Goal: Task Accomplishment & Management: Manage account settings

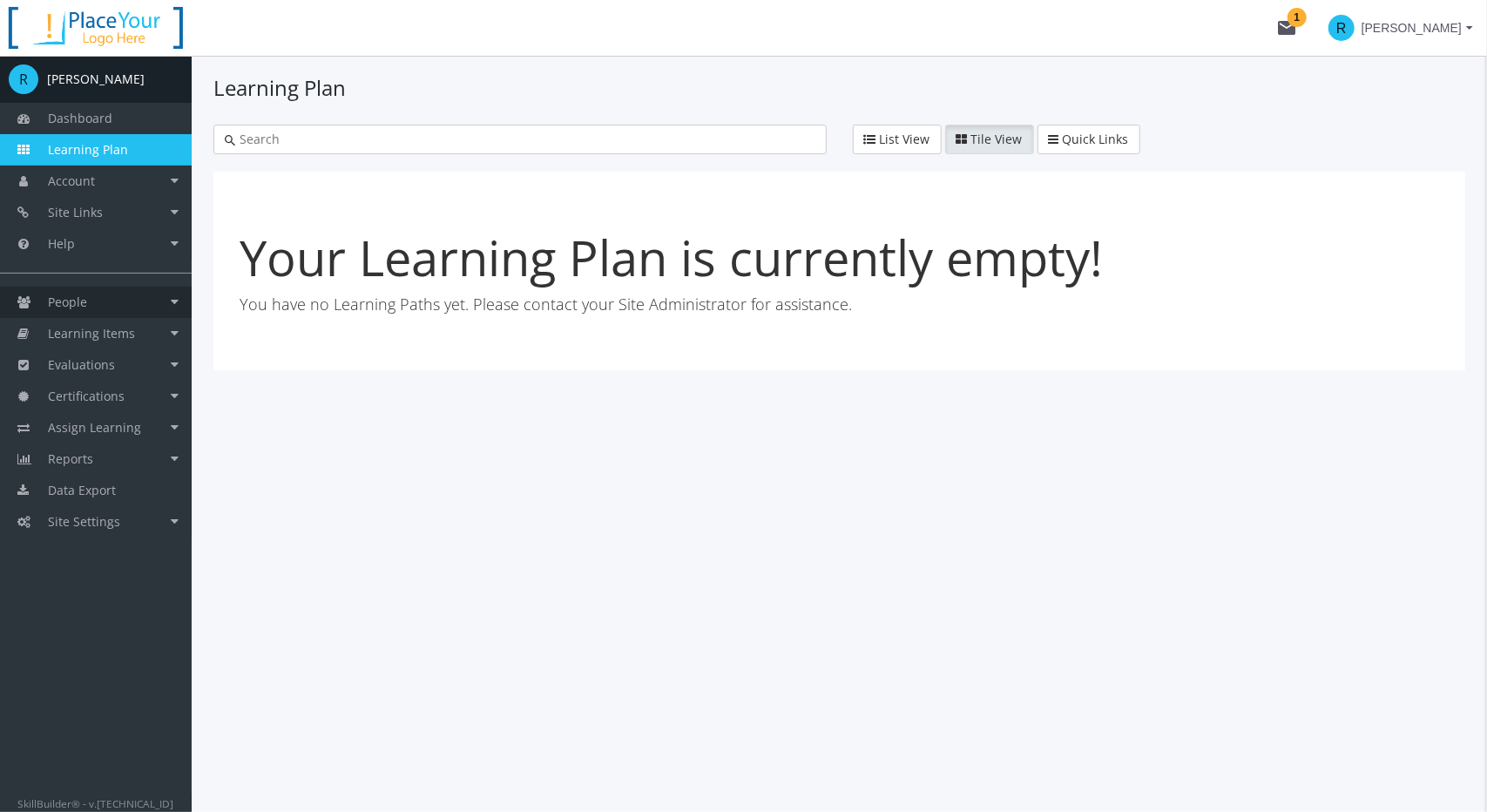
click at [94, 295] on link "People" at bounding box center [96, 302] width 191 height 31
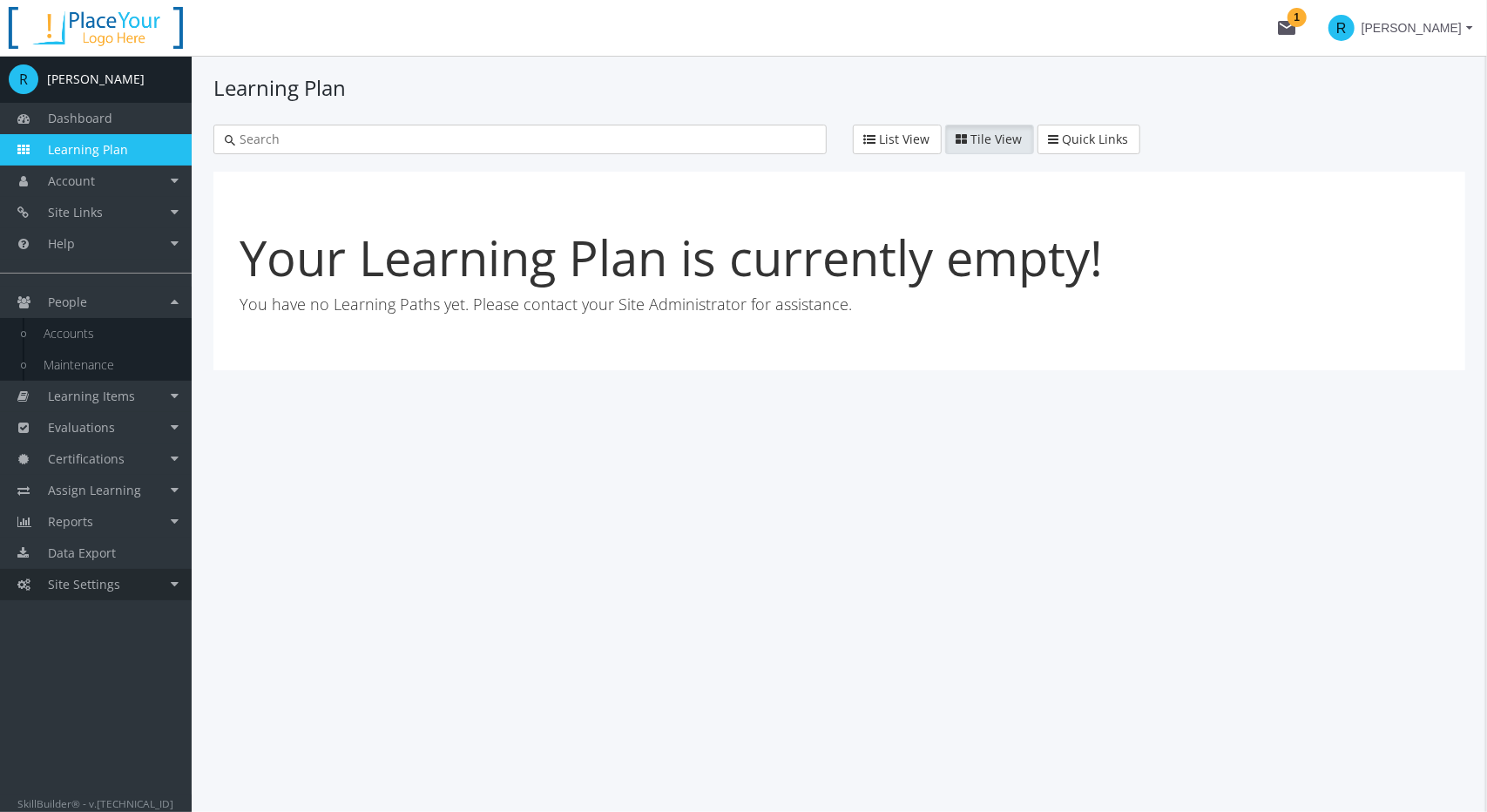
click at [102, 587] on span "Site Settings" at bounding box center [84, 583] width 72 height 16
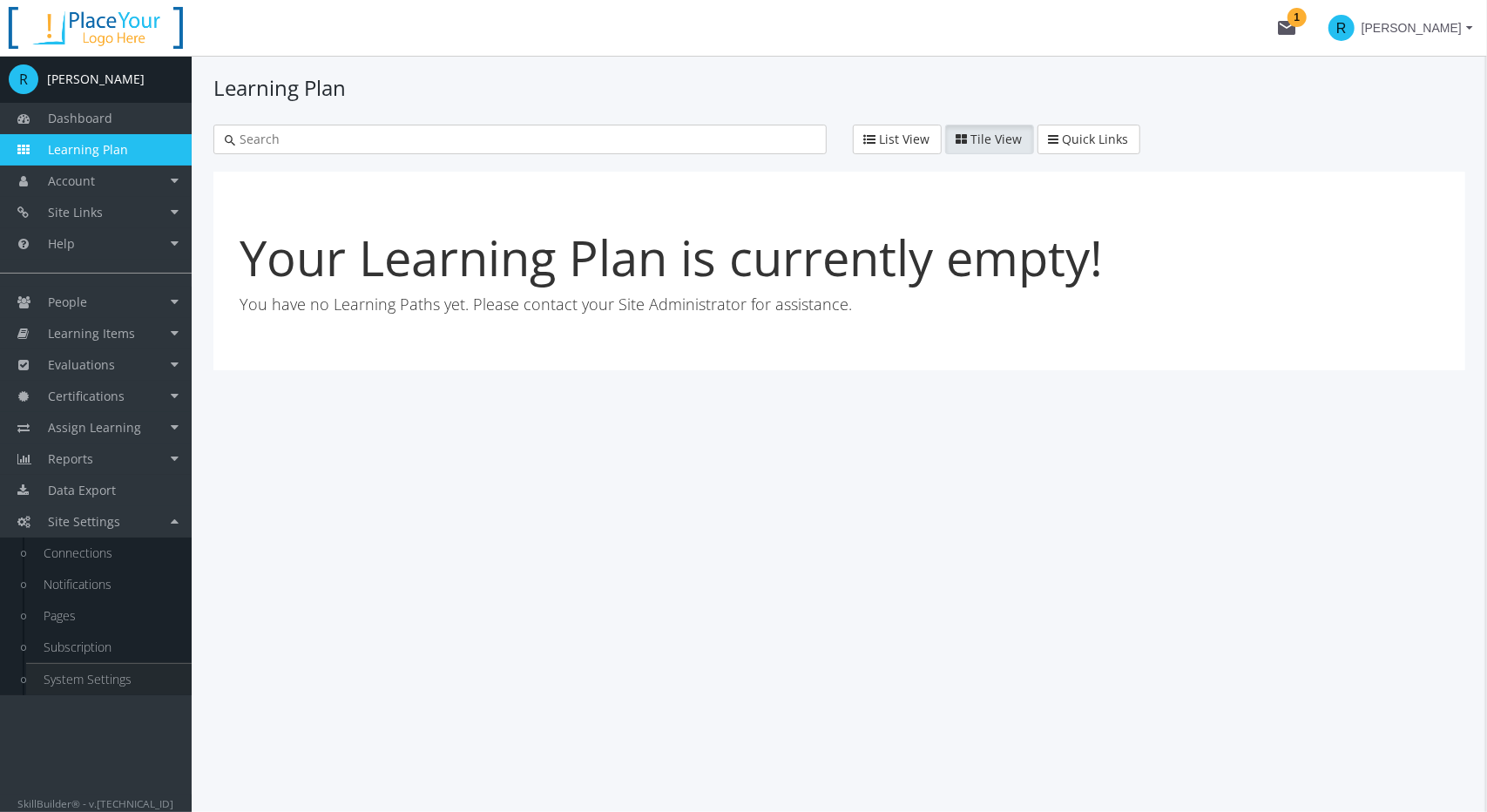
click at [128, 676] on link "System Settings" at bounding box center [108, 679] width 165 height 31
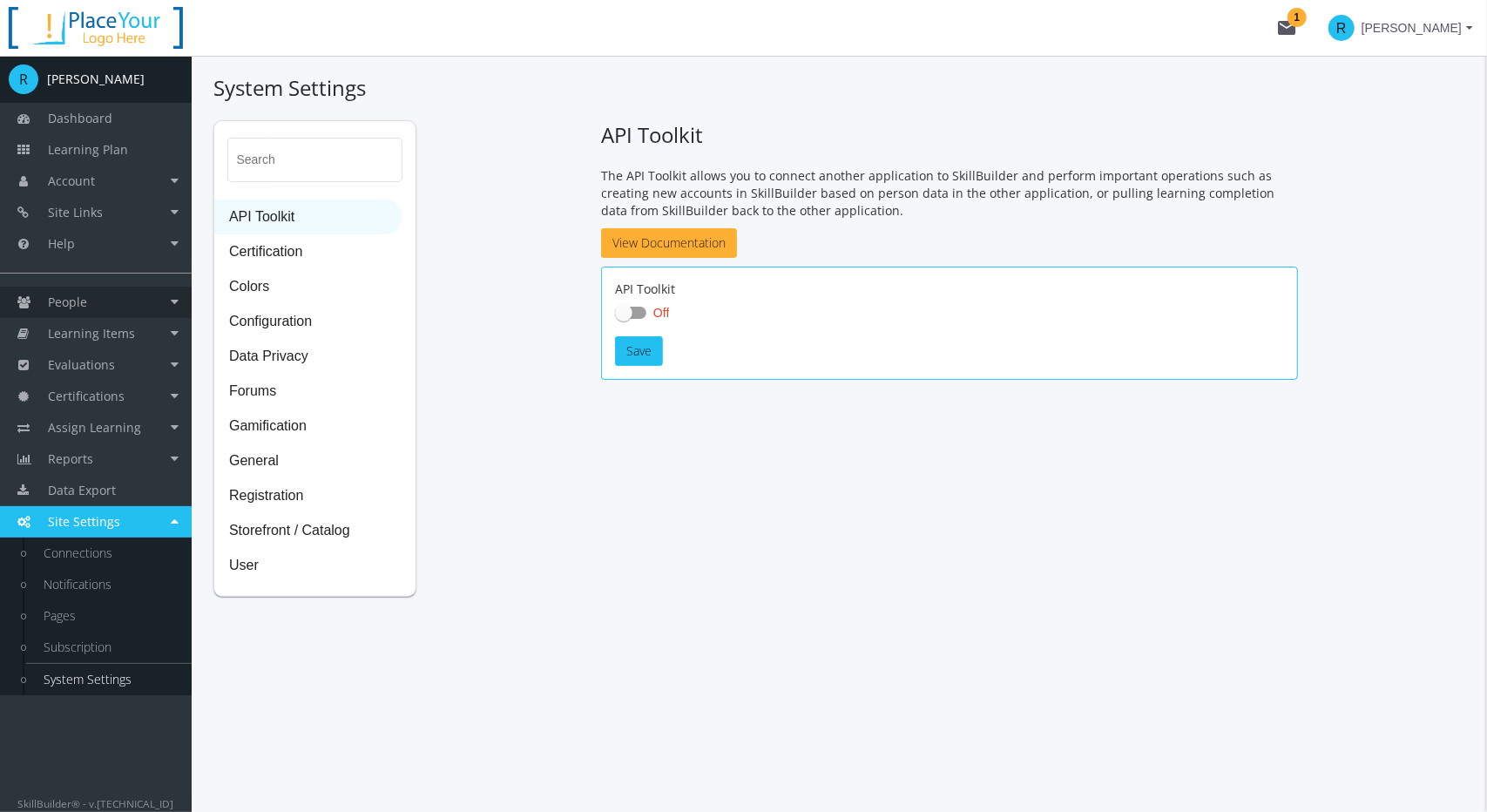
click at [91, 290] on link "People" at bounding box center [96, 302] width 191 height 31
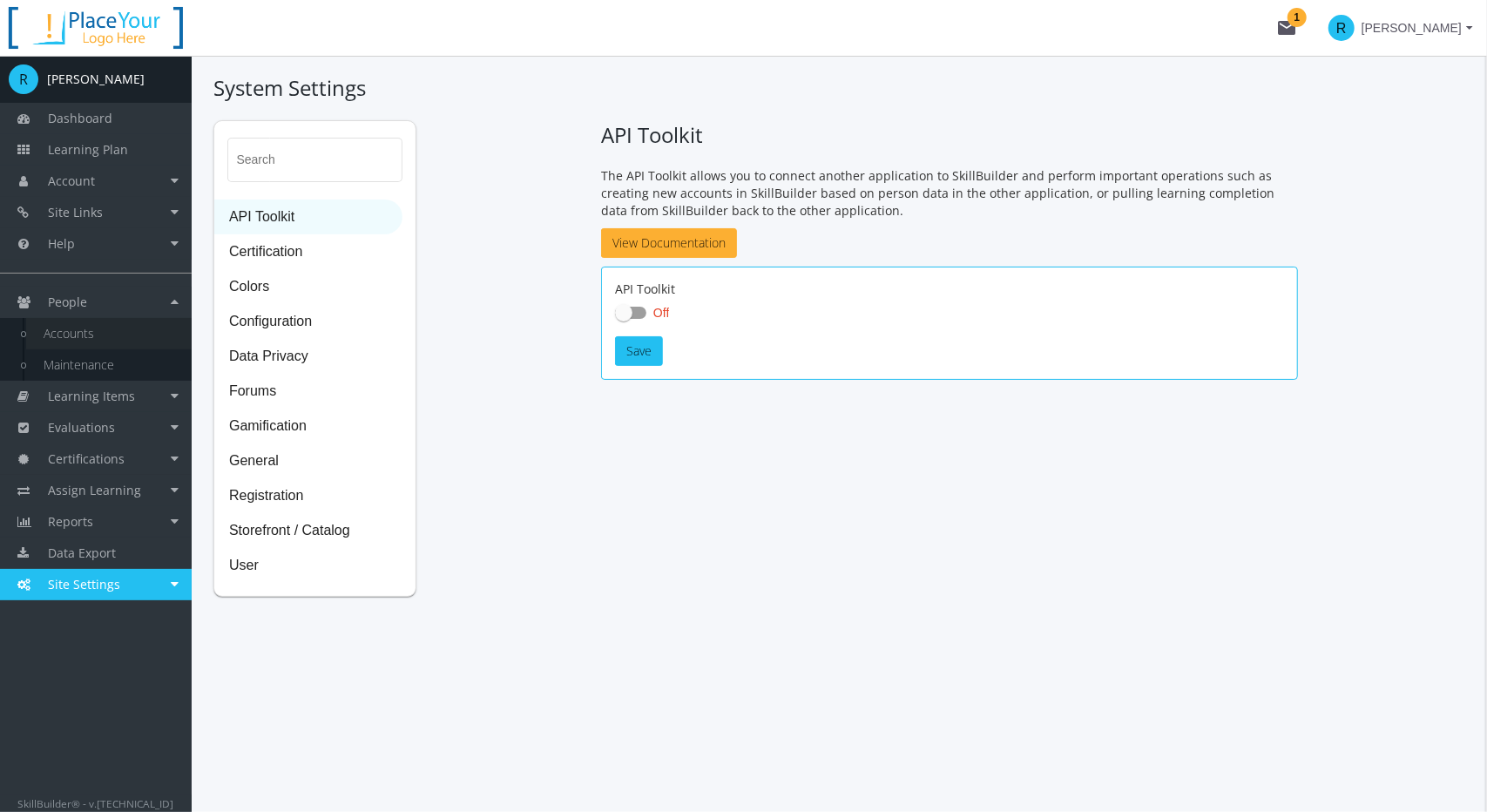
click at [90, 330] on link "Accounts" at bounding box center [108, 333] width 165 height 31
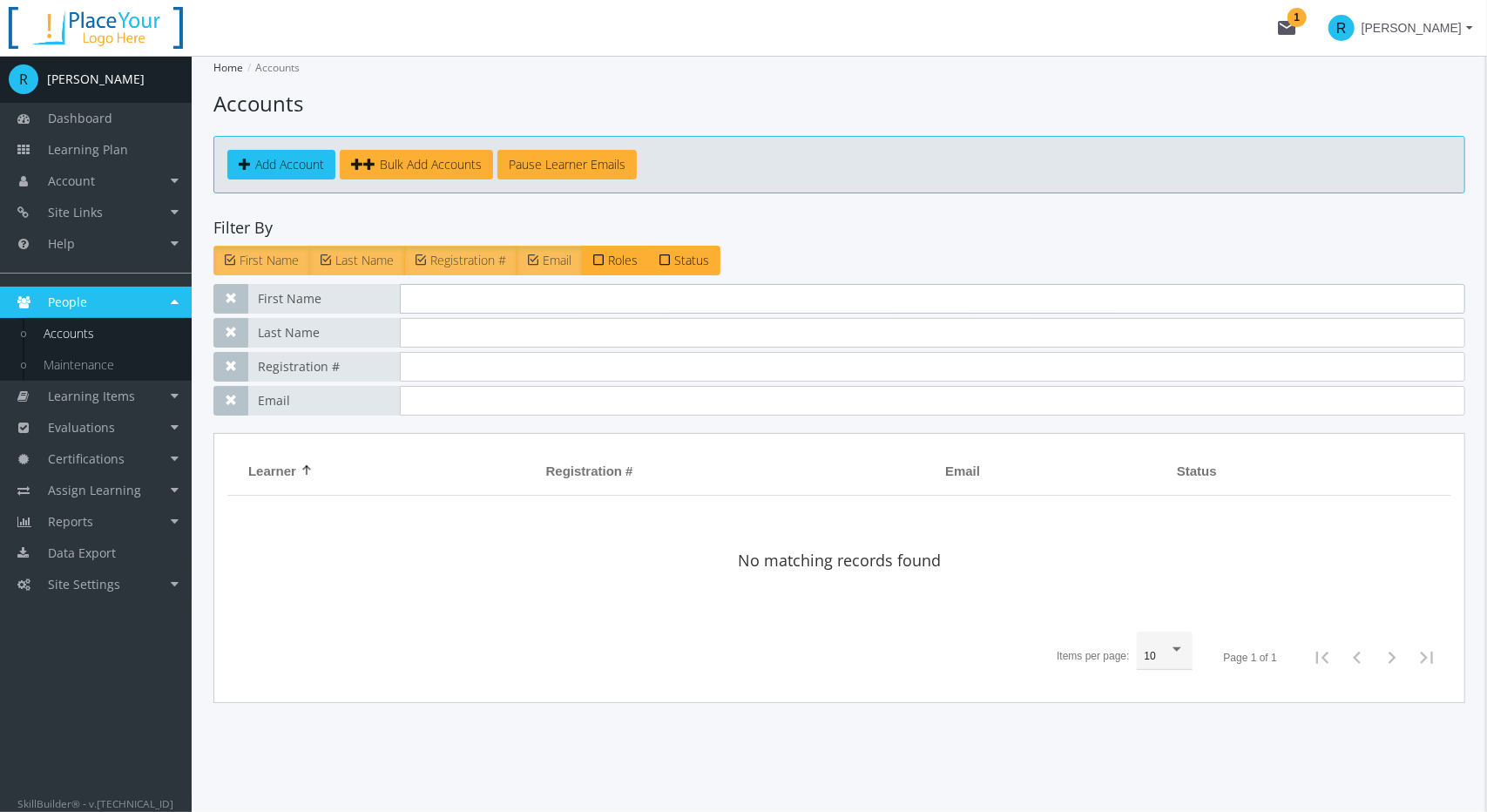
click at [476, 293] on input "text" at bounding box center [932, 298] width 1065 height 30
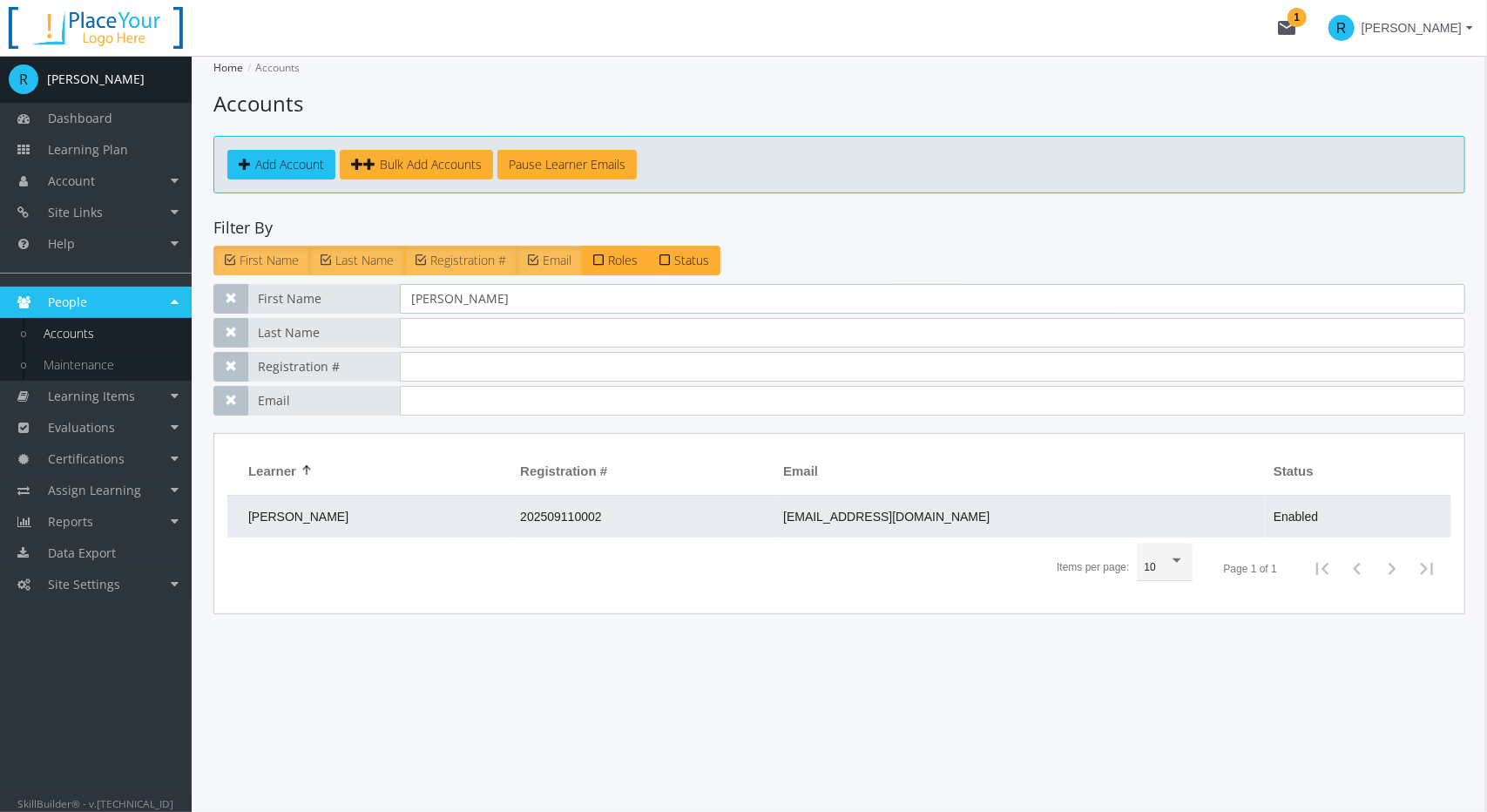
type input "[PERSON_NAME]"
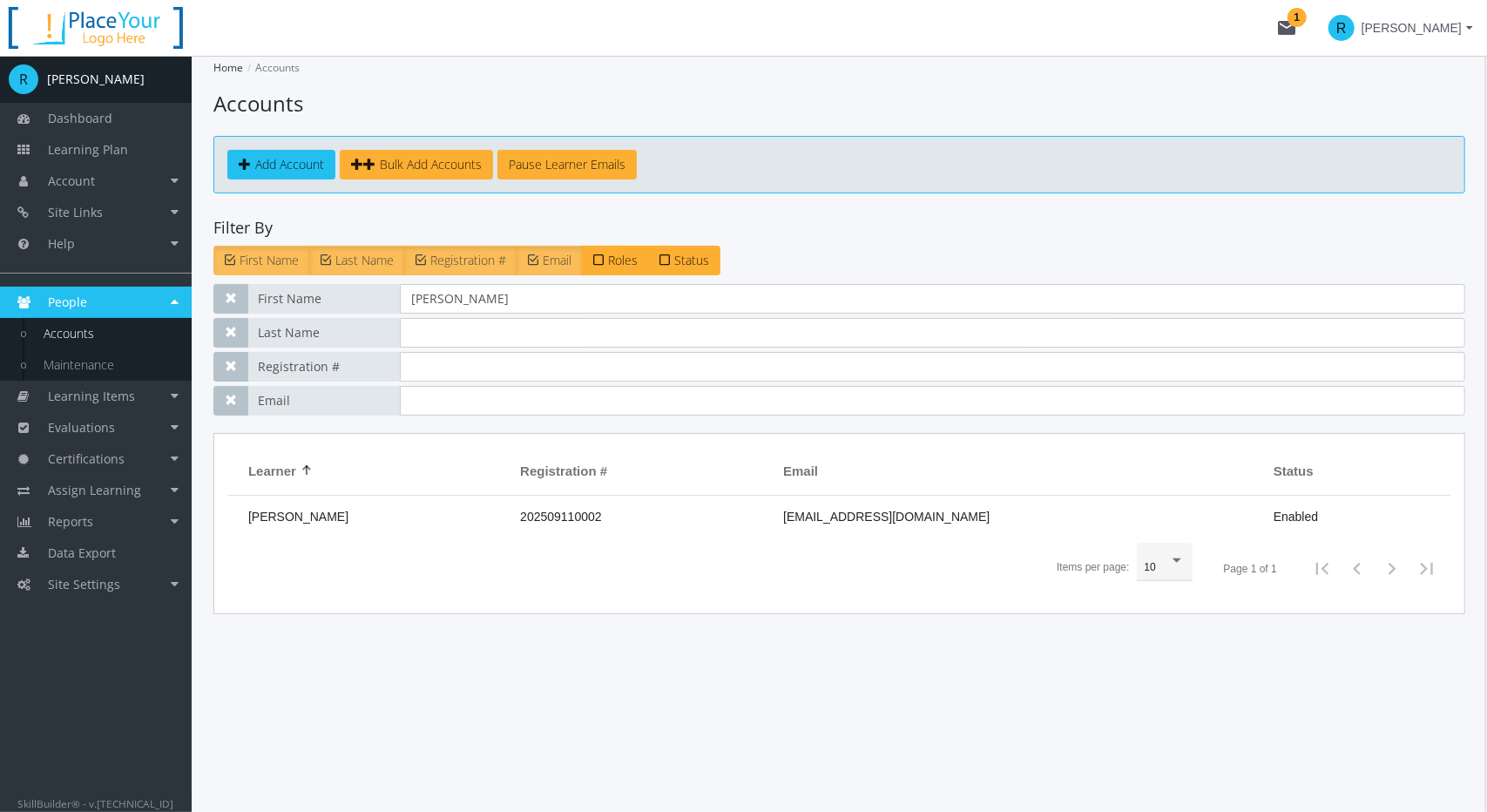
click at [418, 514] on td "[PERSON_NAME]" at bounding box center [369, 516] width 284 height 42
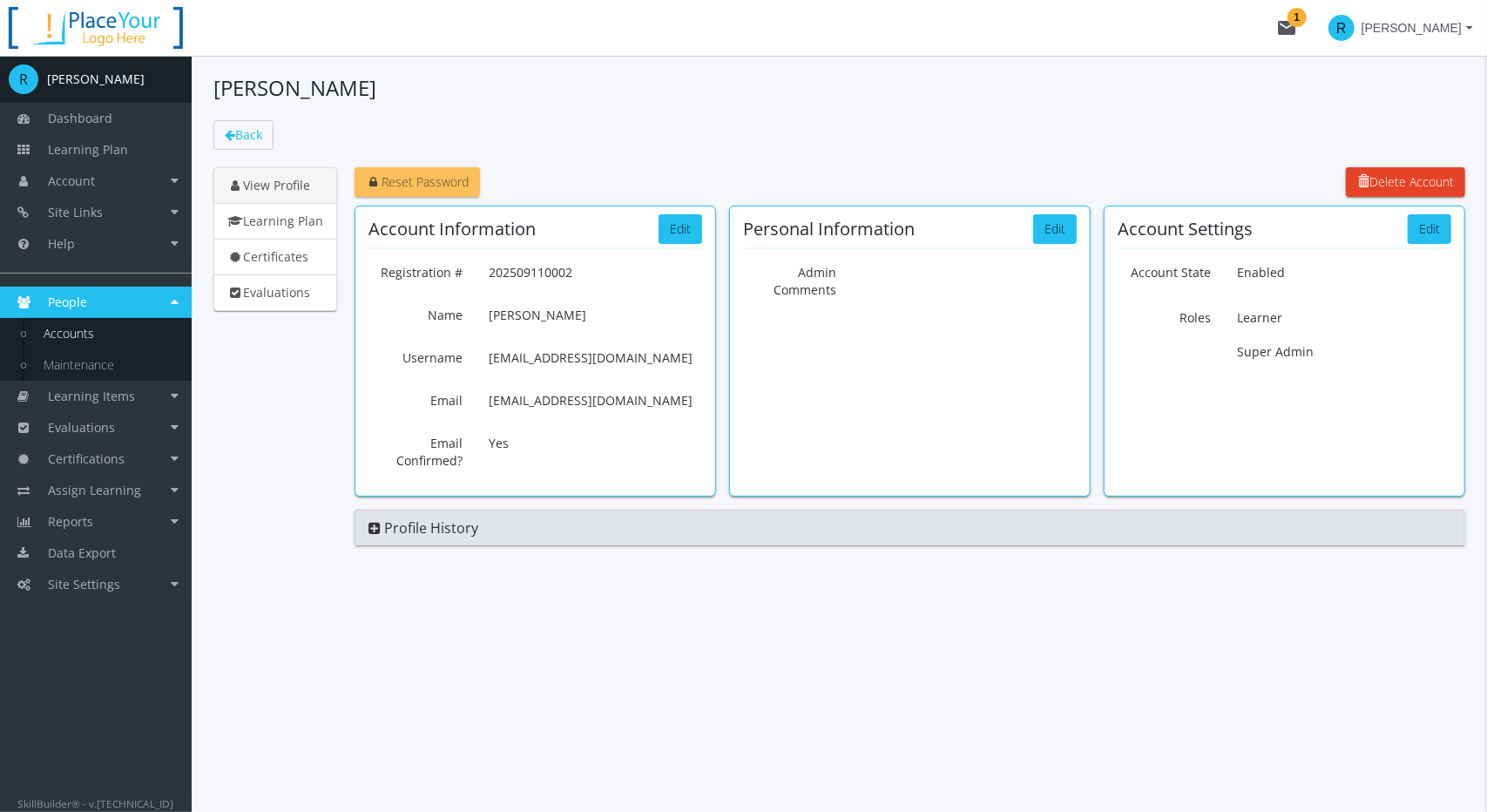
click at [429, 182] on span "Reset Password" at bounding box center [417, 182] width 102 height 16
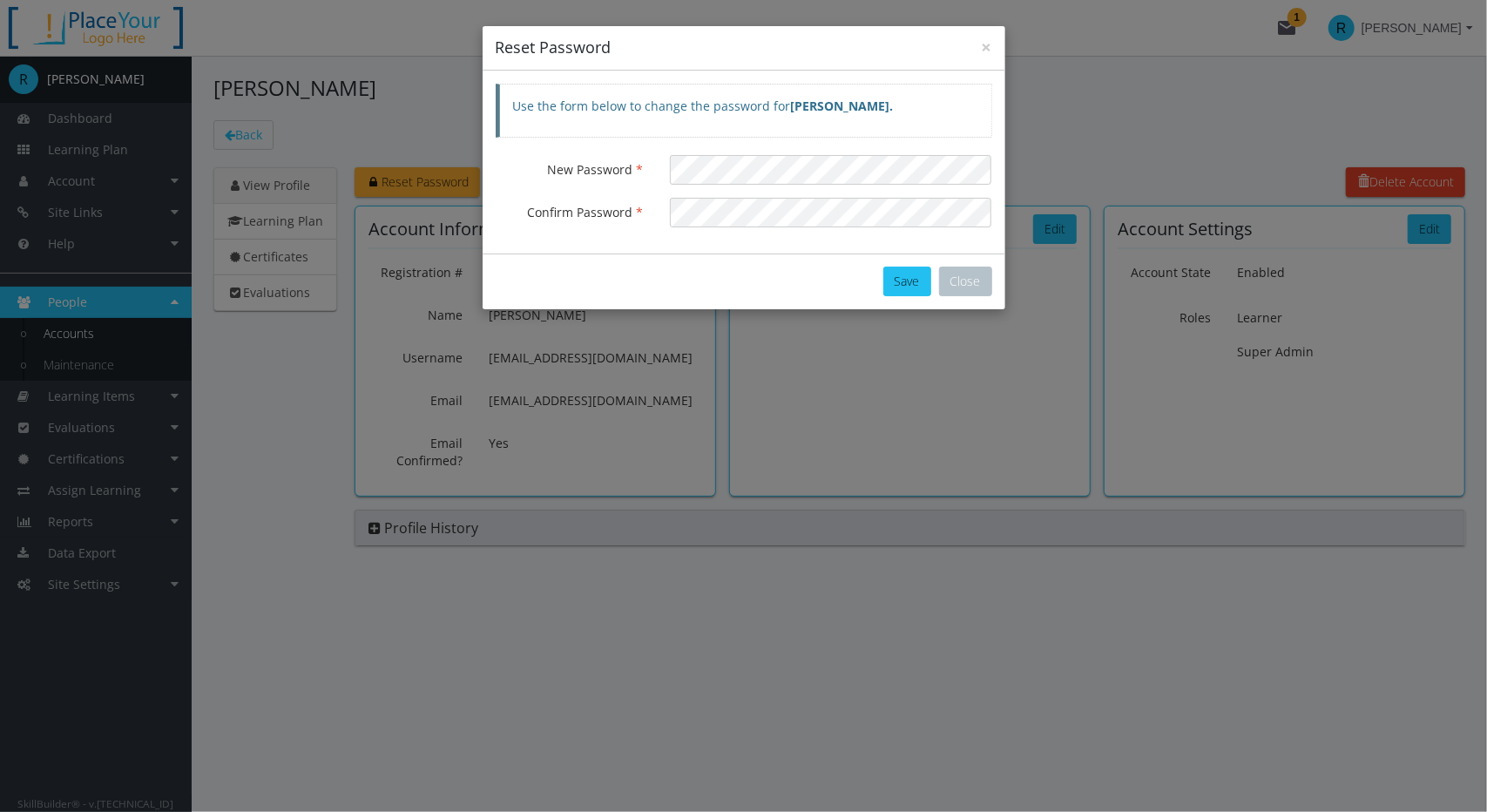
click at [713, 268] on div "Save Close" at bounding box center [744, 282] width 522 height 56
click at [906, 269] on button "Save" at bounding box center [908, 281] width 48 height 30
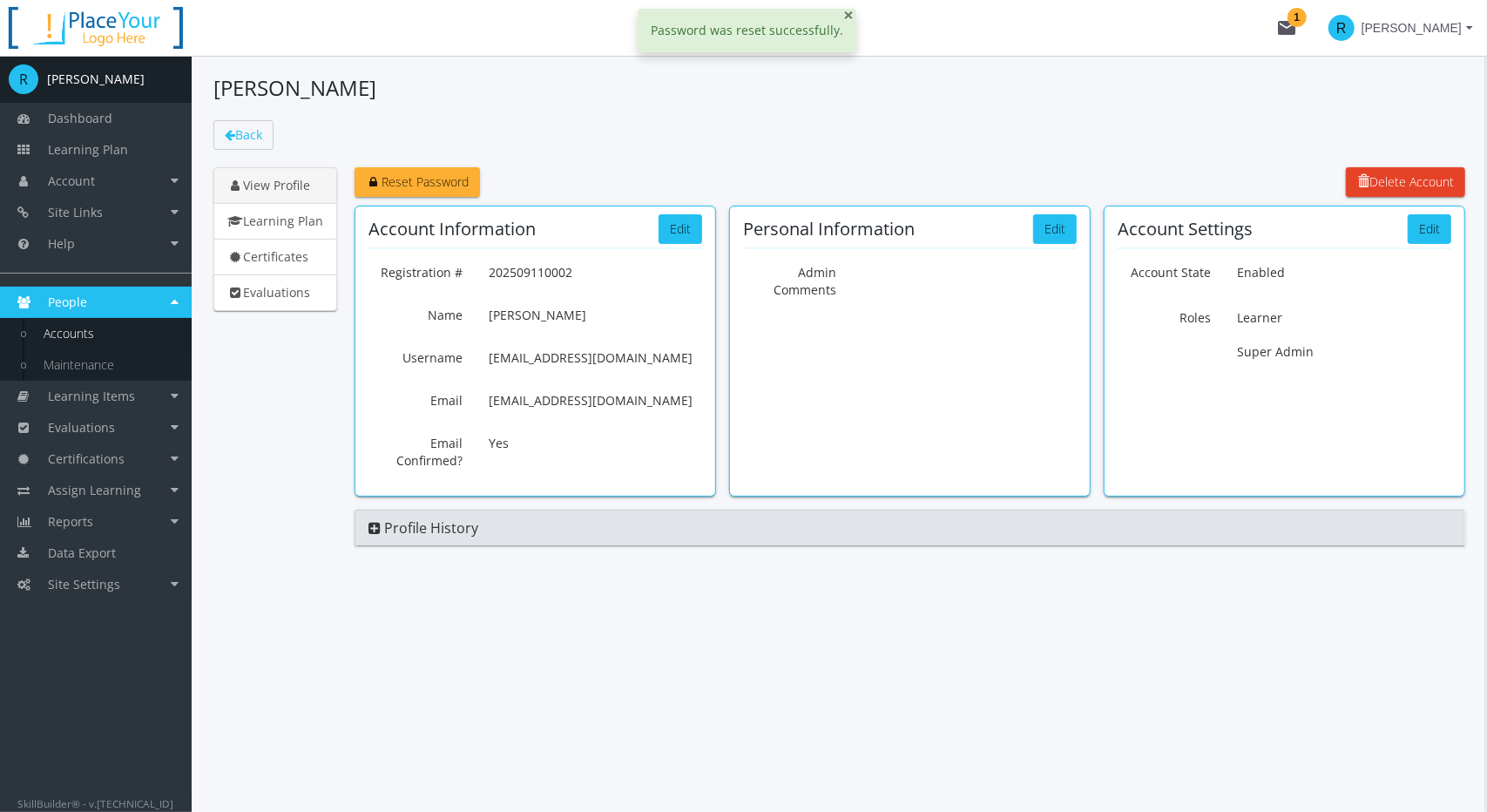
click at [843, 15] on span "×" at bounding box center [848, 14] width 11 height 24
click at [82, 583] on span "Site Settings" at bounding box center [84, 583] width 72 height 16
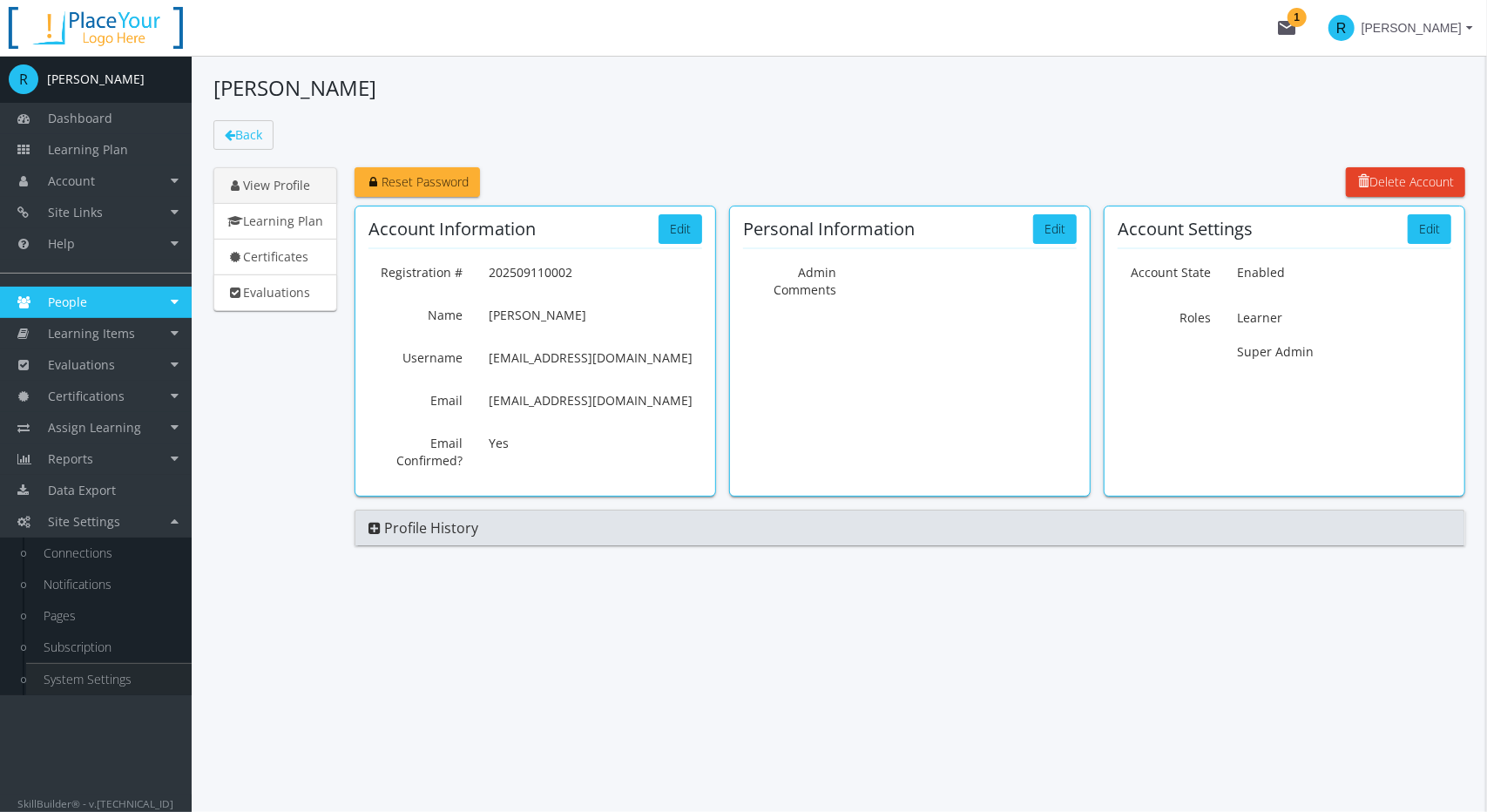
click at [105, 676] on link "System Settings" at bounding box center [108, 679] width 165 height 31
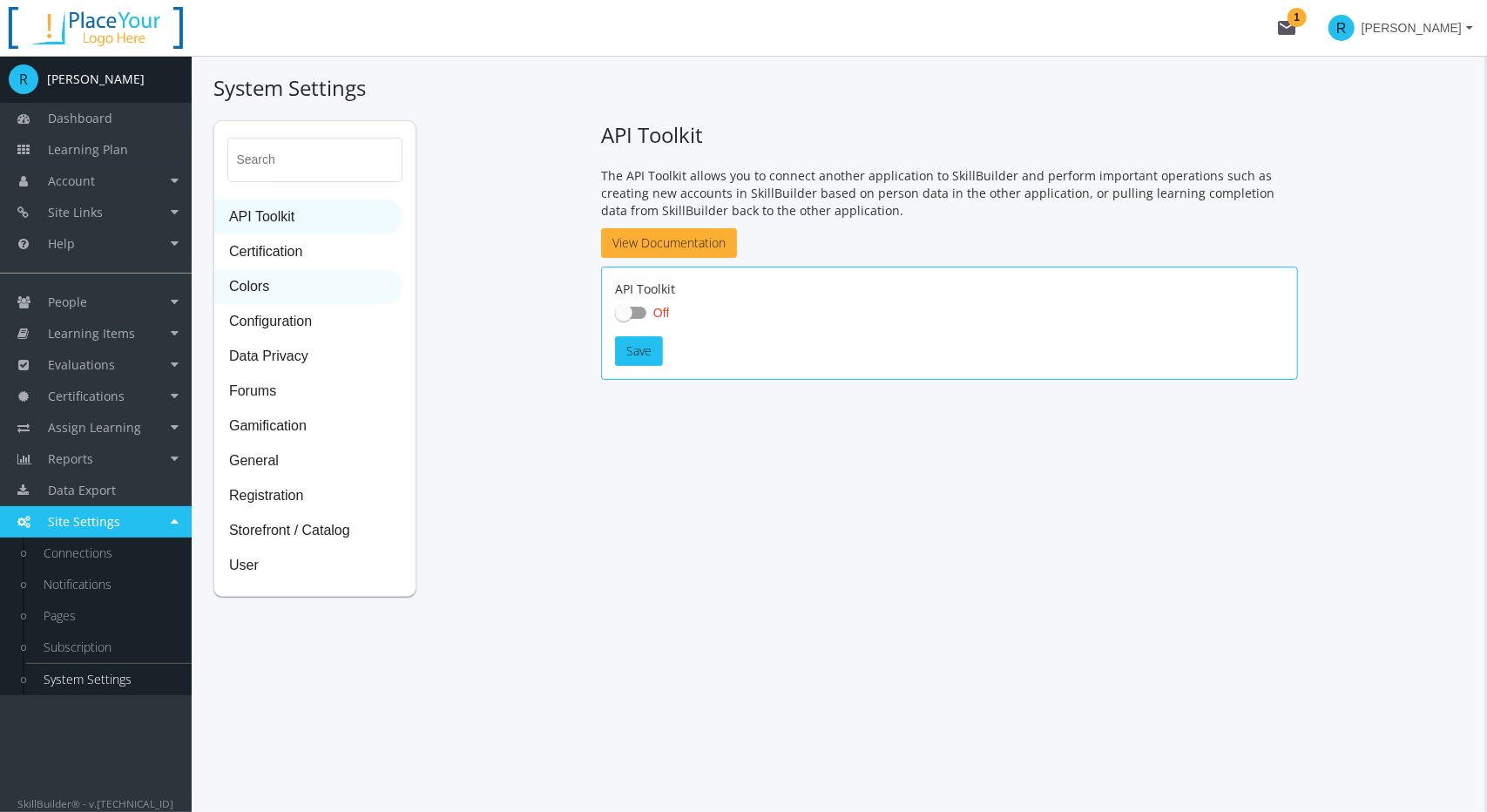
click at [273, 288] on span "Colors" at bounding box center [308, 288] width 186 height 35
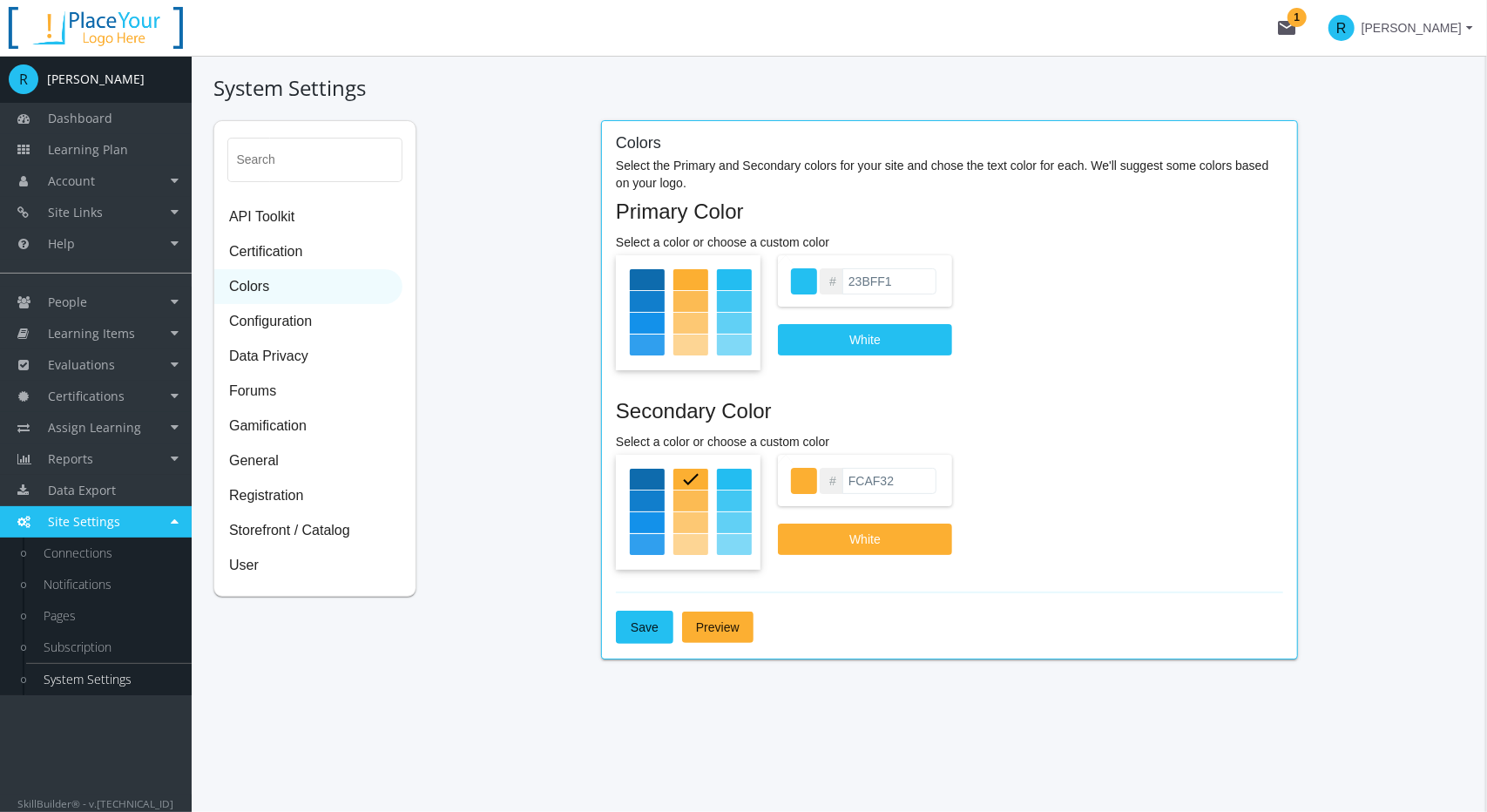
drag, startPoint x: 906, startPoint y: 282, endPoint x: 839, endPoint y: 279, distance: 67.1
click at [839, 279] on div "# 23BFF1" at bounding box center [865, 280] width 174 height 51
type input "00A3E0"
click at [646, 625] on span "Save" at bounding box center [644, 627] width 28 height 31
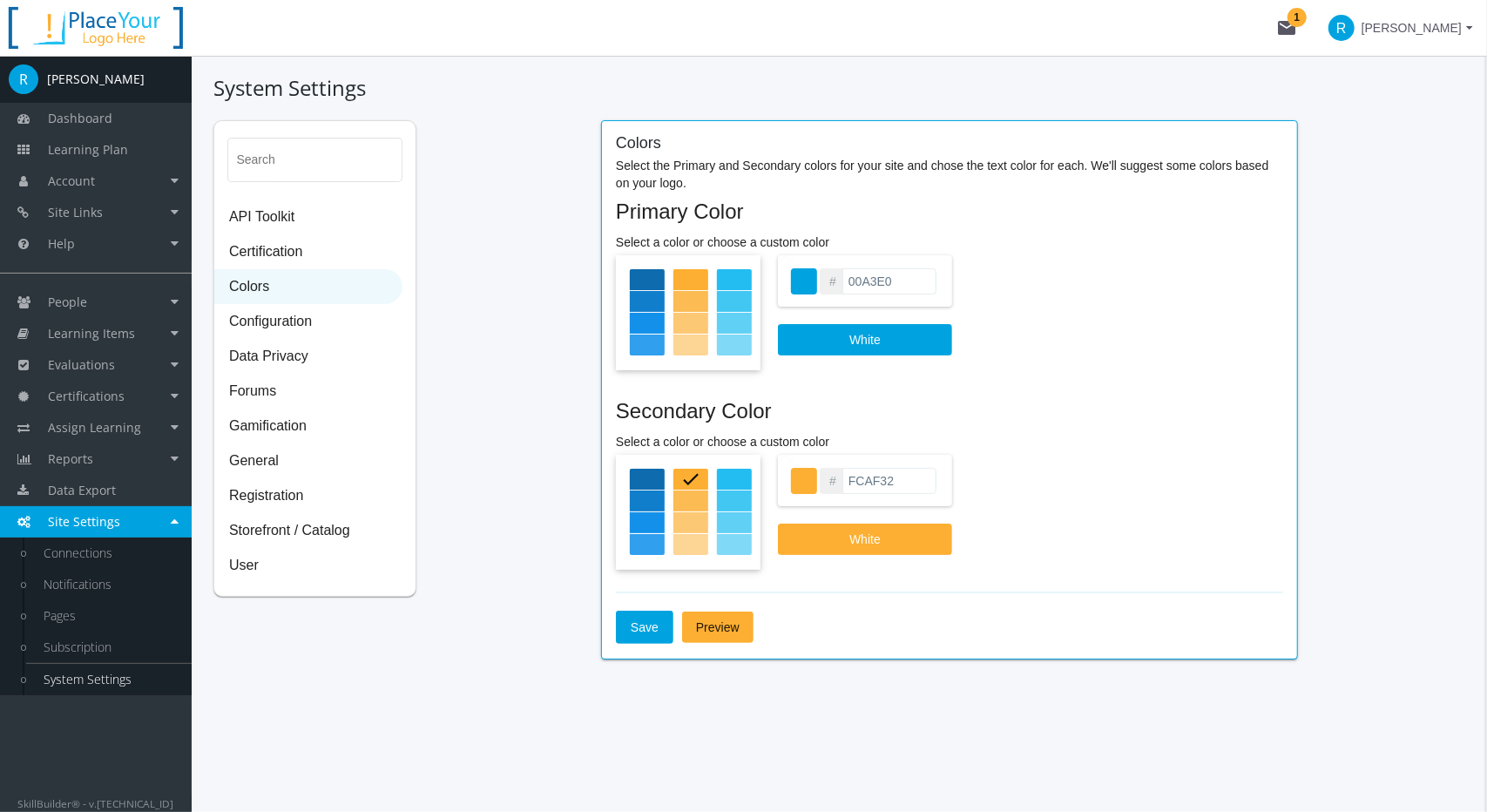
drag, startPoint x: 849, startPoint y: 480, endPoint x: 973, endPoint y: 481, distance: 124.0
click at [972, 481] on div "# FCAF32 White" at bounding box center [949, 515] width 667 height 120
click at [641, 628] on span "Save" at bounding box center [644, 627] width 28 height 31
drag, startPoint x: 908, startPoint y: 482, endPoint x: 852, endPoint y: 484, distance: 56.0
click at [852, 484] on input "78BE20" at bounding box center [888, 480] width 94 height 26
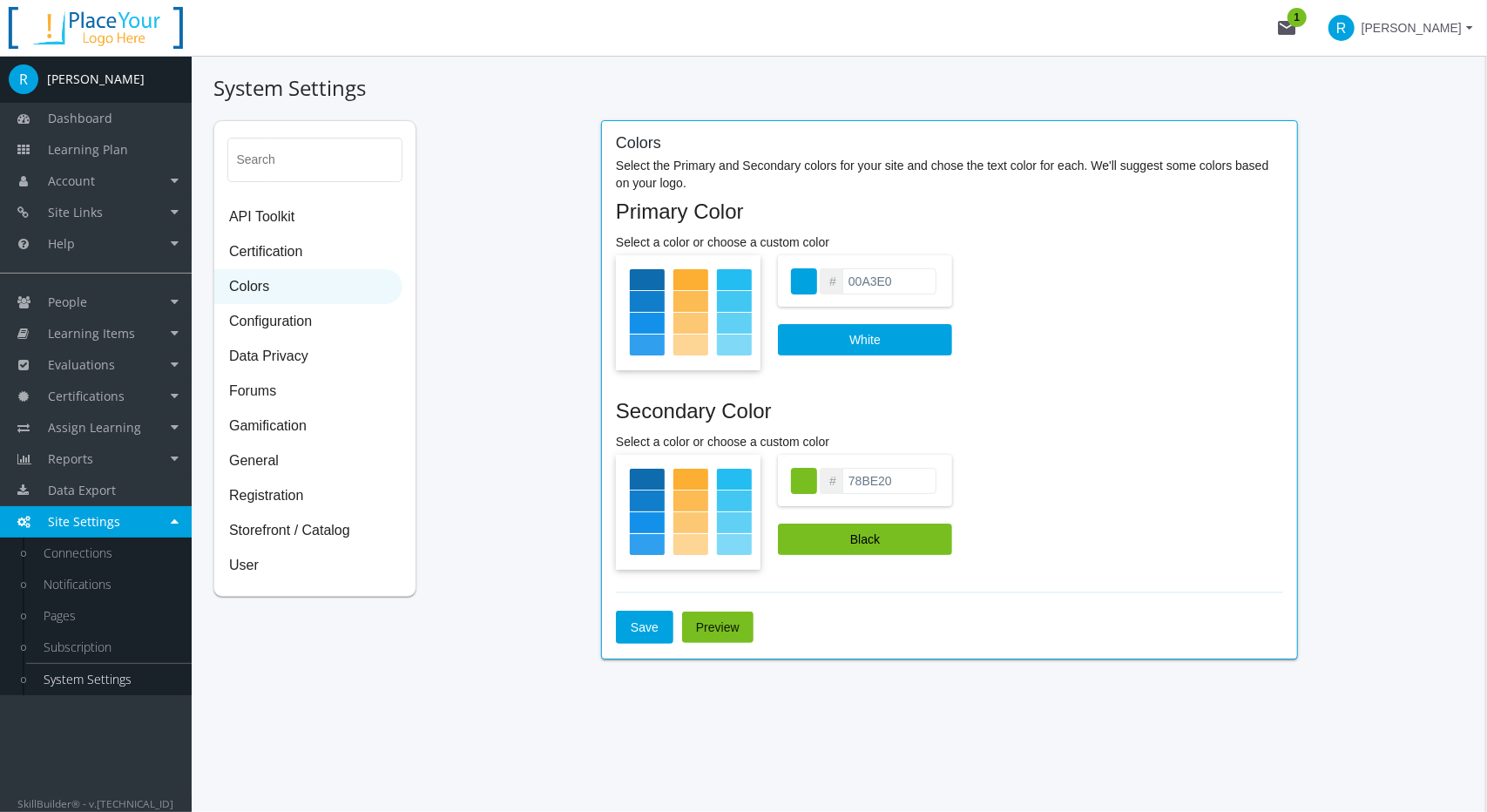
click at [915, 484] on input "78BE20" at bounding box center [888, 480] width 94 height 26
drag, startPoint x: 892, startPoint y: 473, endPoint x: 901, endPoint y: 486, distance: 15.8
click at [800, 476] on div "# 78BE20" at bounding box center [865, 480] width 174 height 51
type input "00853E"
click at [632, 630] on span "Save" at bounding box center [644, 627] width 28 height 31
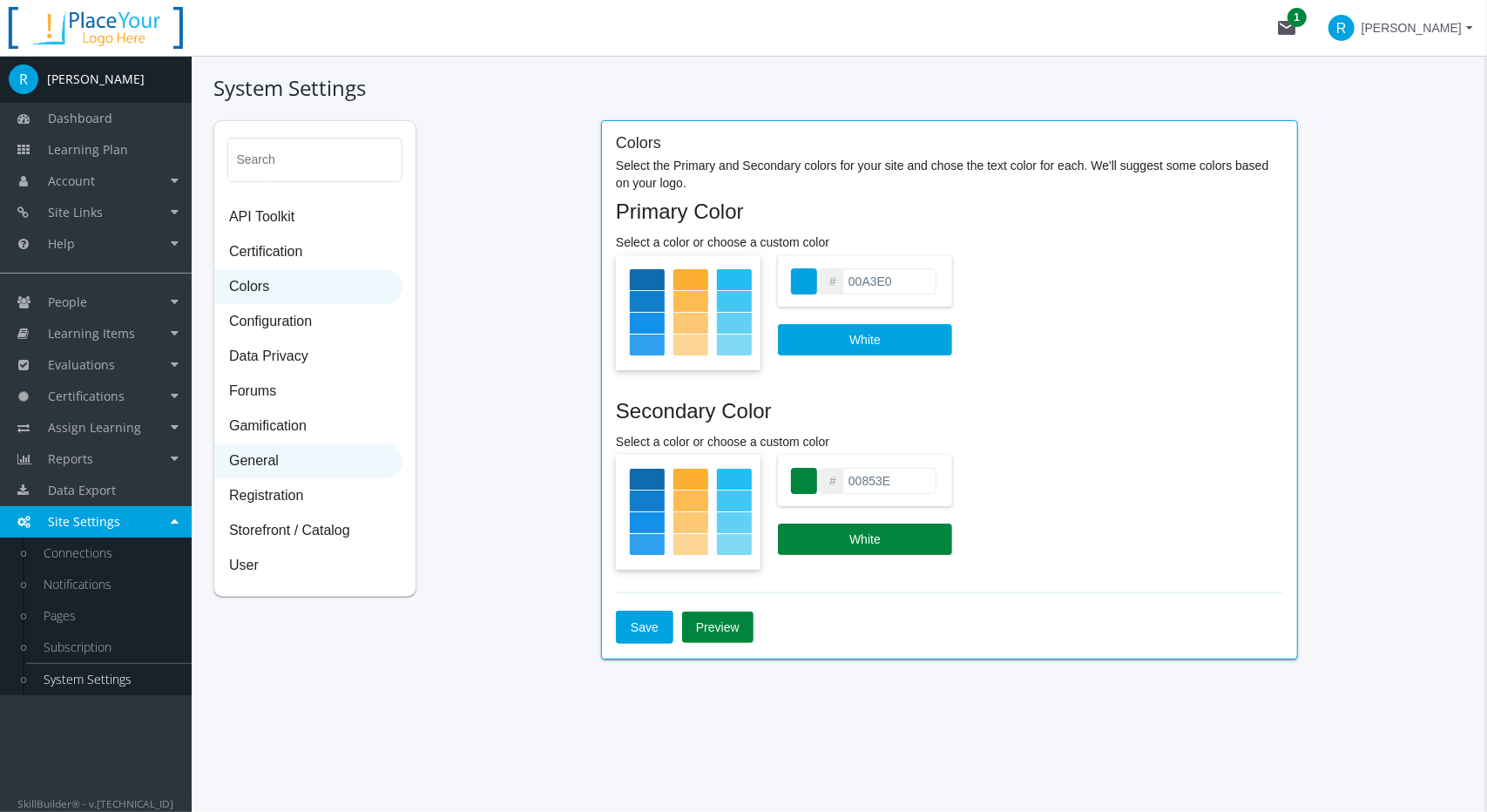
click at [274, 451] on span "General" at bounding box center [308, 462] width 186 height 35
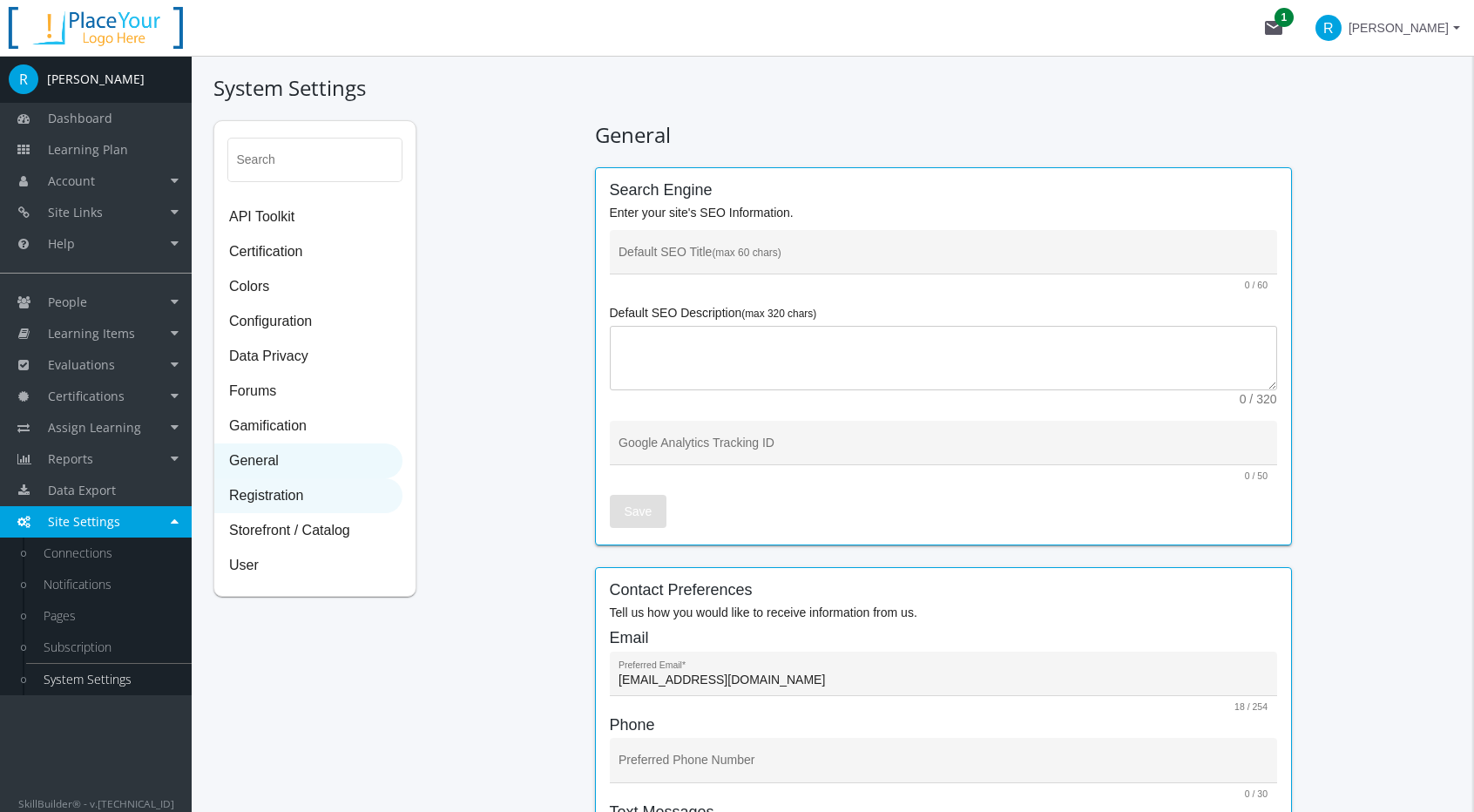
click at [284, 500] on span "Registration" at bounding box center [308, 496] width 186 height 35
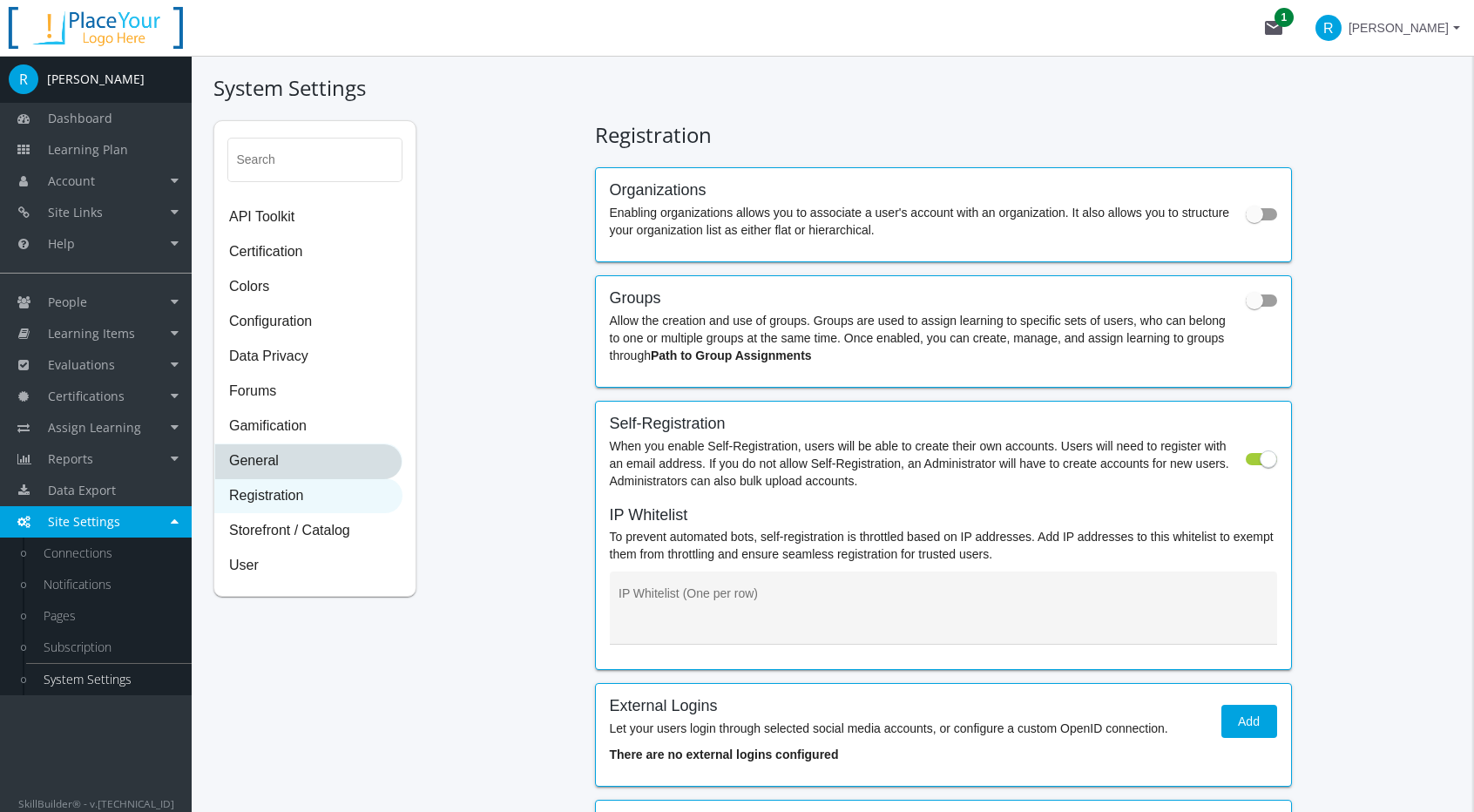
click at [277, 465] on span "General" at bounding box center [308, 462] width 186 height 35
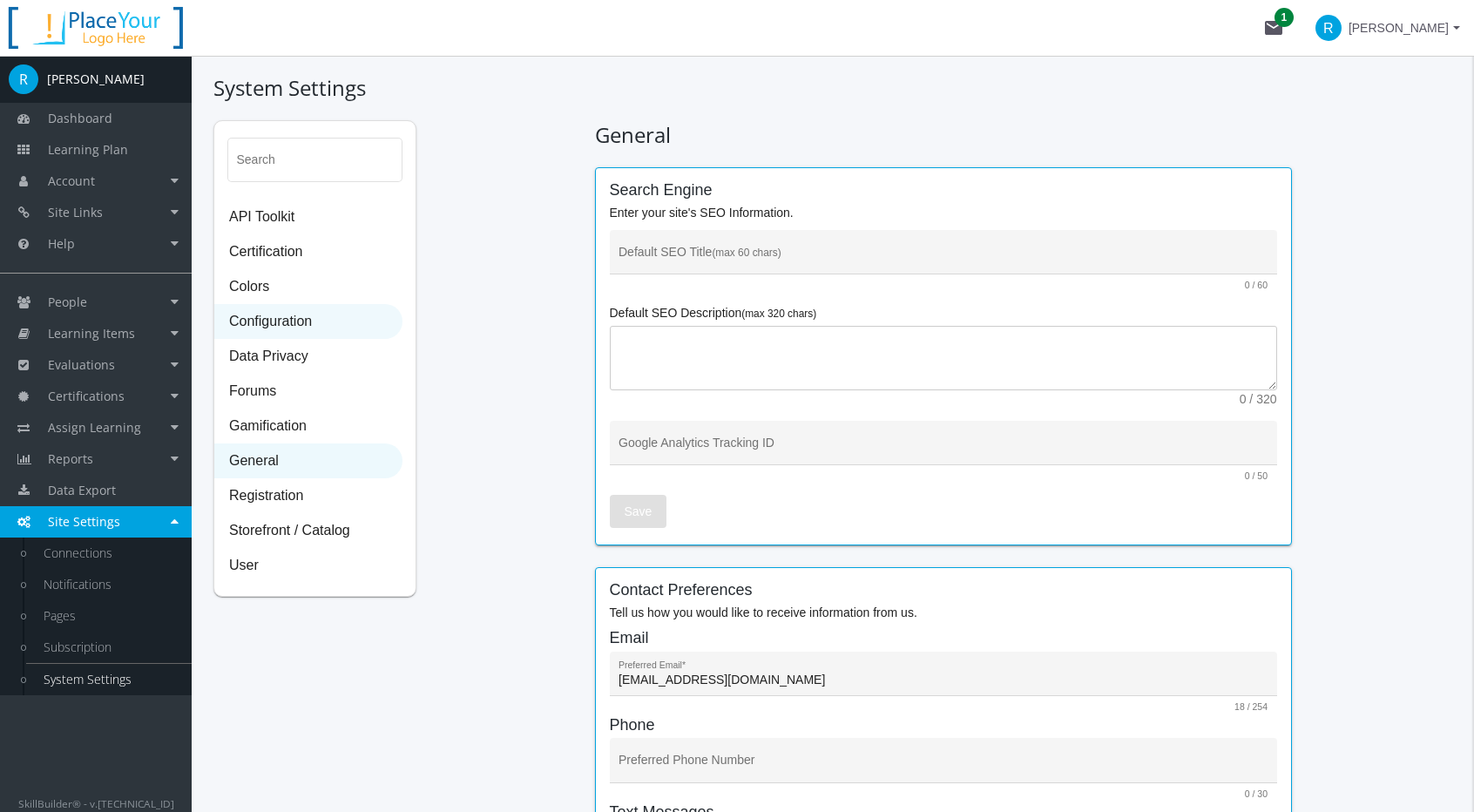
click at [281, 323] on span "Configuration" at bounding box center [308, 322] width 186 height 35
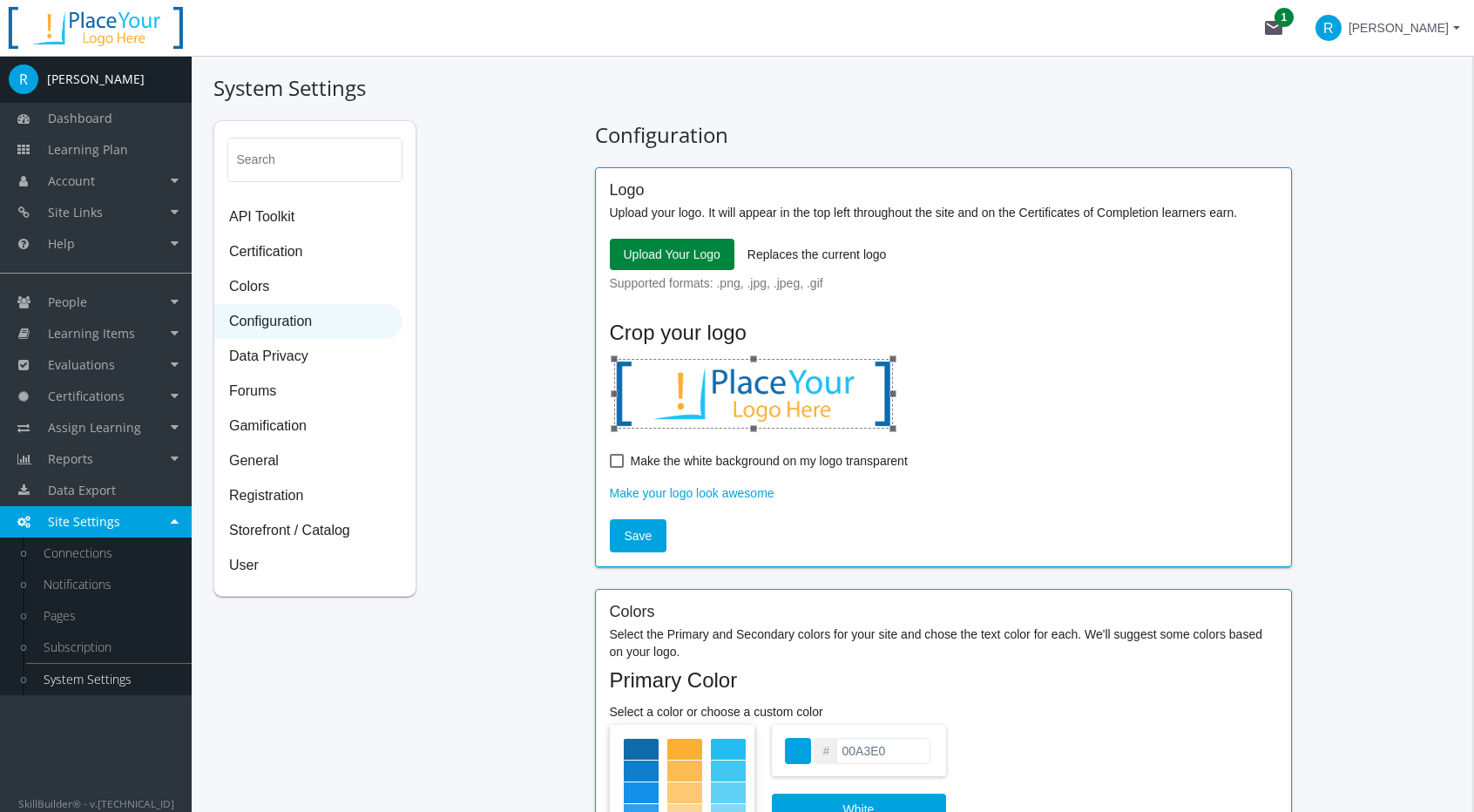
click at [696, 249] on span "Upload Your Logo" at bounding box center [672, 254] width 97 height 31
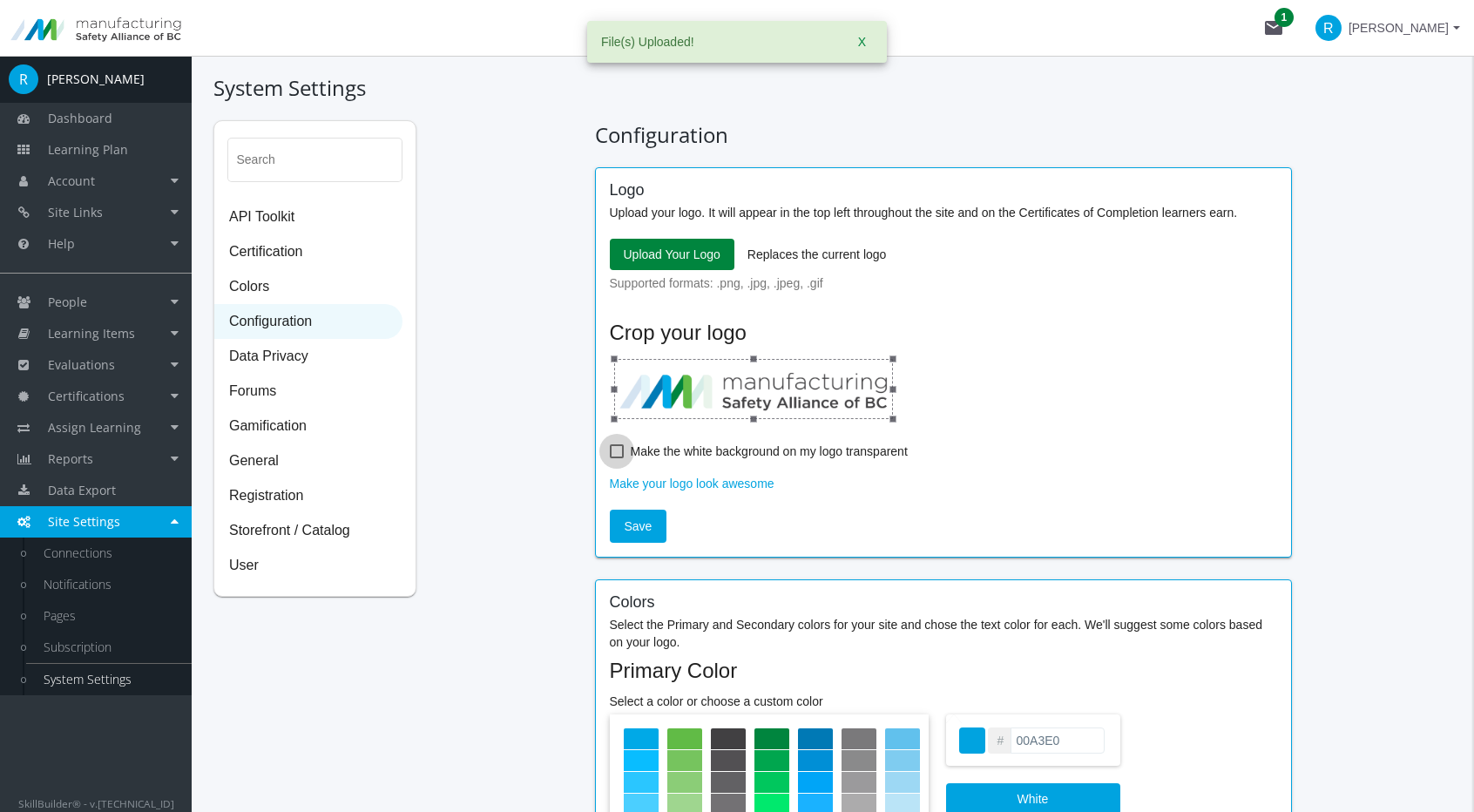
click at [616, 448] on span at bounding box center [617, 451] width 14 height 14
click at [610, 458] on input "Make the white background on my logo transparent" at bounding box center [610, 458] width 1 height 1
checkbox input "true"
click at [639, 519] on span "Save" at bounding box center [638, 526] width 28 height 31
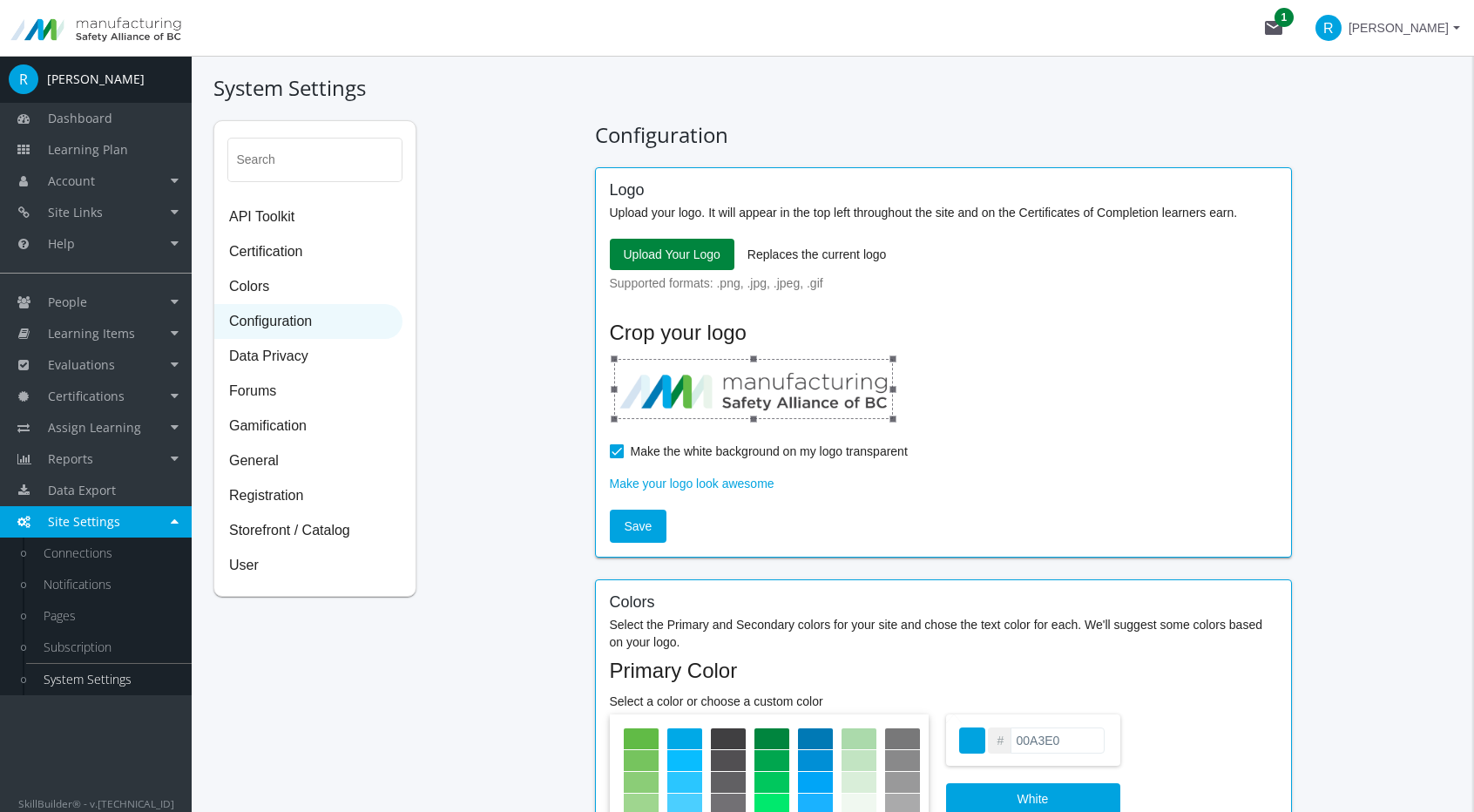
click at [1443, 36] on span "[PERSON_NAME]" at bounding box center [1400, 28] width 100 height 31
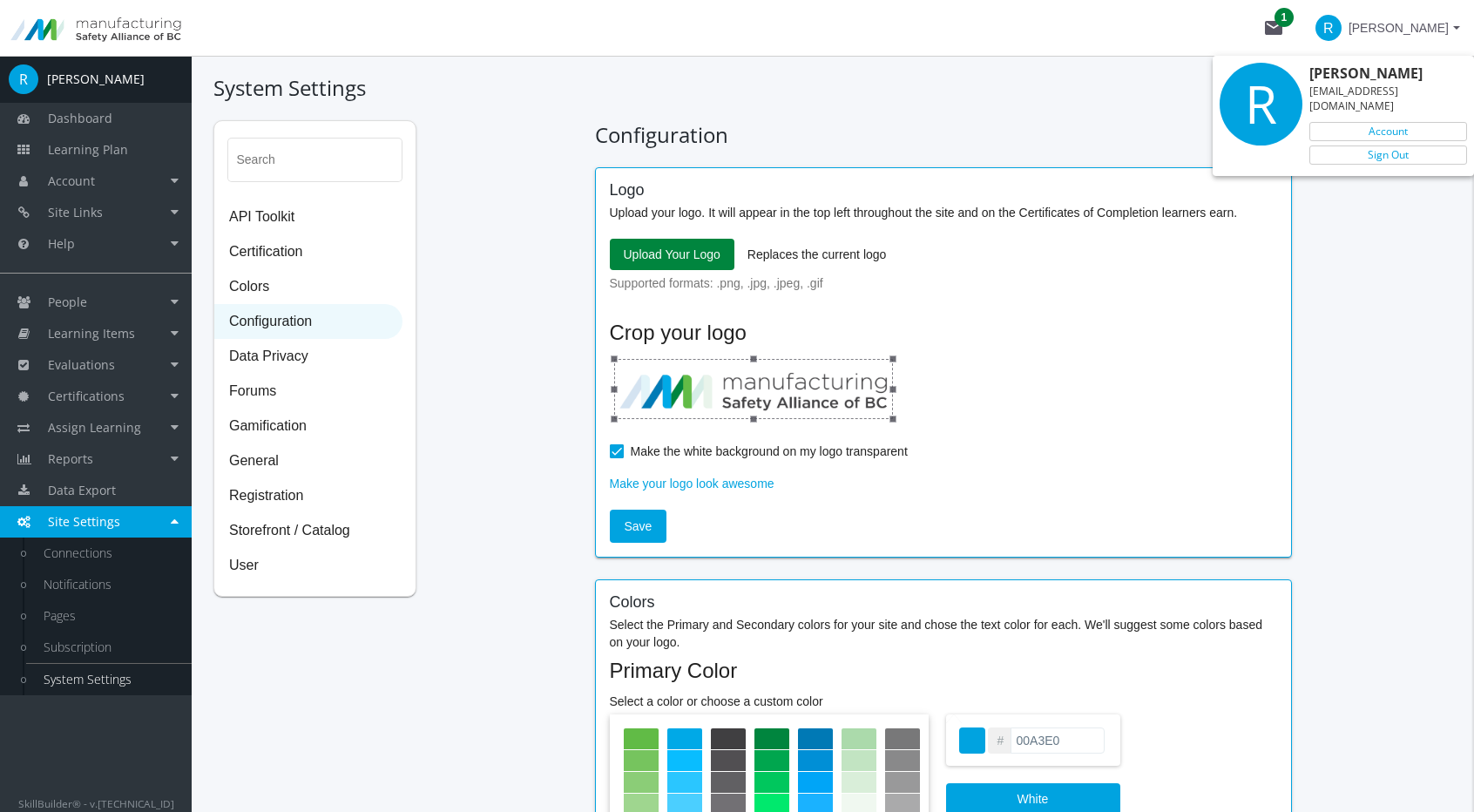
click at [774, 90] on div at bounding box center [737, 406] width 1474 height 812
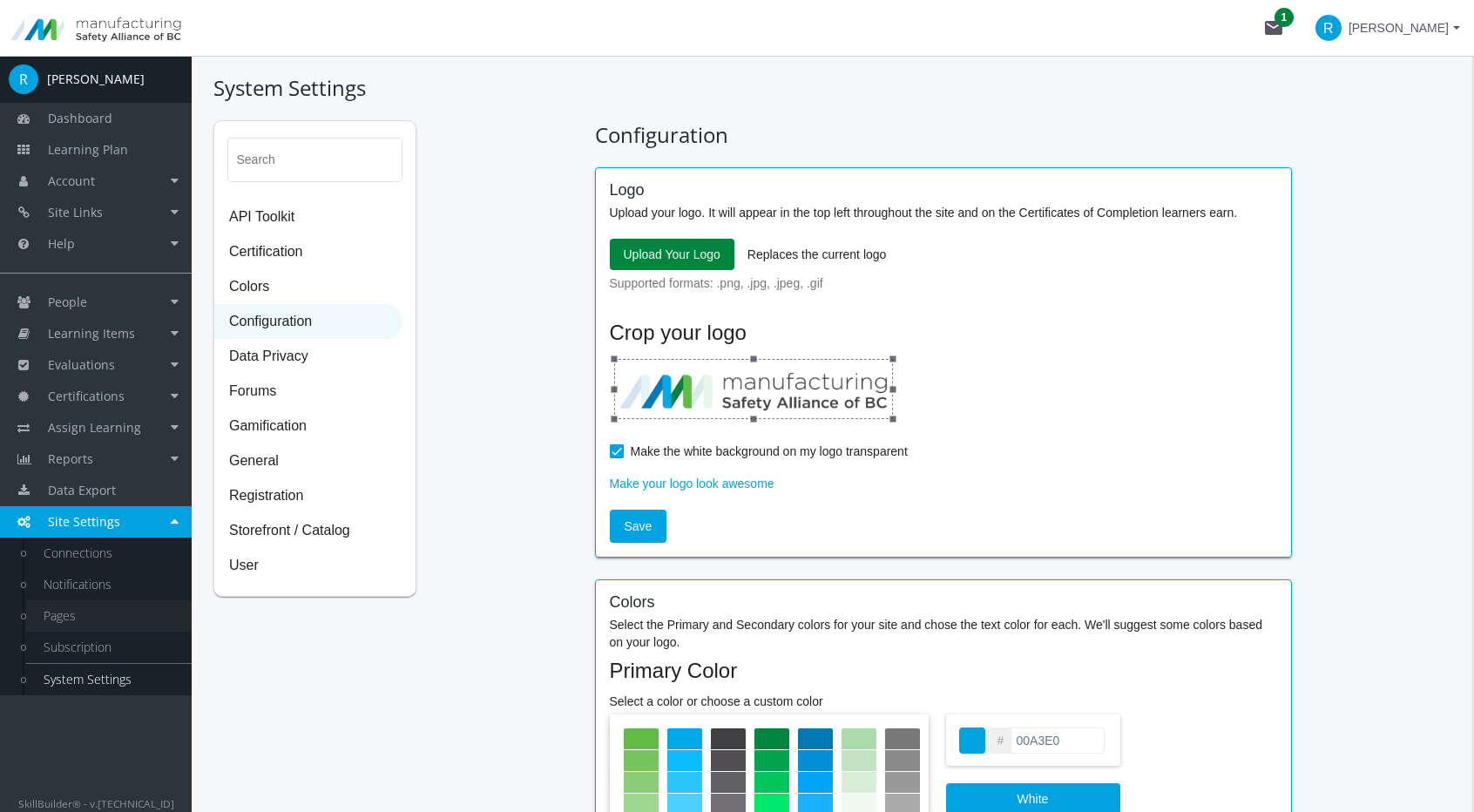
click at [87, 623] on link "Pages" at bounding box center [108, 616] width 165 height 31
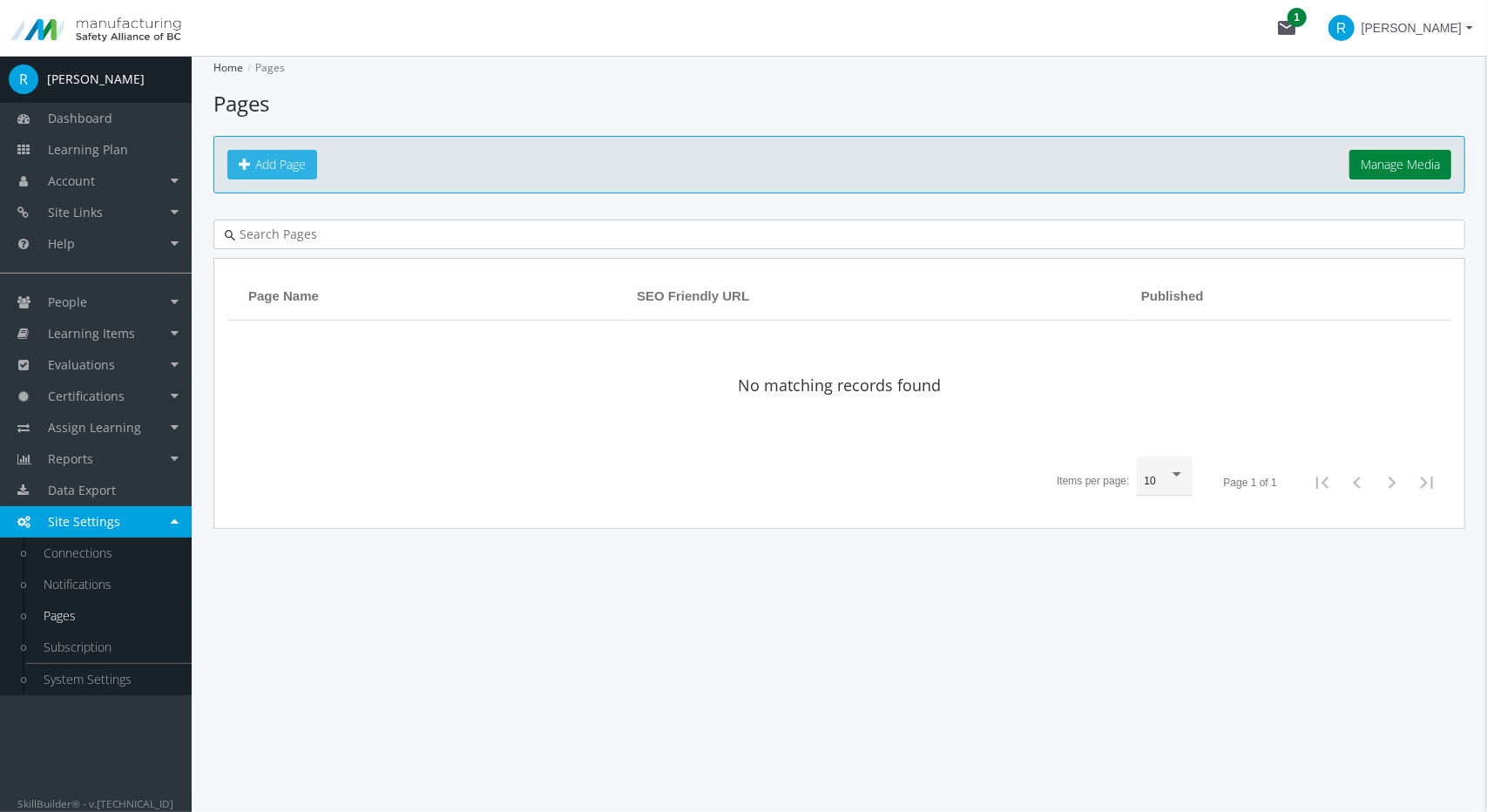
click at [276, 174] on link "Add Page" at bounding box center [271, 164] width 90 height 30
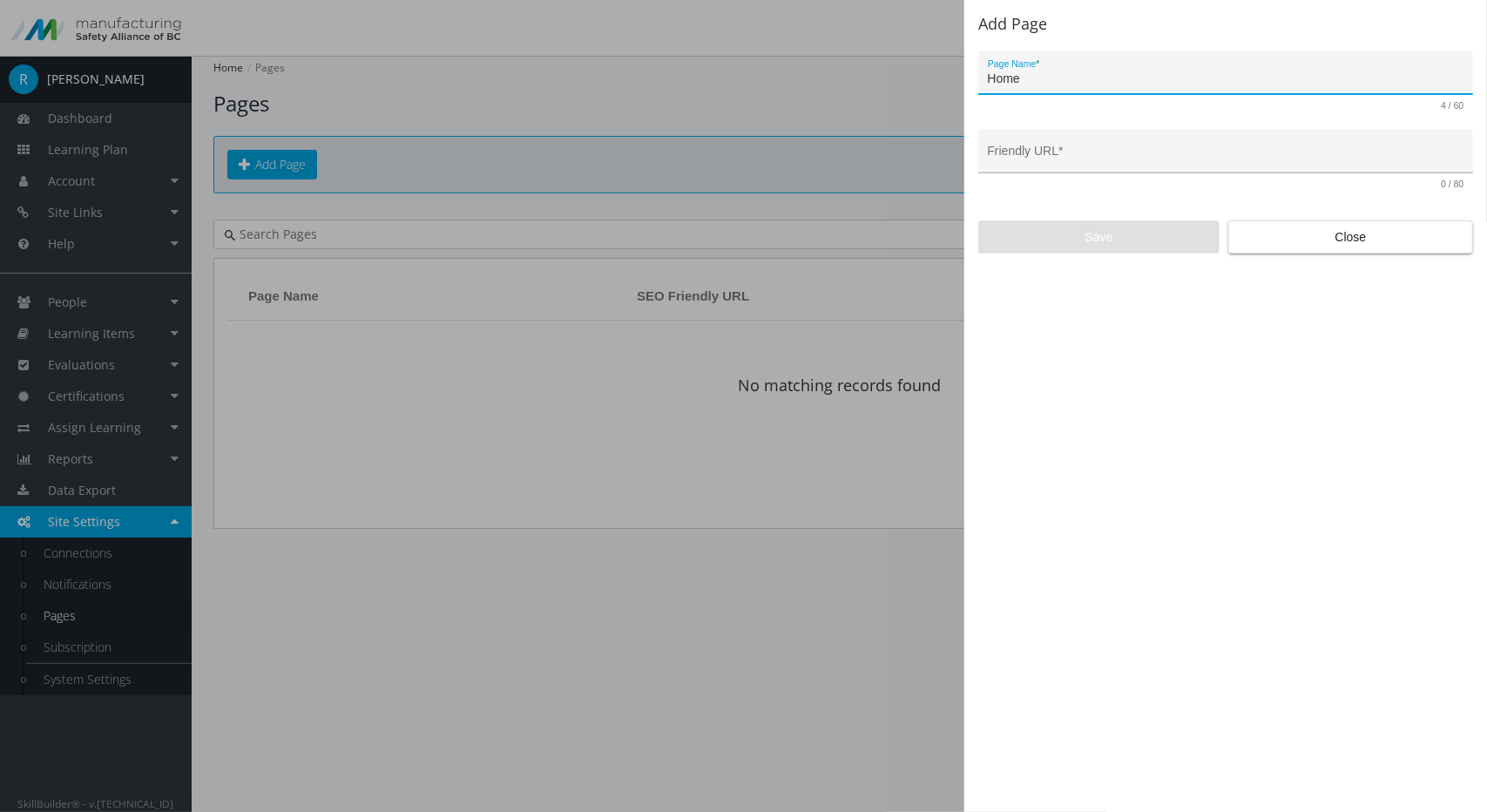
type input "Home"
type input "home"
click at [1073, 153] on input "home" at bounding box center [1225, 157] width 476 height 14
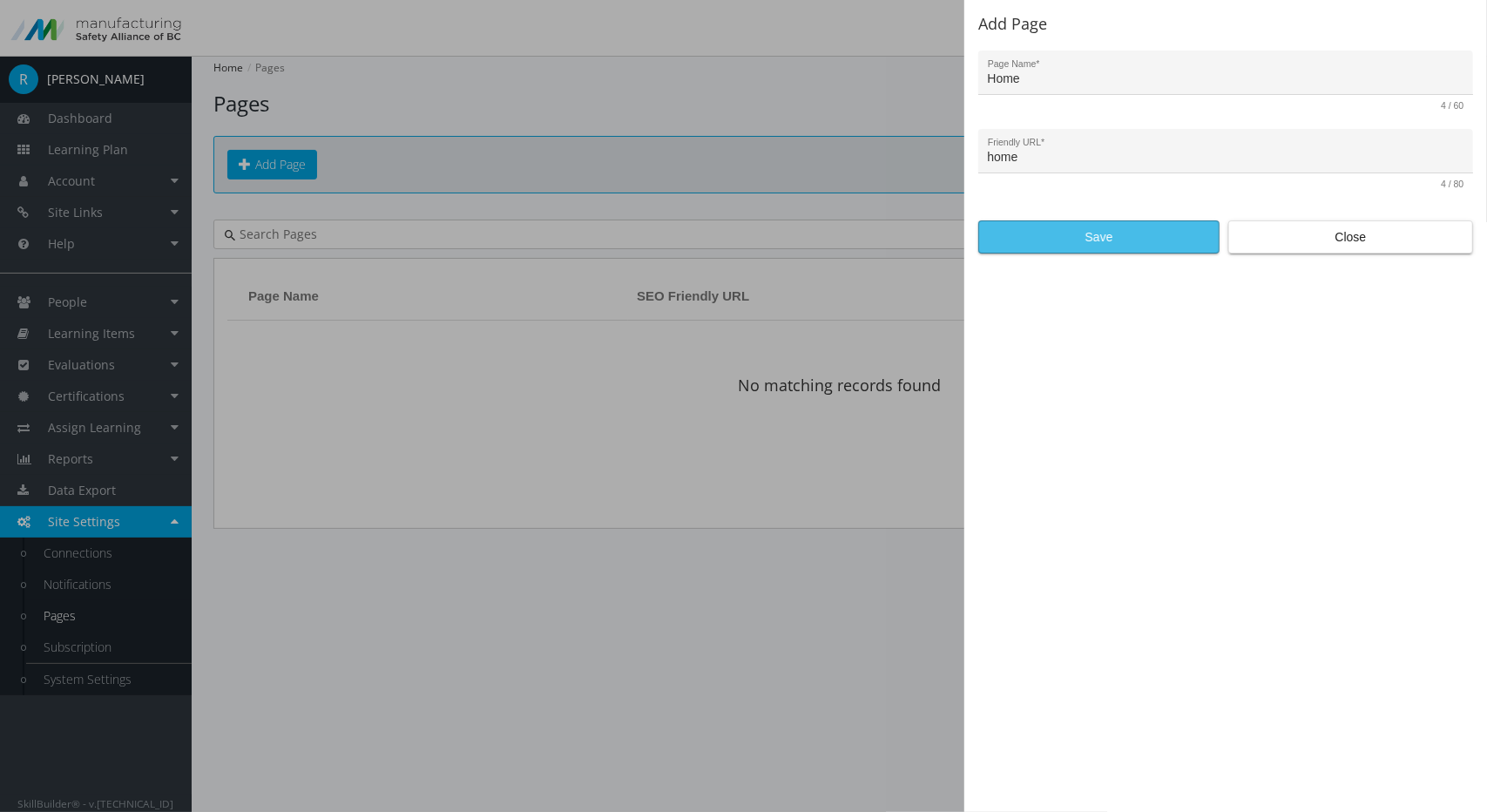
click at [1072, 229] on span "Save" at bounding box center [1098, 237] width 211 height 31
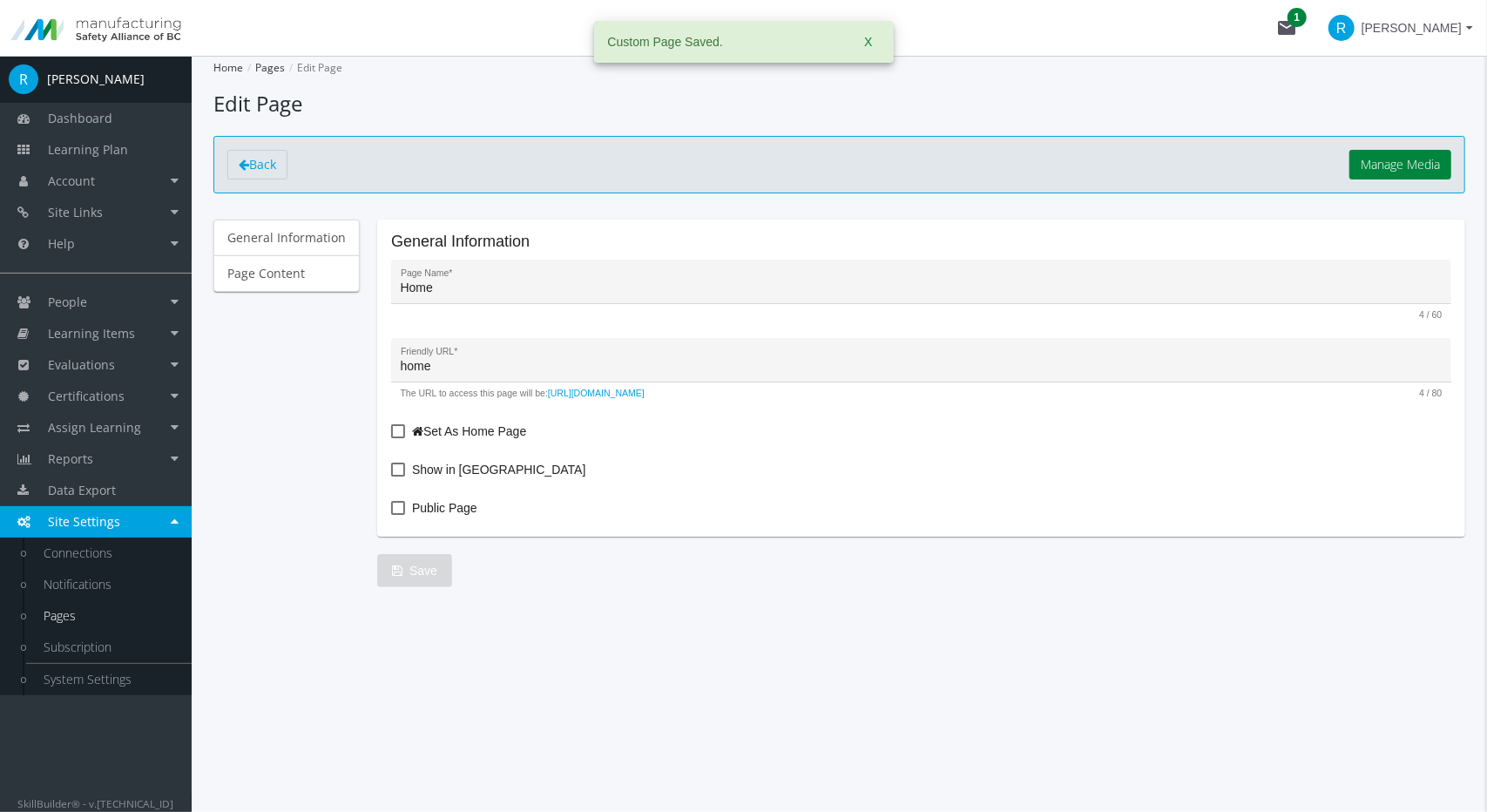
click at [405, 427] on label "Set As Home Page" at bounding box center [459, 432] width 135 height 21
click at [392, 437] on input "Set As Home Page" at bounding box center [391, 437] width 1 height 1
checkbox input "true"
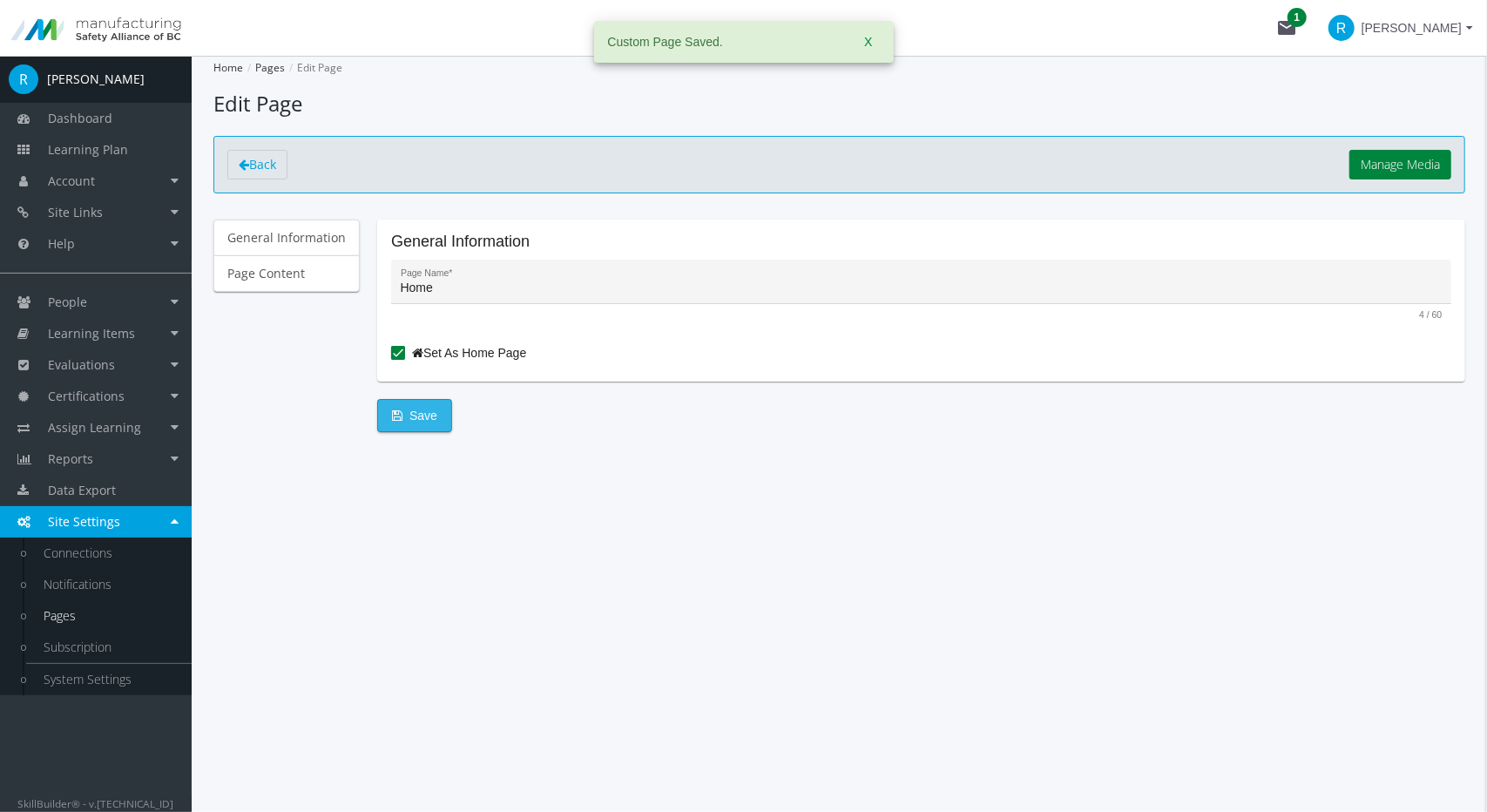
click at [414, 417] on span "Save" at bounding box center [414, 415] width 45 height 31
click at [286, 281] on link "Page Content" at bounding box center [287, 273] width 147 height 37
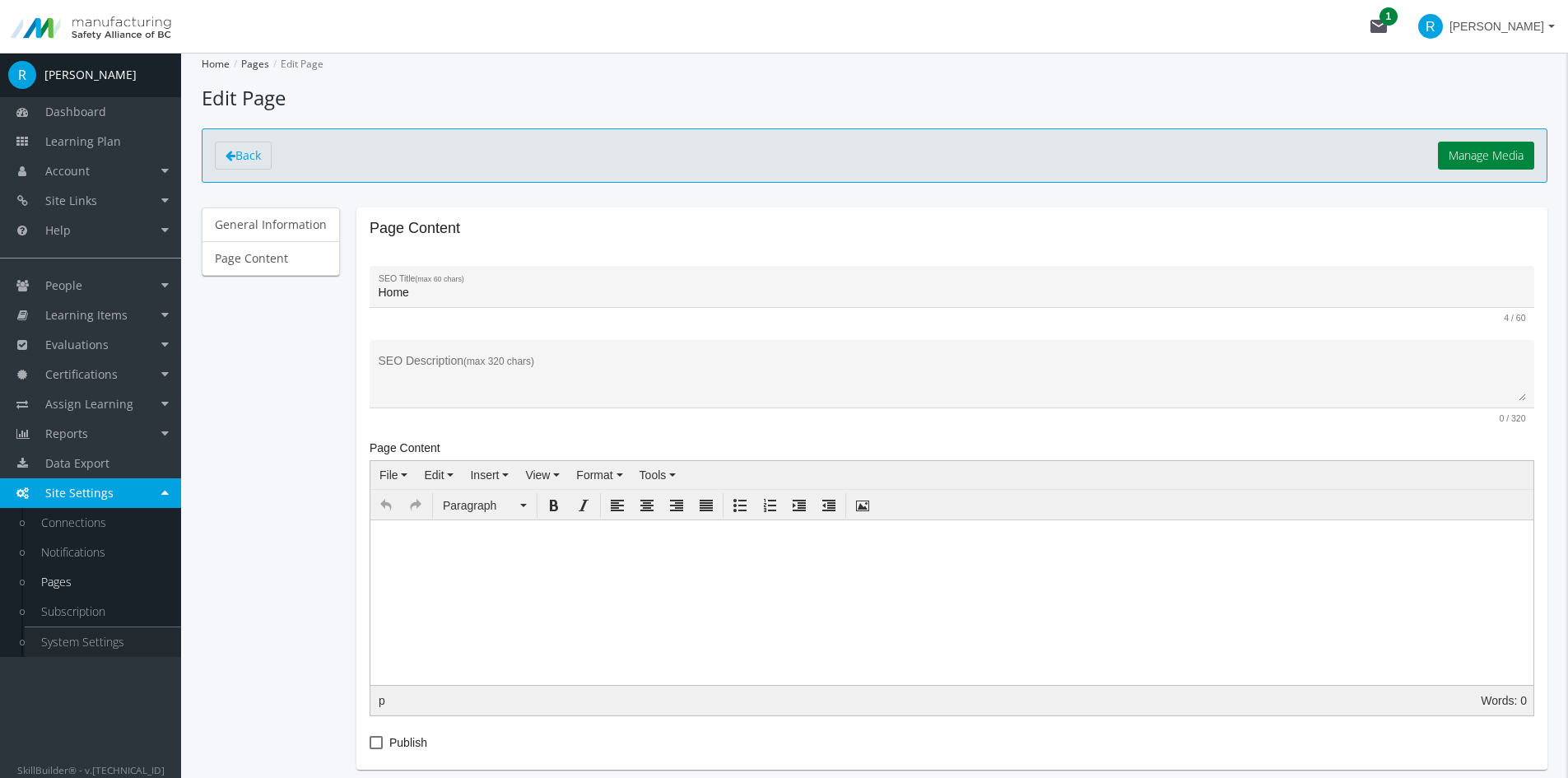
click at [88, 639] on link "System Settings" at bounding box center [102, 641] width 156 height 29
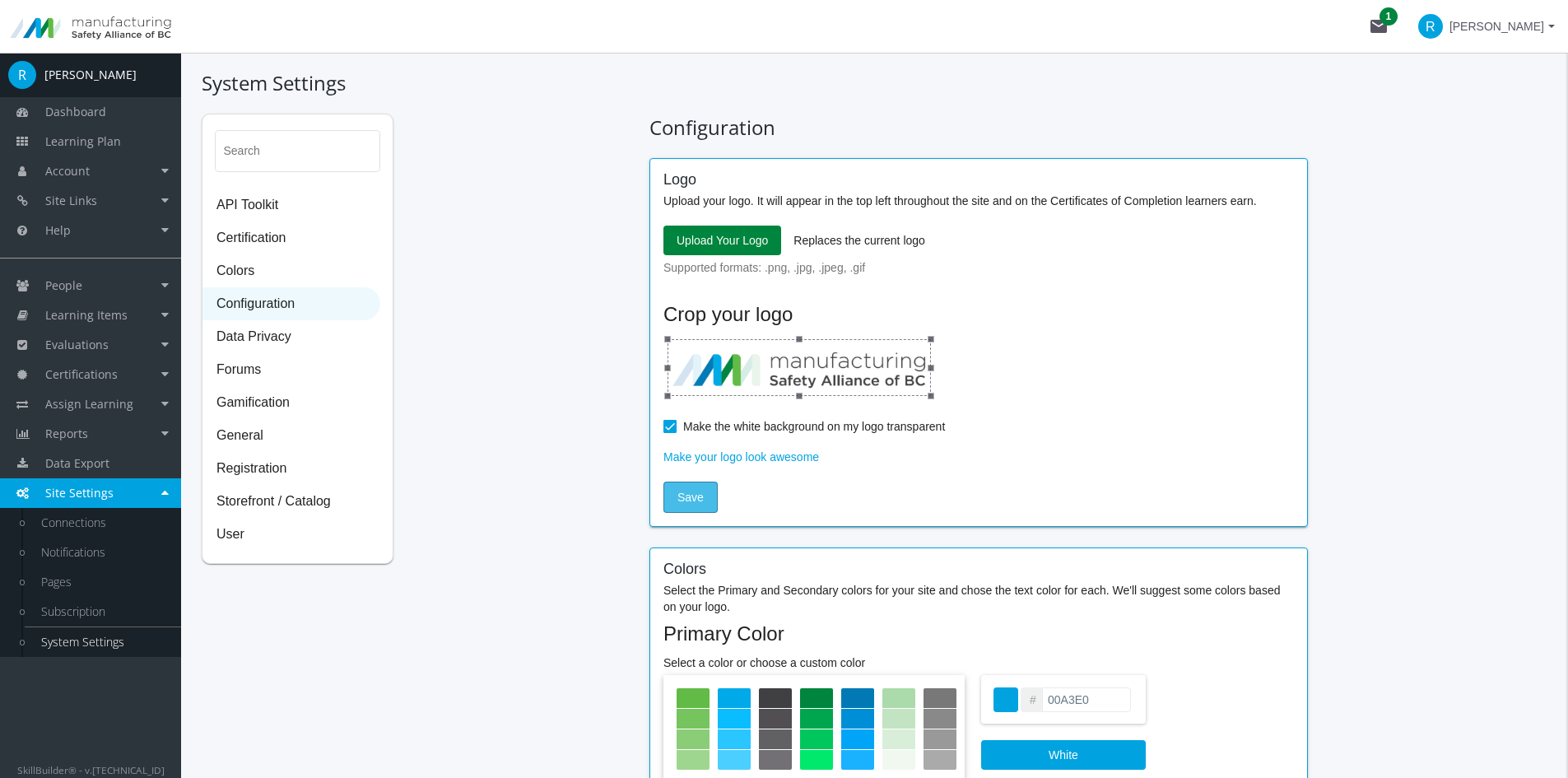
click at [701, 499] on span "Save" at bounding box center [690, 497] width 26 height 29
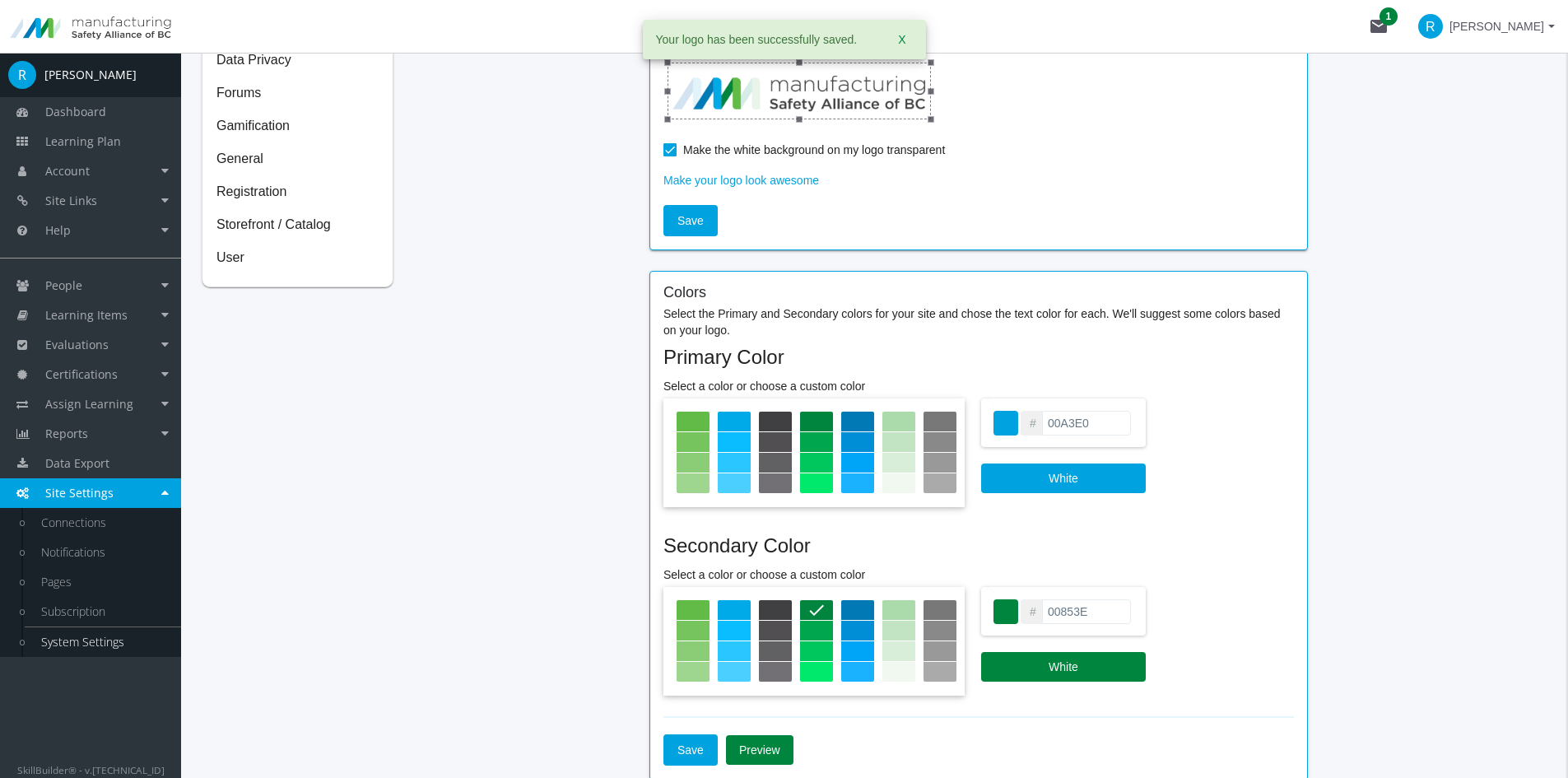
scroll to position [247, 0]
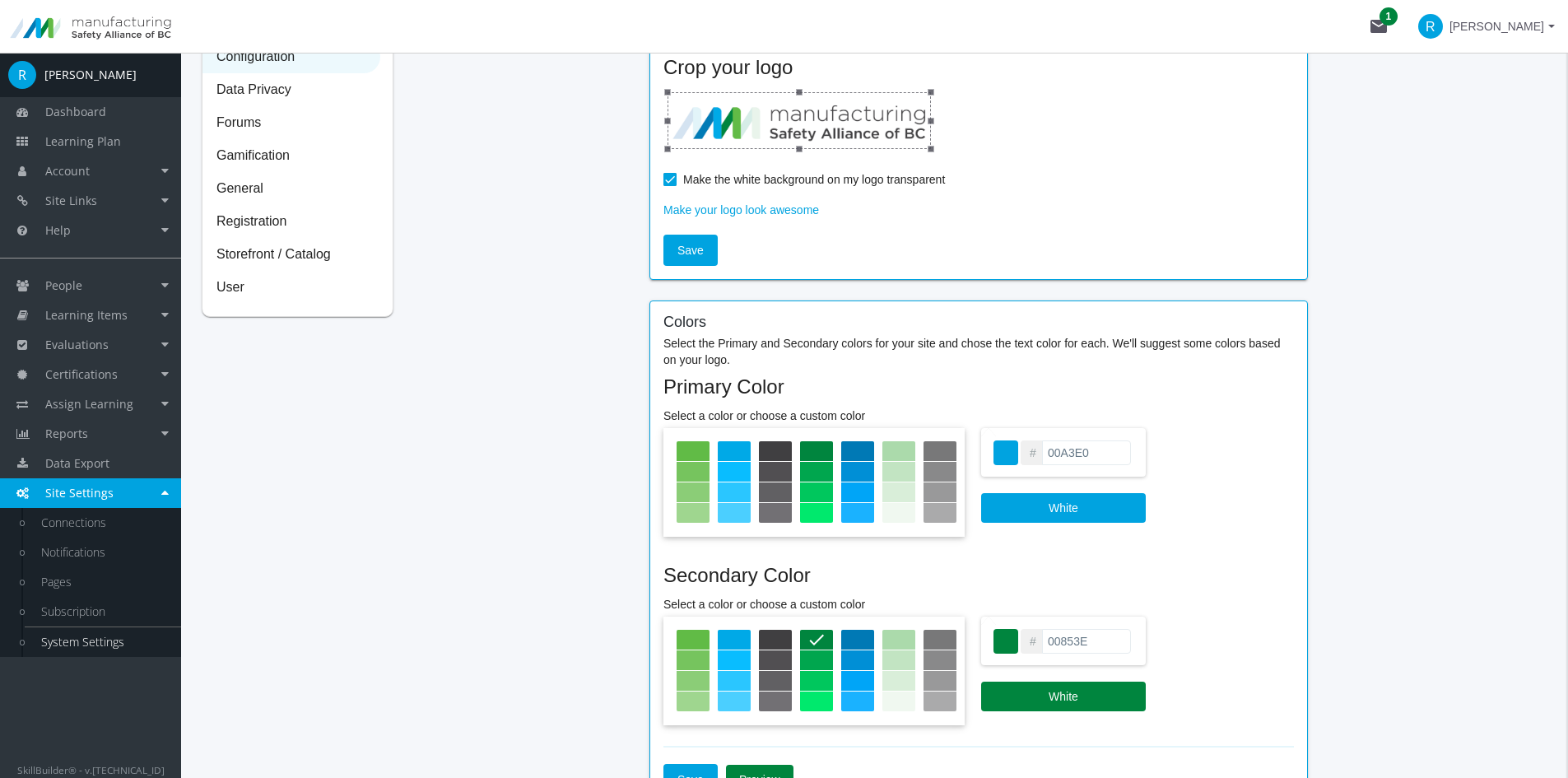
click at [759, 655] on div at bounding box center [775, 660] width 33 height 20
type input "514F52"
click at [949, 752] on div "Colors Select the Primary and Secondary colors for your site and chose the text…" at bounding box center [978, 555] width 630 height 481
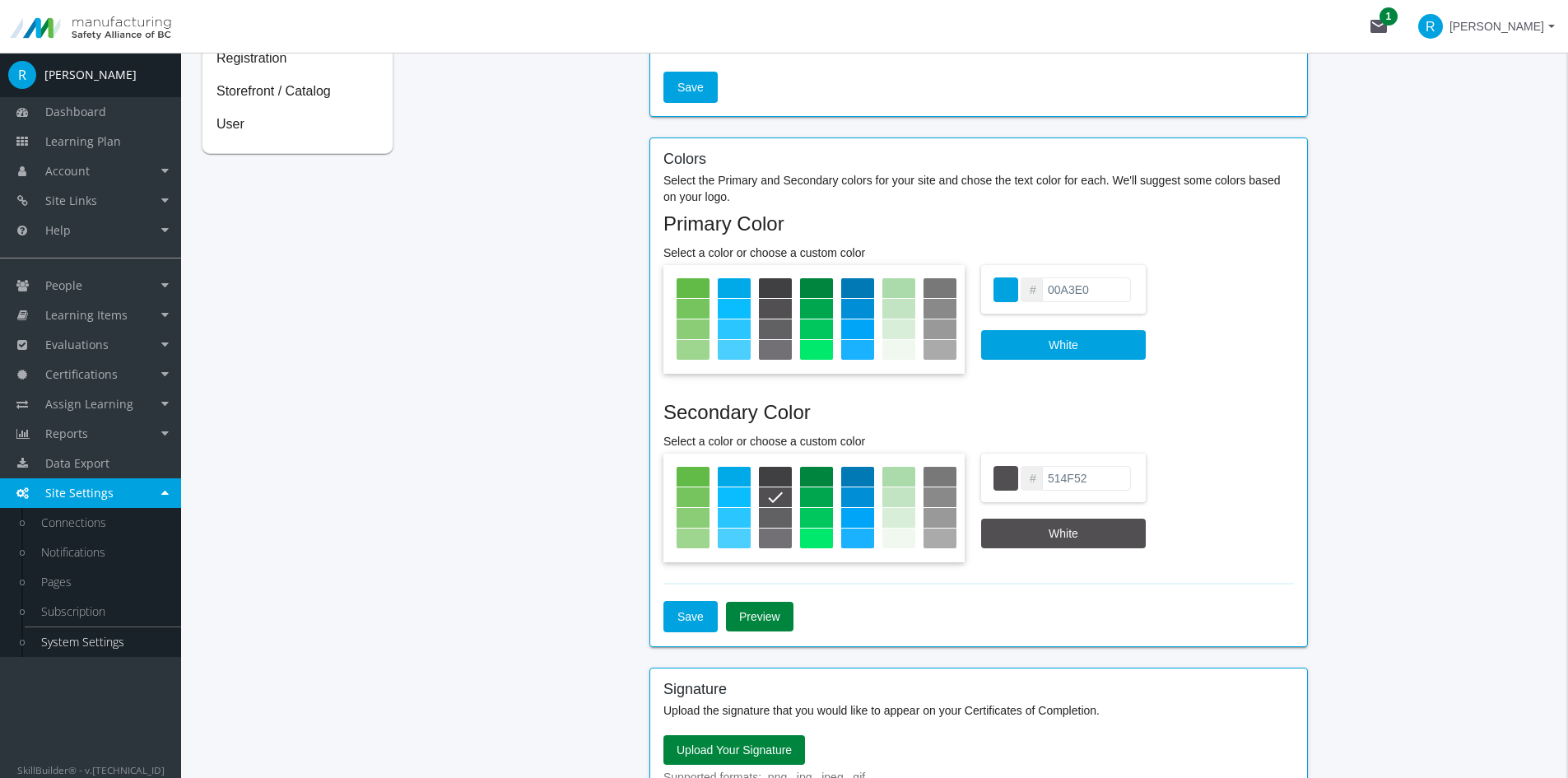
scroll to position [411, 0]
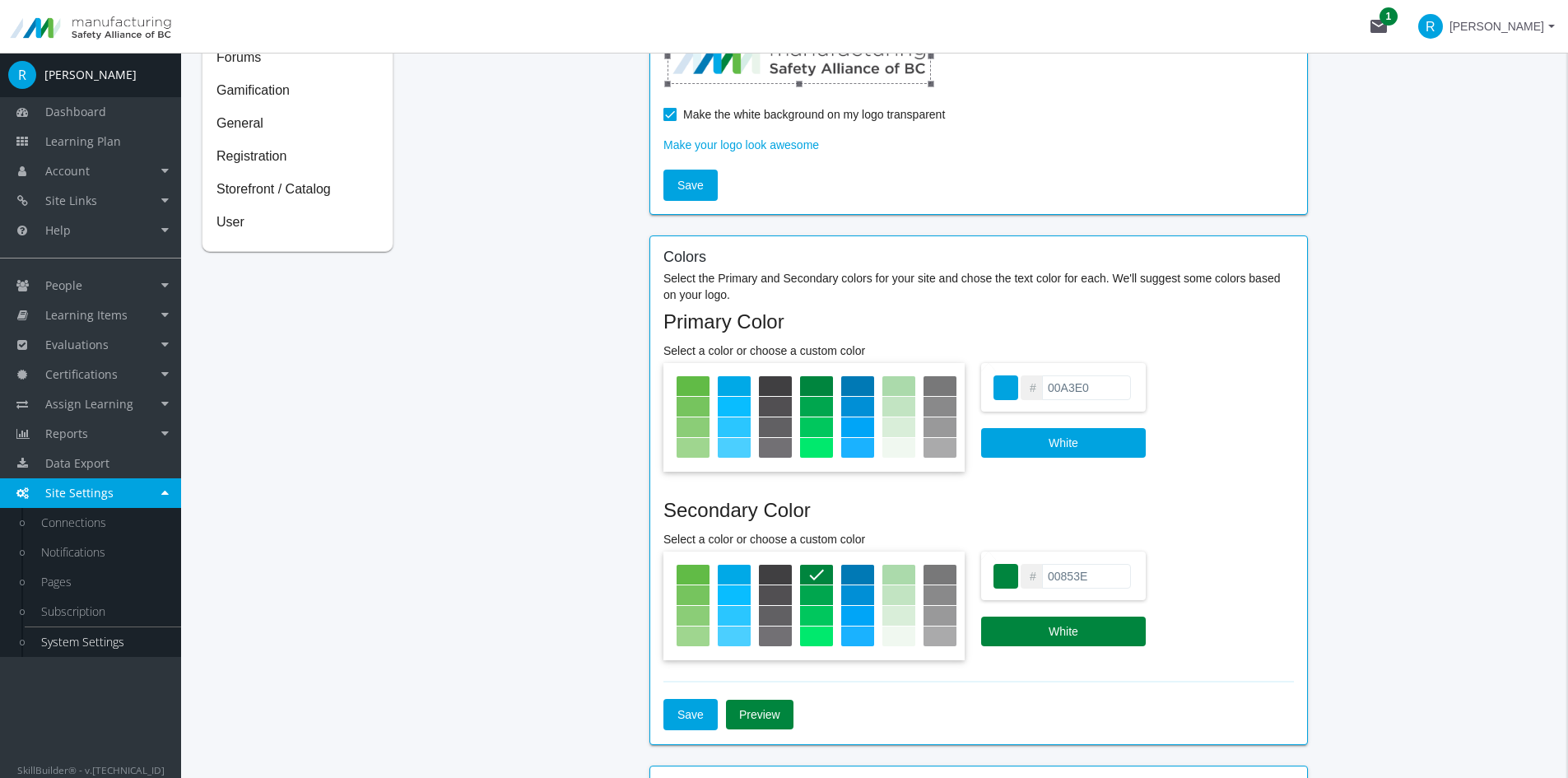
scroll to position [329, 0]
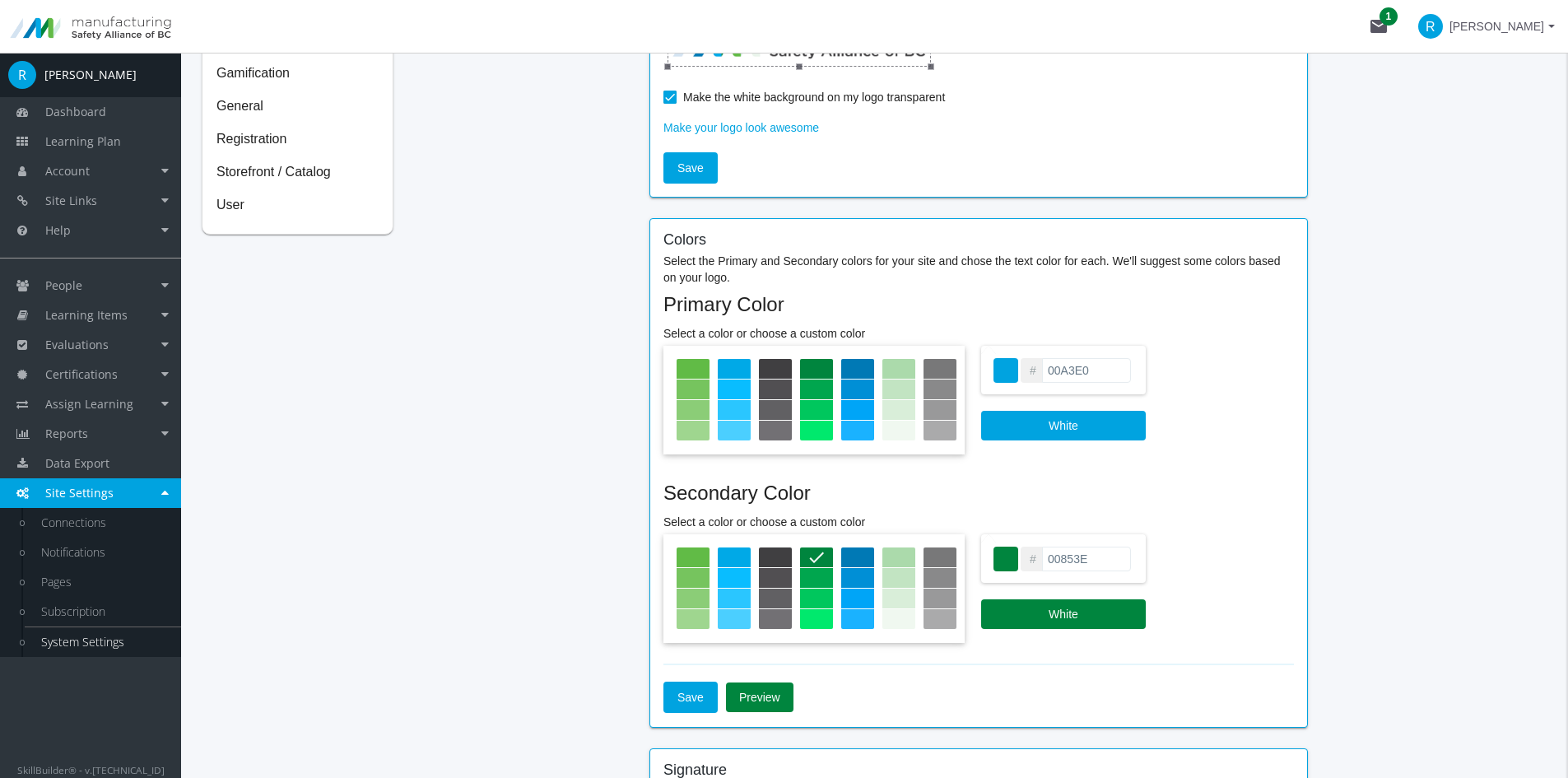
drag, startPoint x: 1100, startPoint y: 555, endPoint x: 1176, endPoint y: 616, distance: 97.5
click at [984, 564] on div "# 00853E" at bounding box center [1063, 558] width 164 height 48
click at [1263, 574] on div "# 00853E White" at bounding box center [978, 591] width 630 height 113
drag, startPoint x: 1093, startPoint y: 560, endPoint x: 1027, endPoint y: 561, distance: 66.0
click at [1027, 561] on div "# 00853E" at bounding box center [1063, 558] width 164 height 48
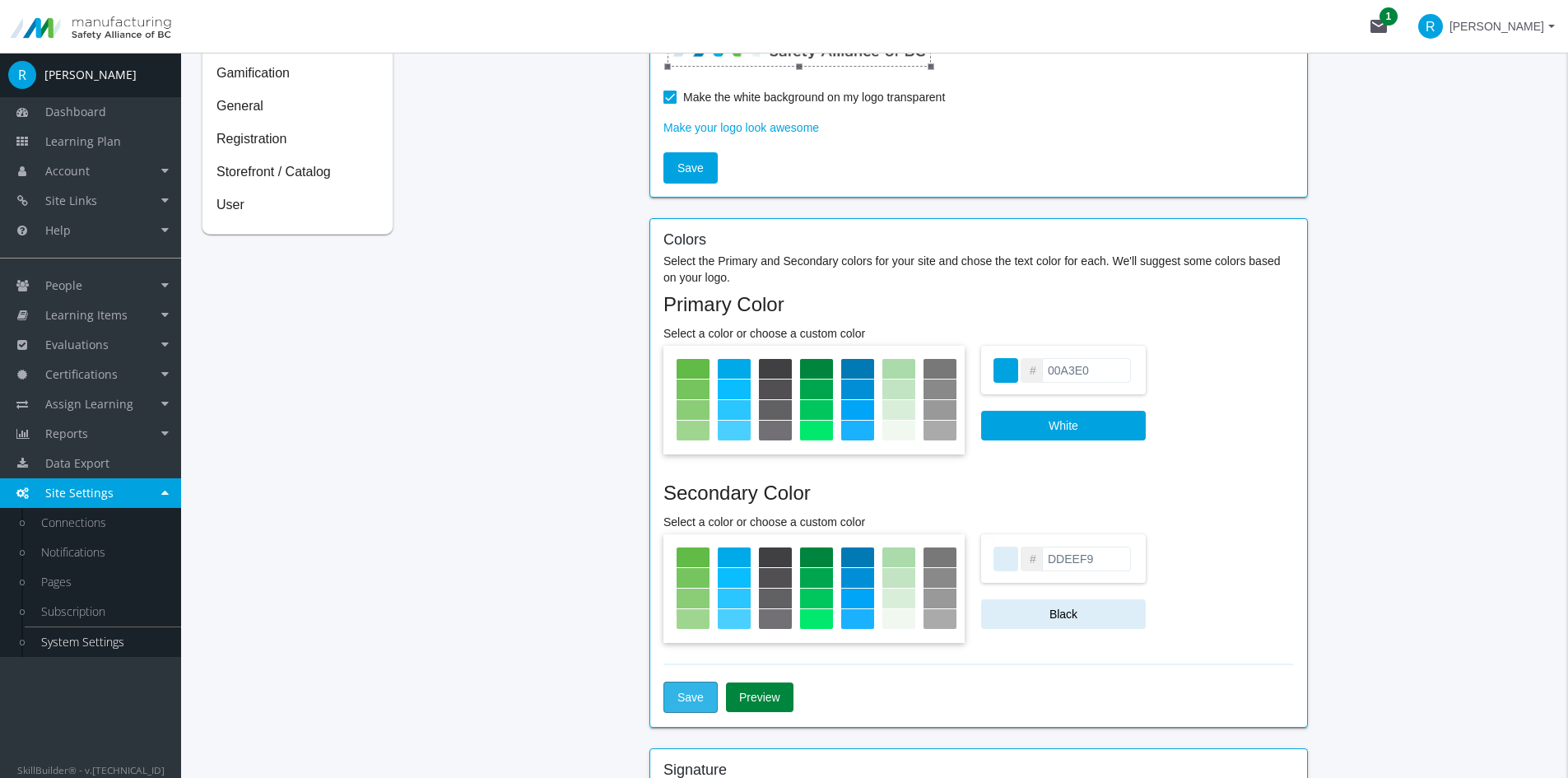
type input "DDEEF9"
click at [698, 695] on span "Save" at bounding box center [690, 697] width 26 height 29
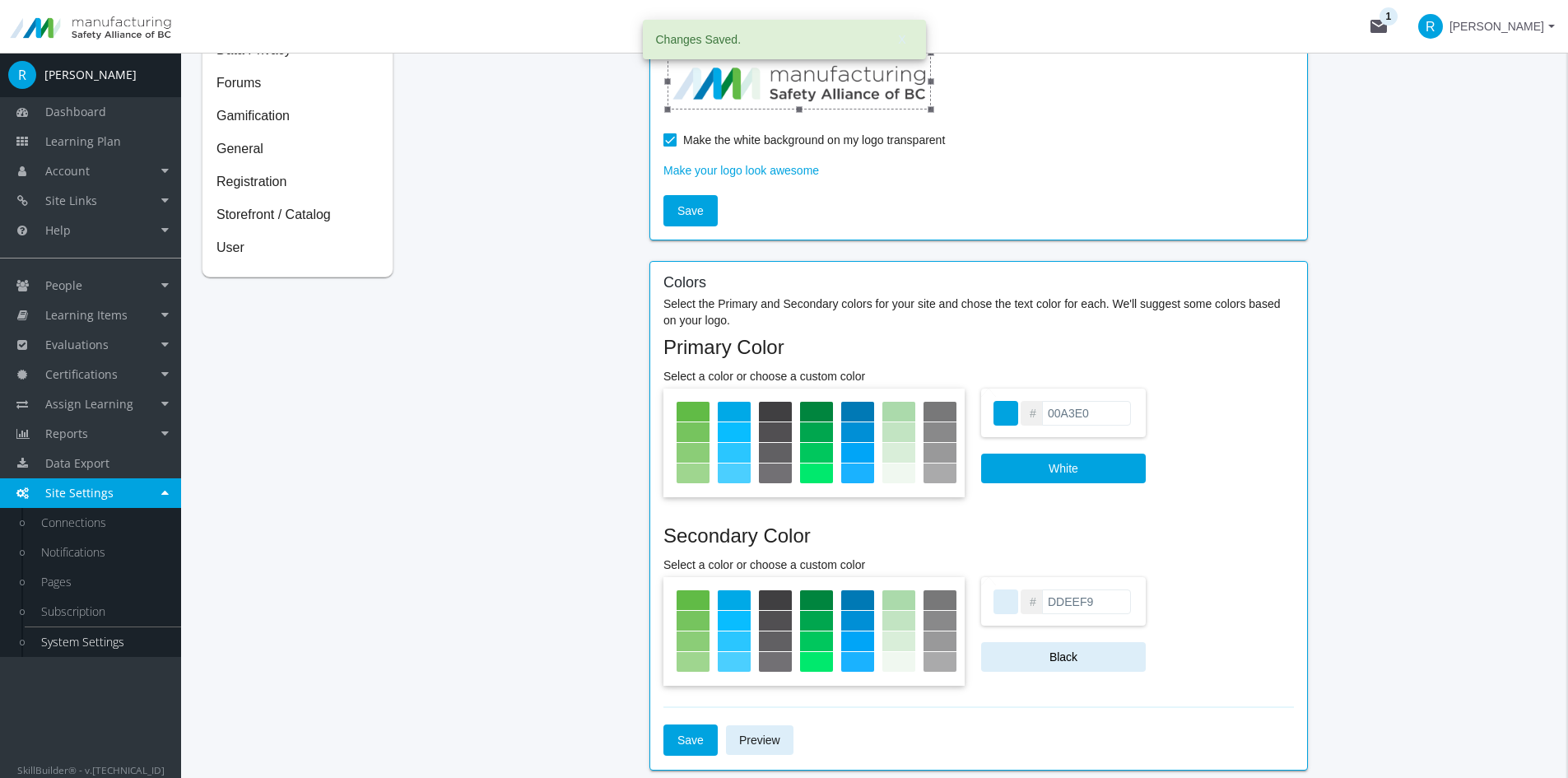
scroll to position [247, 0]
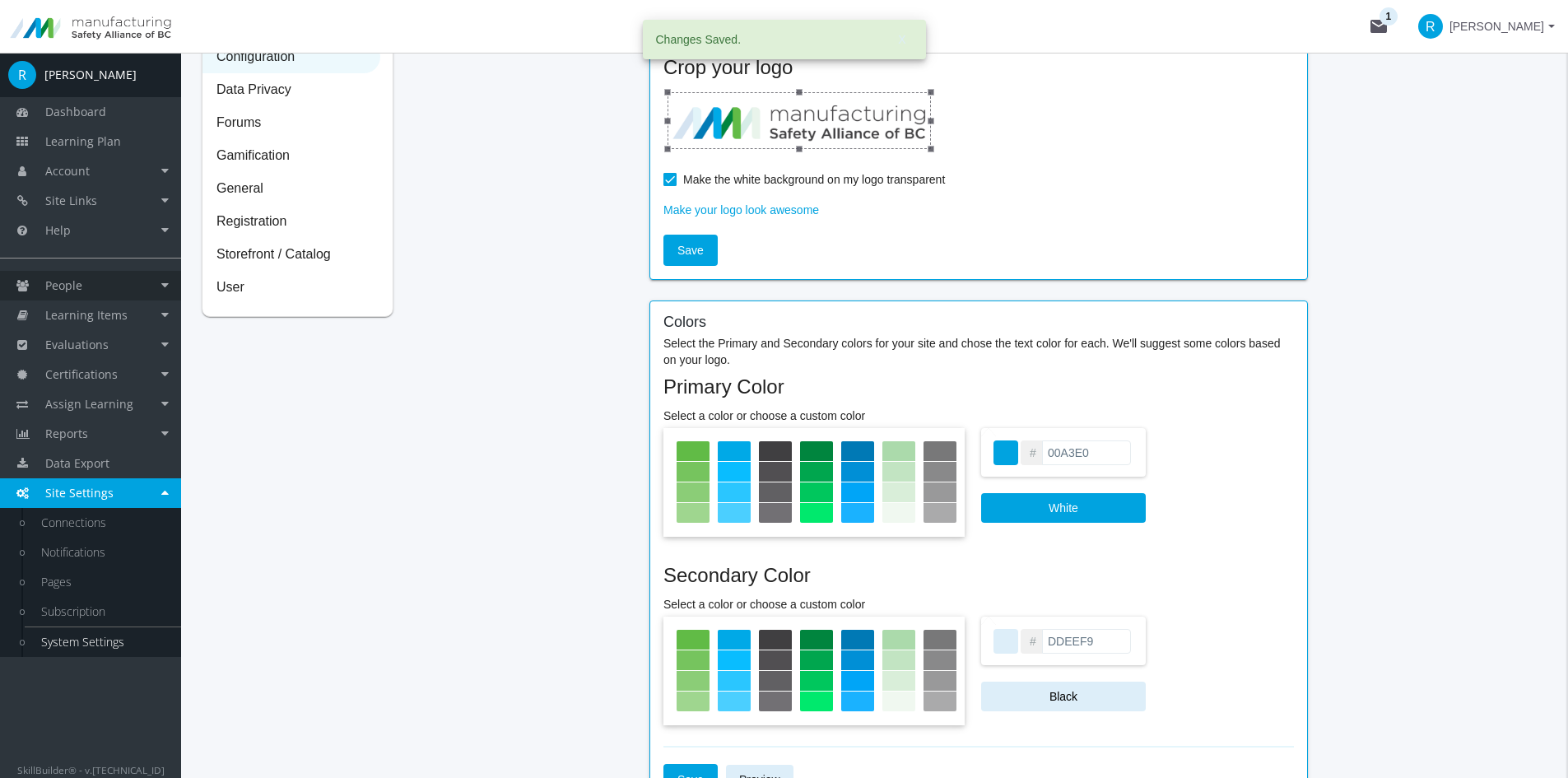
click at [57, 277] on span "People" at bounding box center [64, 285] width 37 height 16
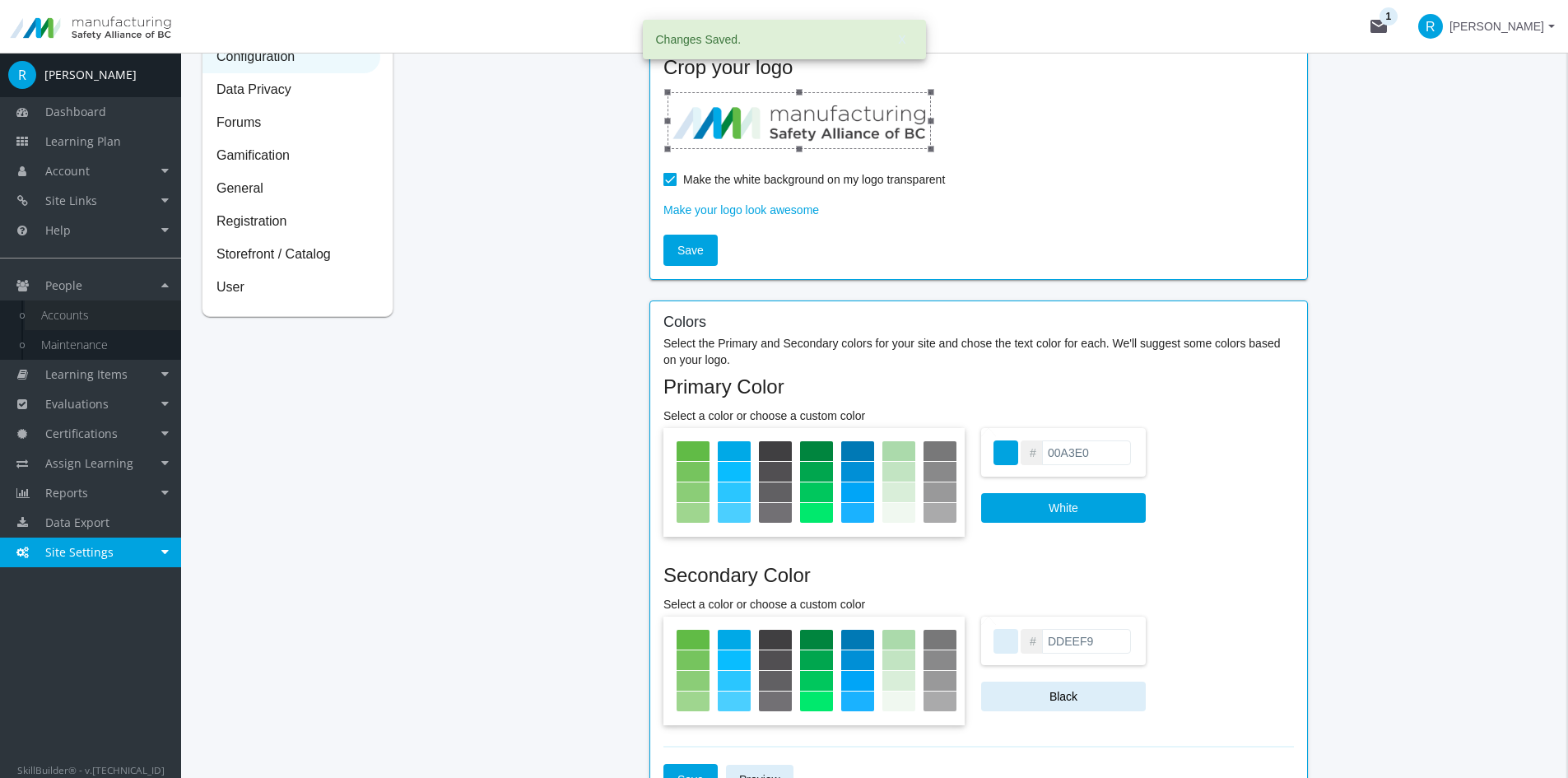
click at [78, 312] on link "Accounts" at bounding box center [102, 315] width 156 height 29
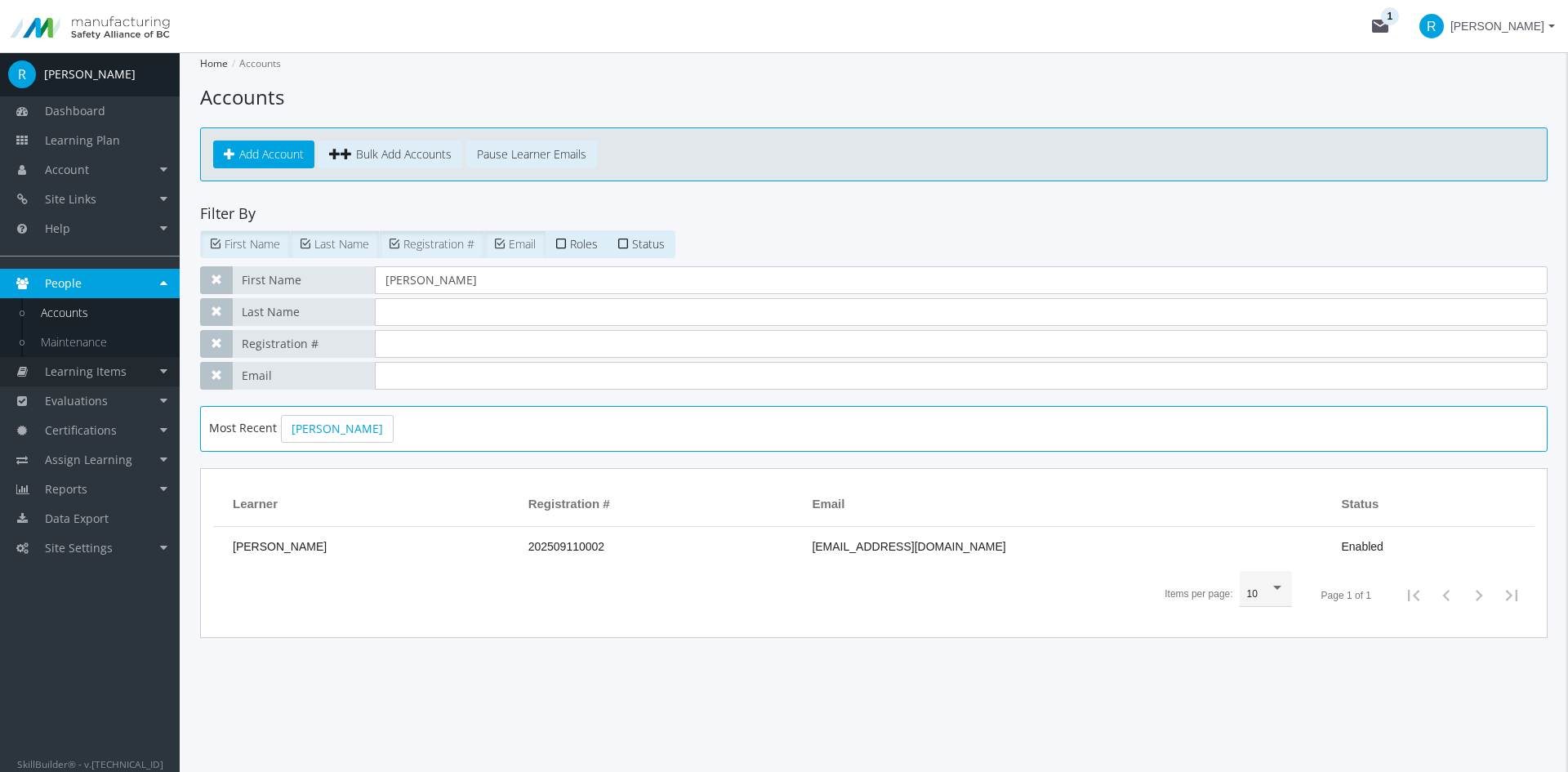
click at [109, 366] on span "Learning Items" at bounding box center [86, 370] width 81 height 15
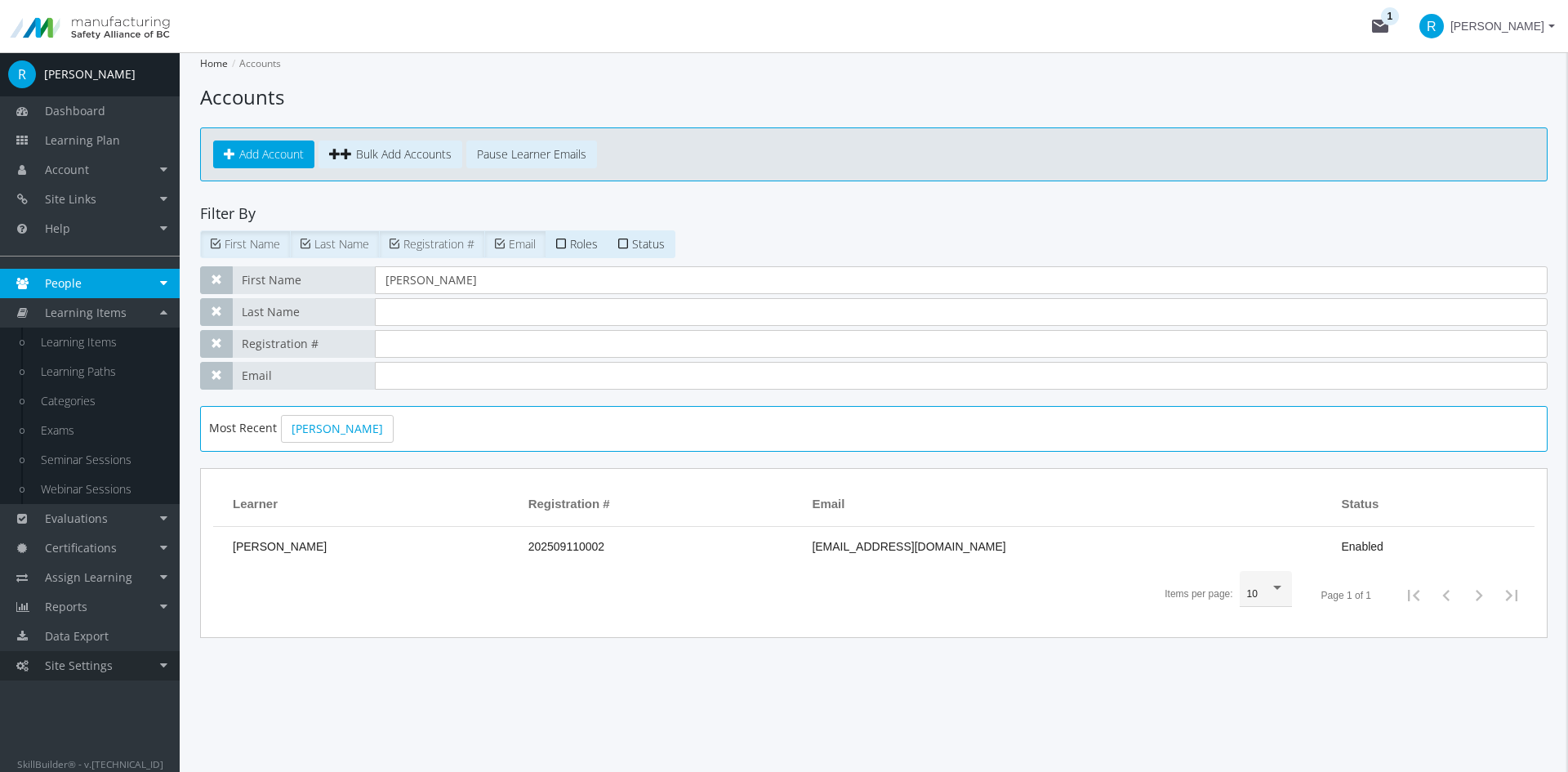
click at [72, 665] on span "Site Settings" at bounding box center [79, 664] width 68 height 15
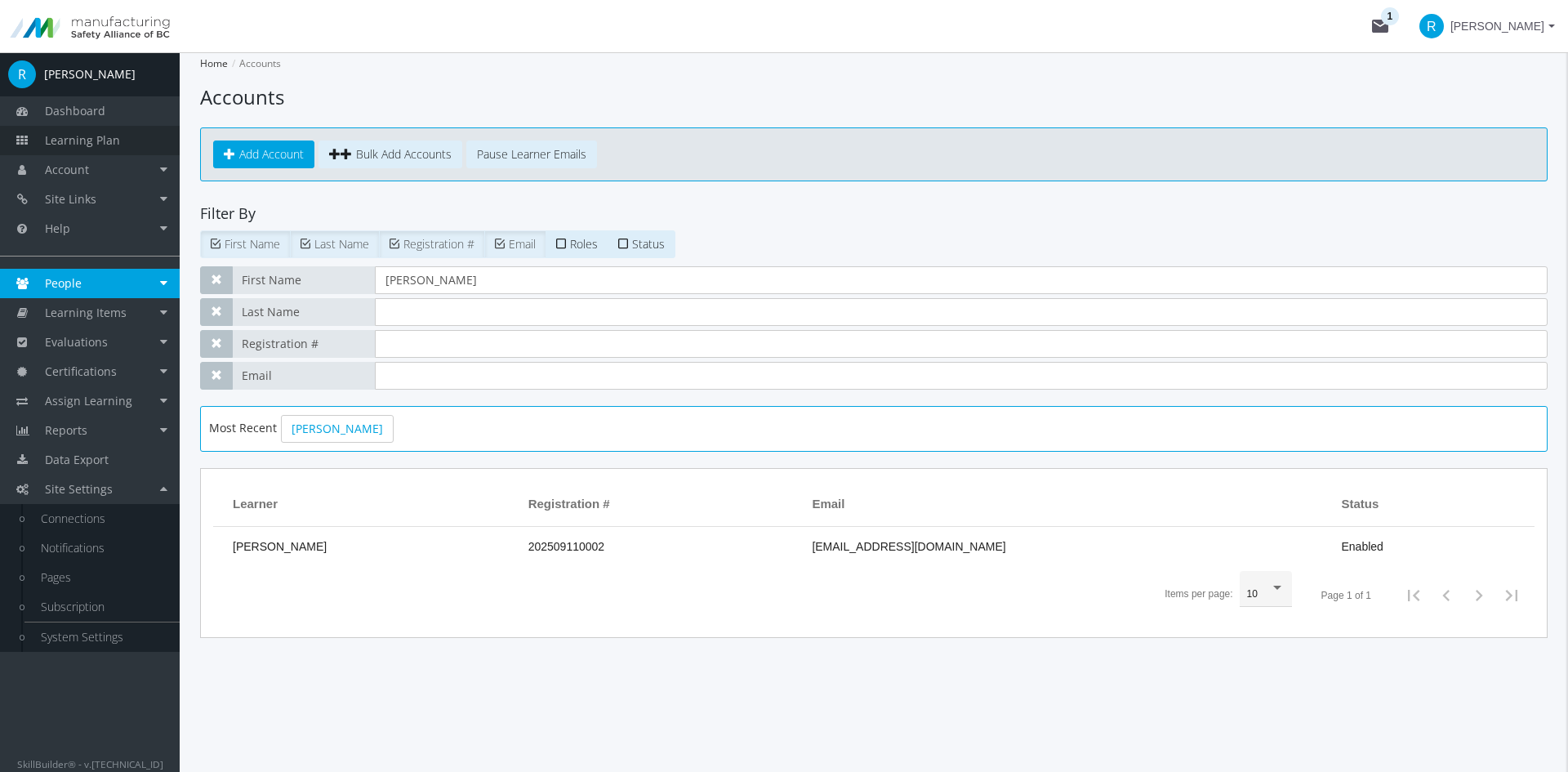
click at [114, 133] on span "Learning Plan" at bounding box center [82, 139] width 75 height 15
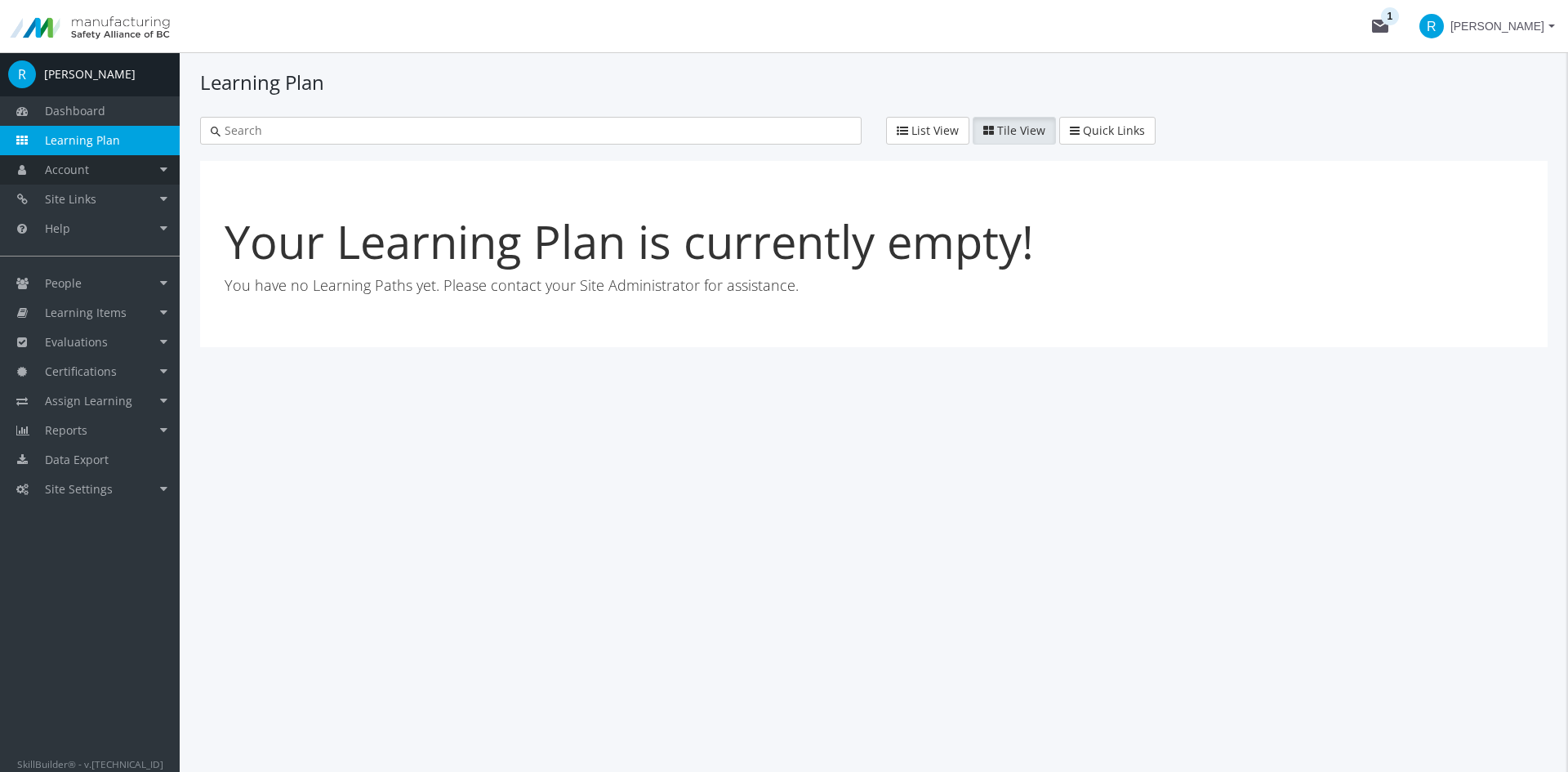
click at [126, 167] on link "Account" at bounding box center [90, 169] width 179 height 29
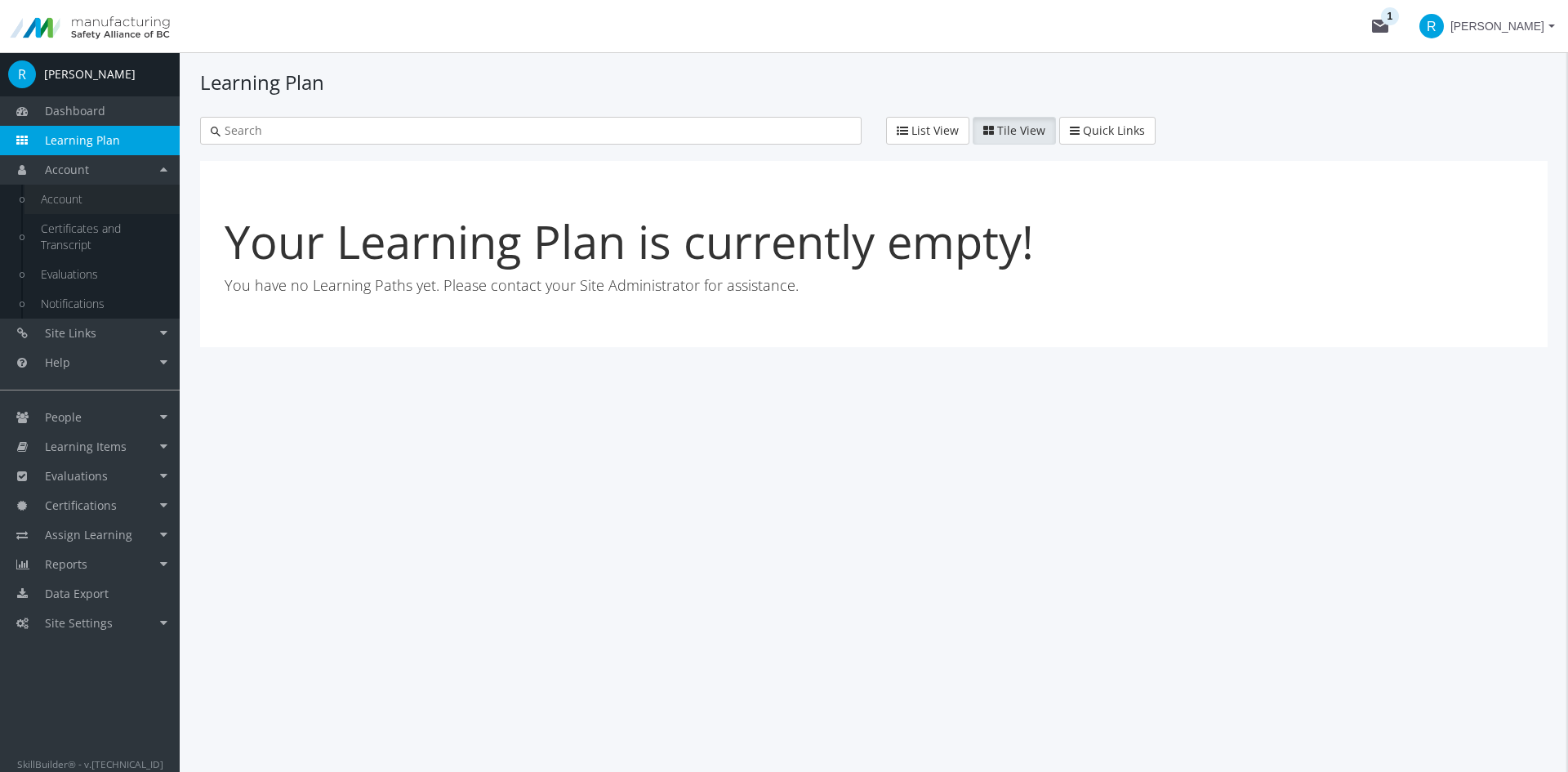
click at [64, 207] on link "Account" at bounding box center [101, 199] width 155 height 29
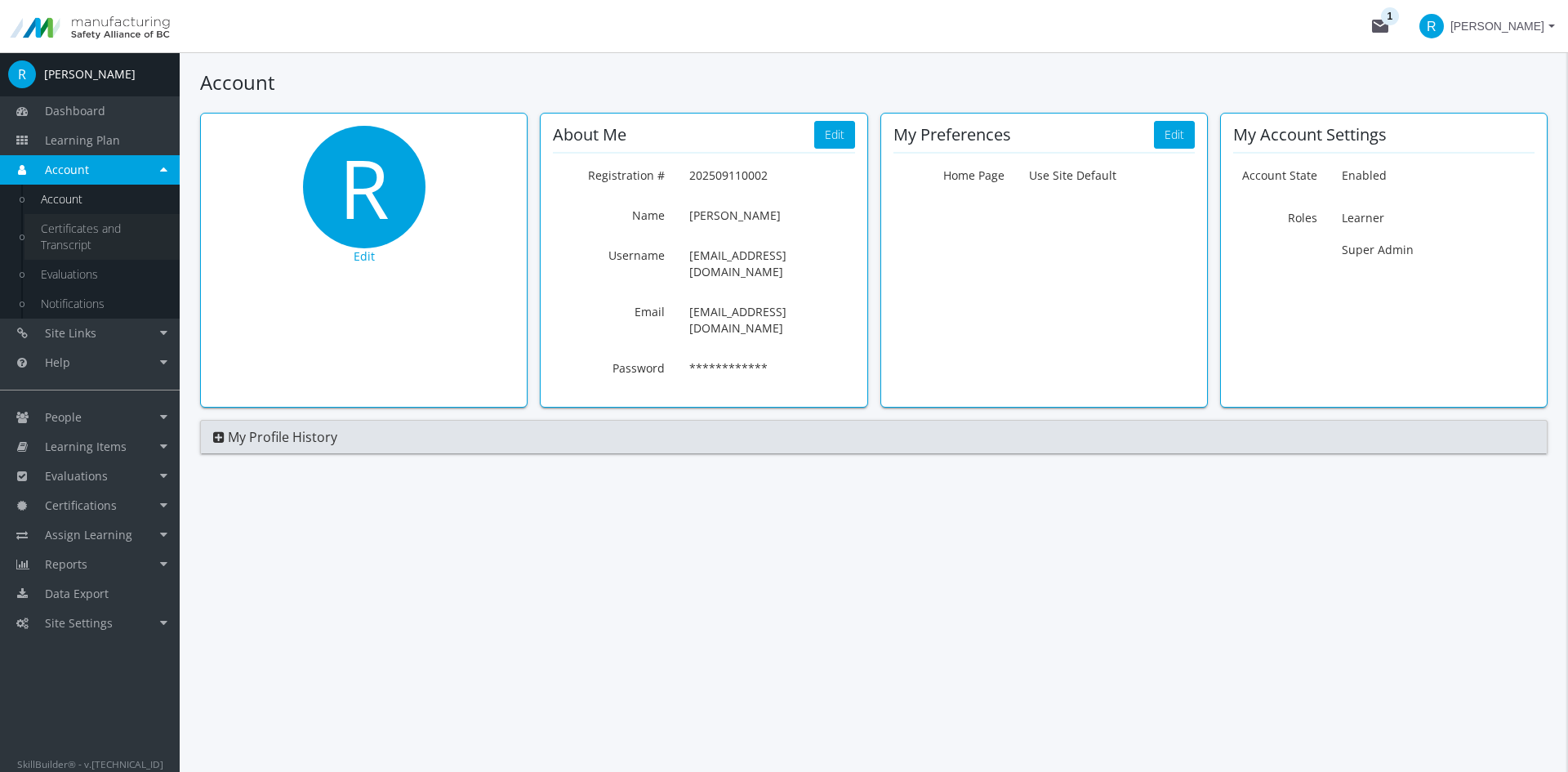
click at [66, 231] on link "Certificates and Transcript" at bounding box center [101, 236] width 155 height 46
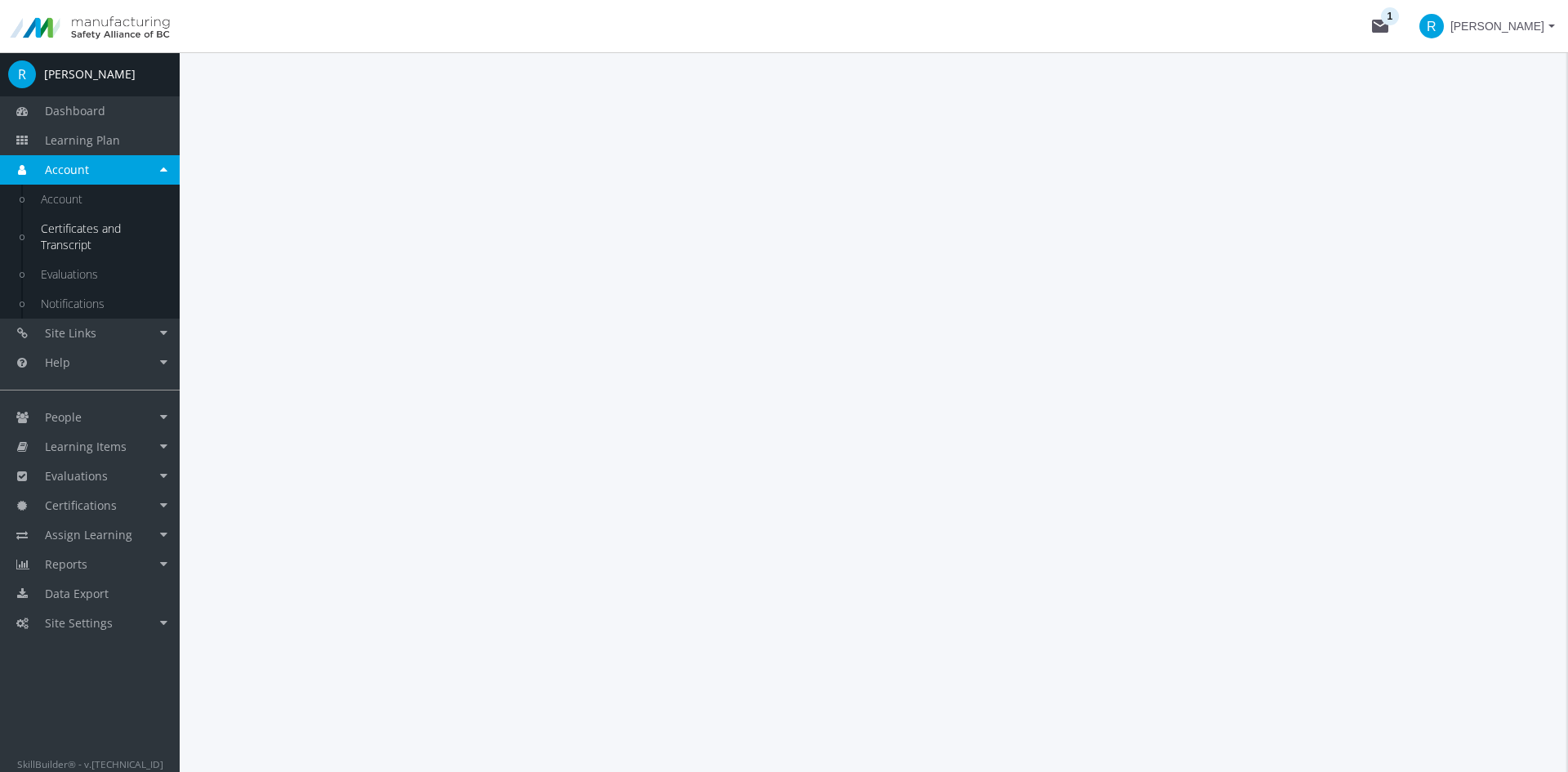
click at [66, 231] on link "Certificates and Transcript" at bounding box center [101, 236] width 155 height 46
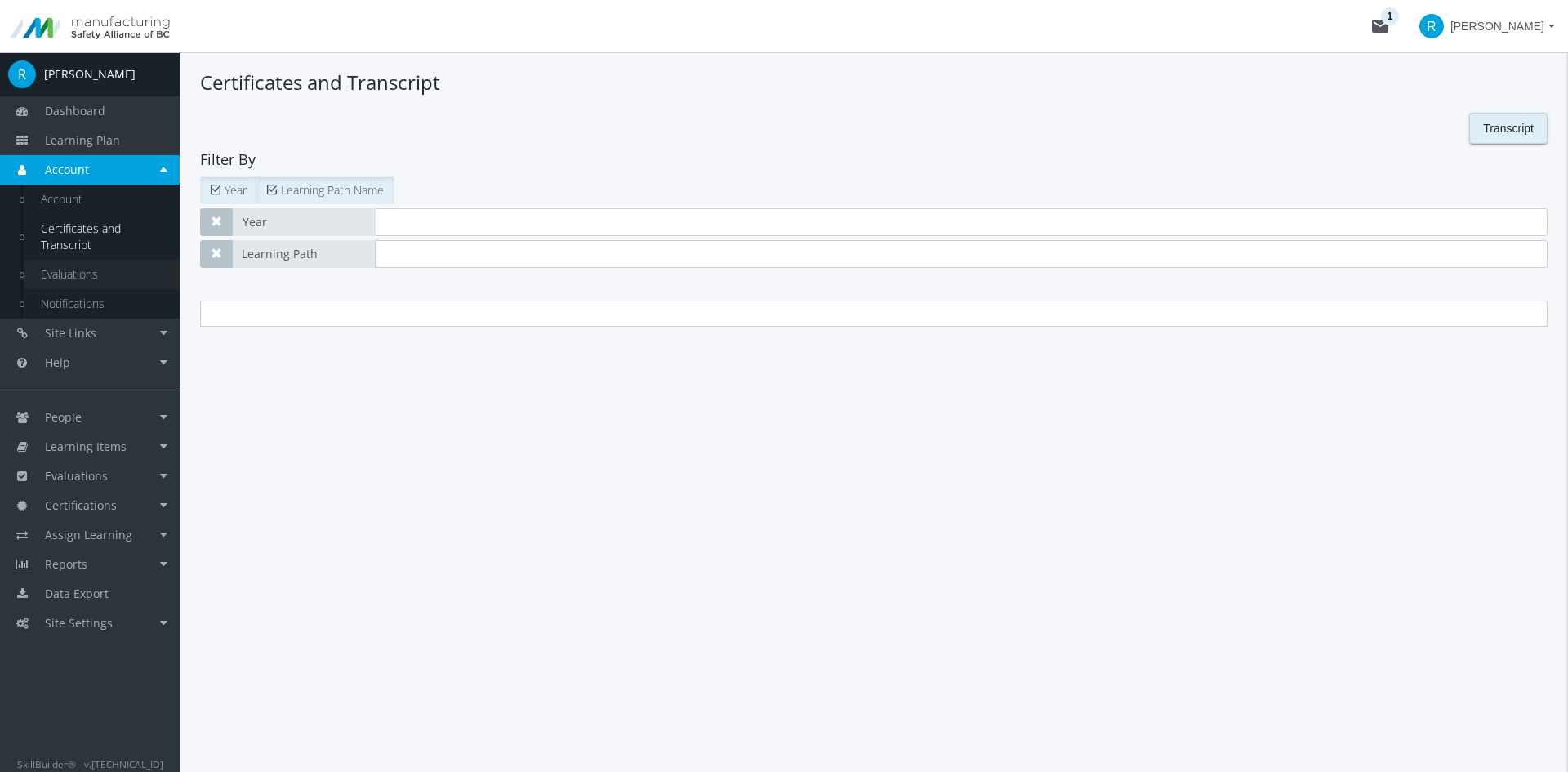
click at [64, 270] on link "Evaluations" at bounding box center [101, 274] width 155 height 29
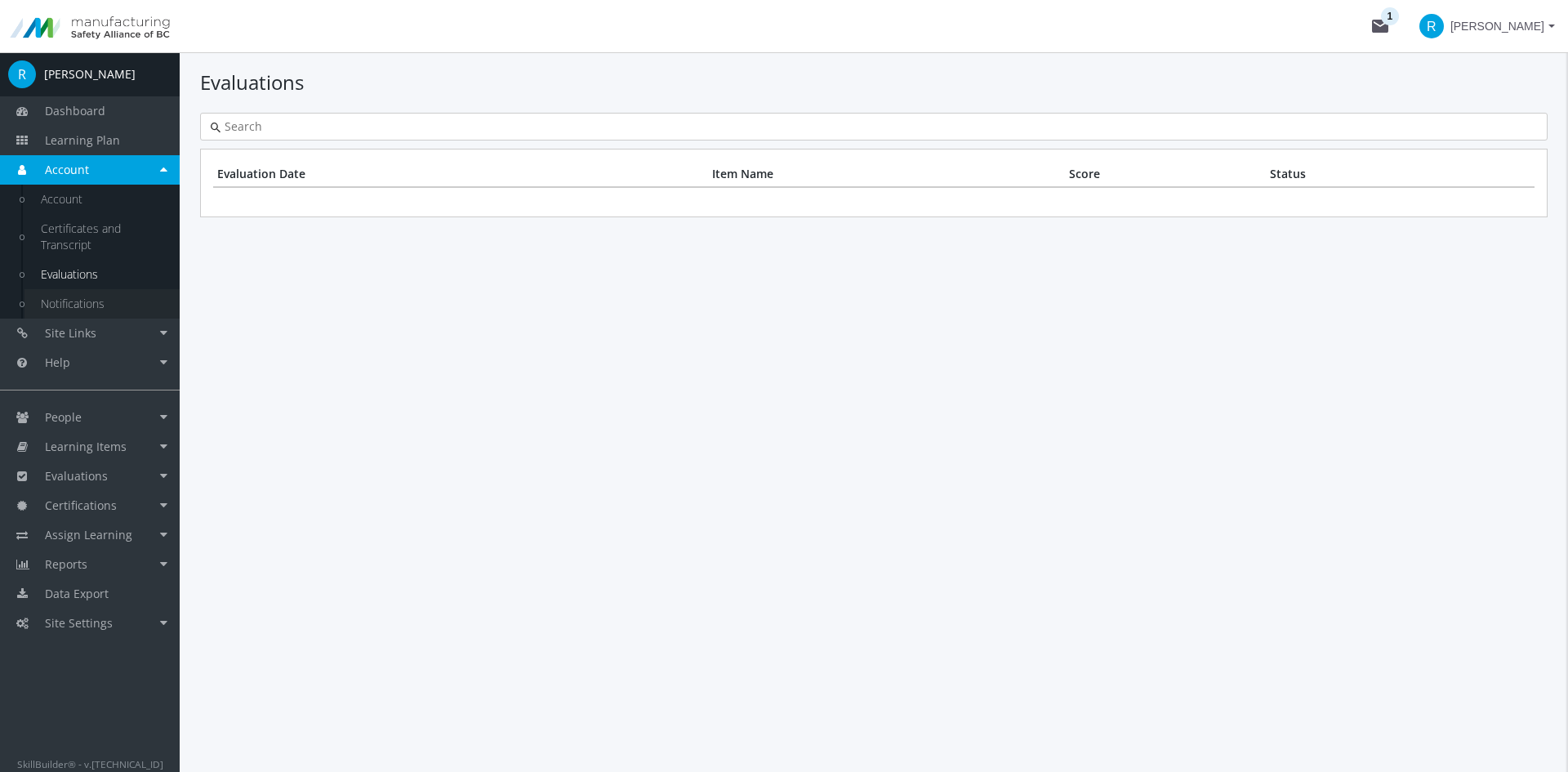
click at [68, 299] on link "Notifications" at bounding box center [101, 303] width 155 height 29
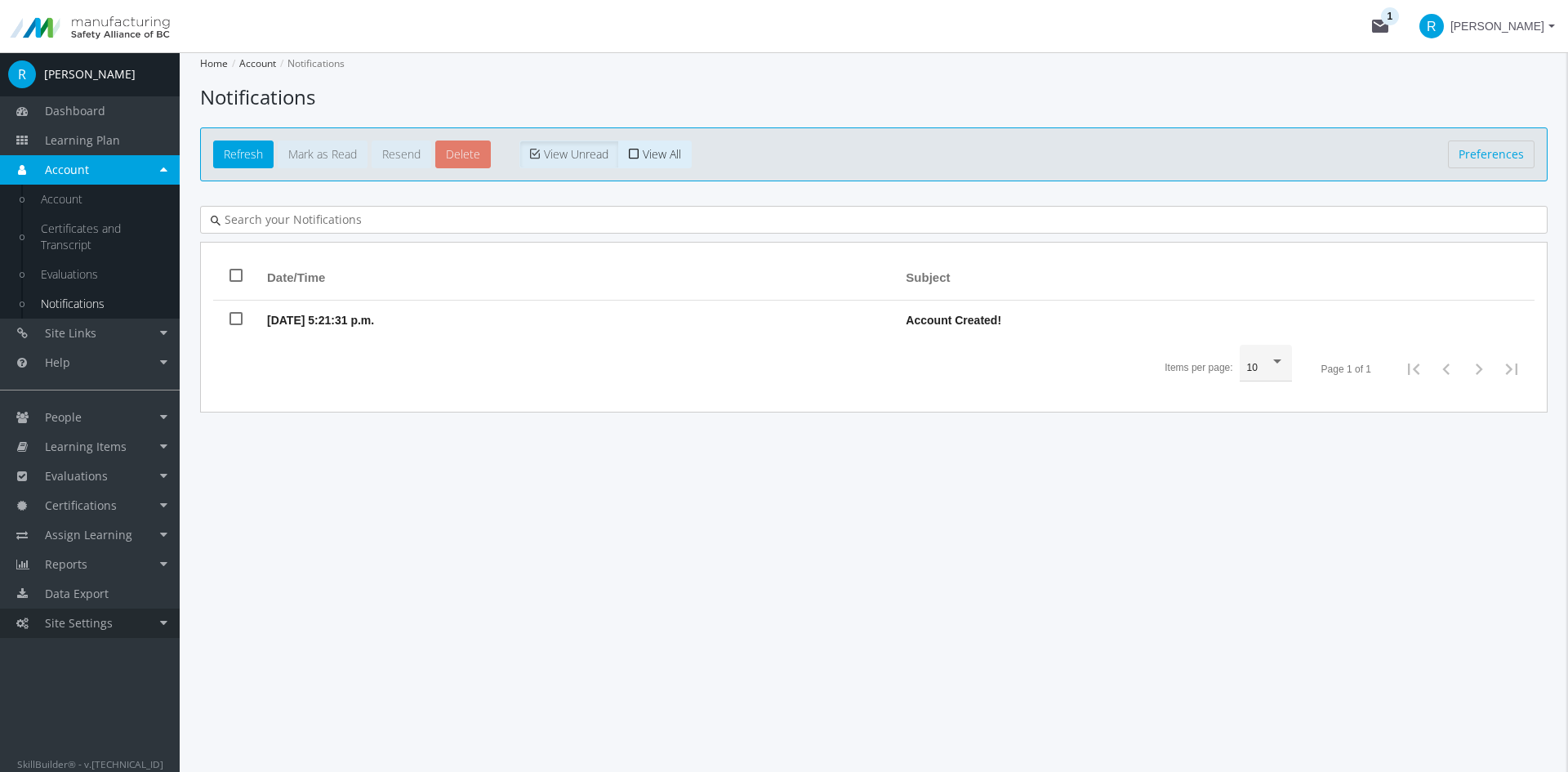
click at [66, 633] on link "Site Settings" at bounding box center [90, 623] width 179 height 29
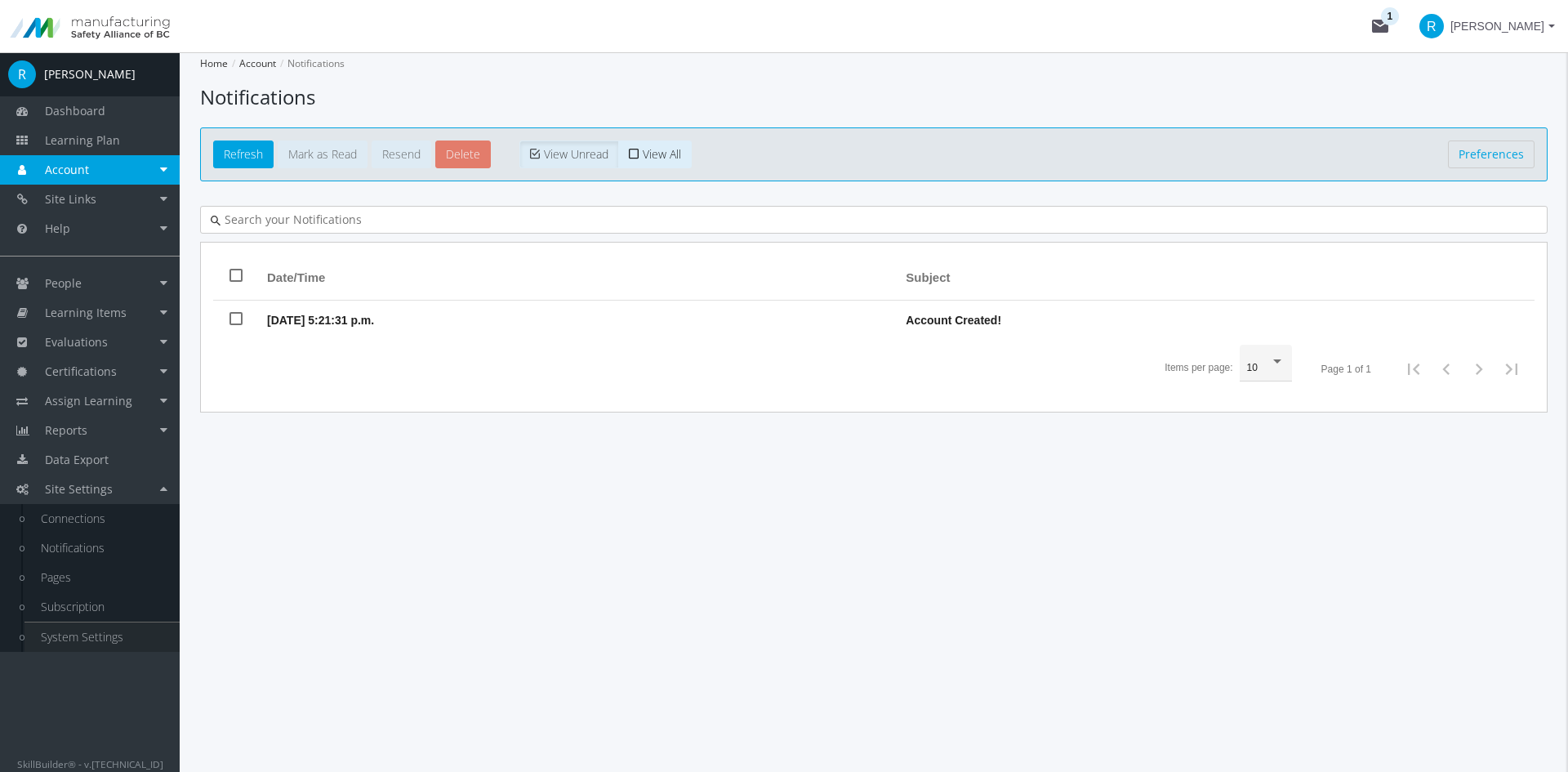
click at [83, 627] on link "System Settings" at bounding box center [101, 636] width 155 height 29
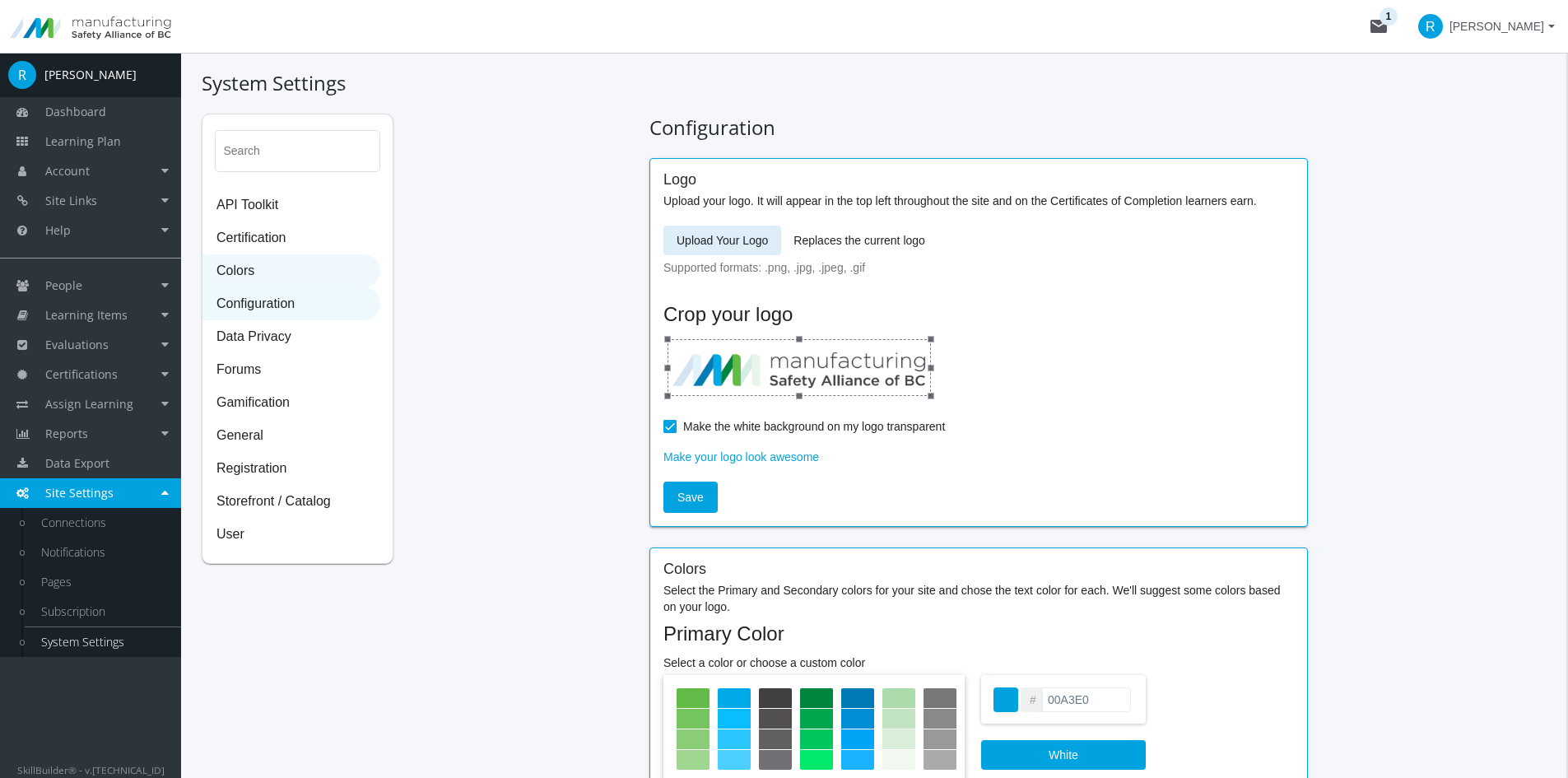
click at [259, 285] on span "Colors" at bounding box center [291, 272] width 176 height 33
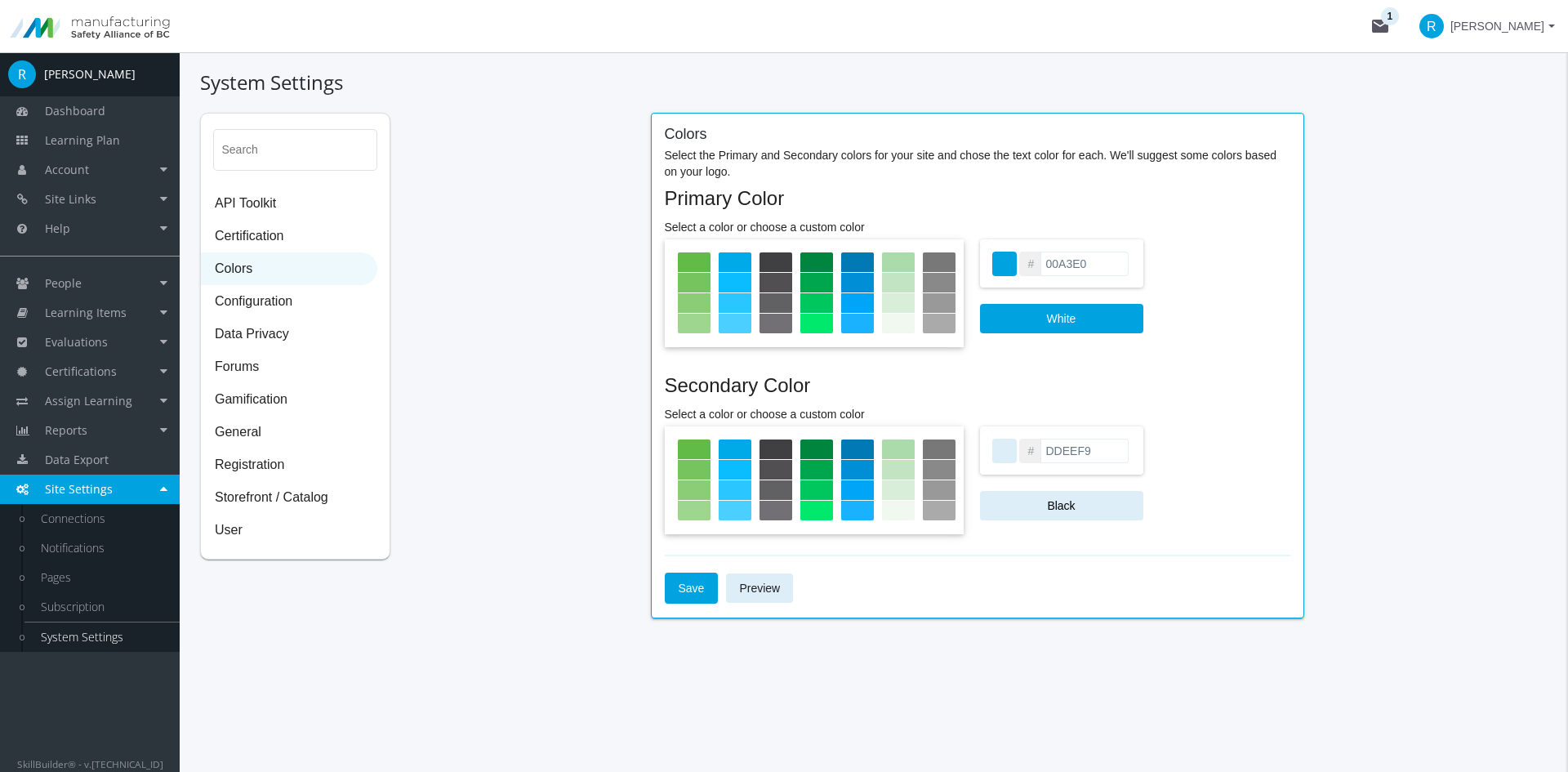
drag, startPoint x: 1087, startPoint y: 256, endPoint x: 1048, endPoint y: 254, distance: 39.1
click at [1048, 254] on input "00A3E0" at bounding box center [1084, 263] width 88 height 24
type input "007BB6"
drag, startPoint x: 1108, startPoint y: 450, endPoint x: 1030, endPoint y: 484, distance: 85.1
click at [1007, 467] on div "# DDEEF9" at bounding box center [1062, 450] width 163 height 48
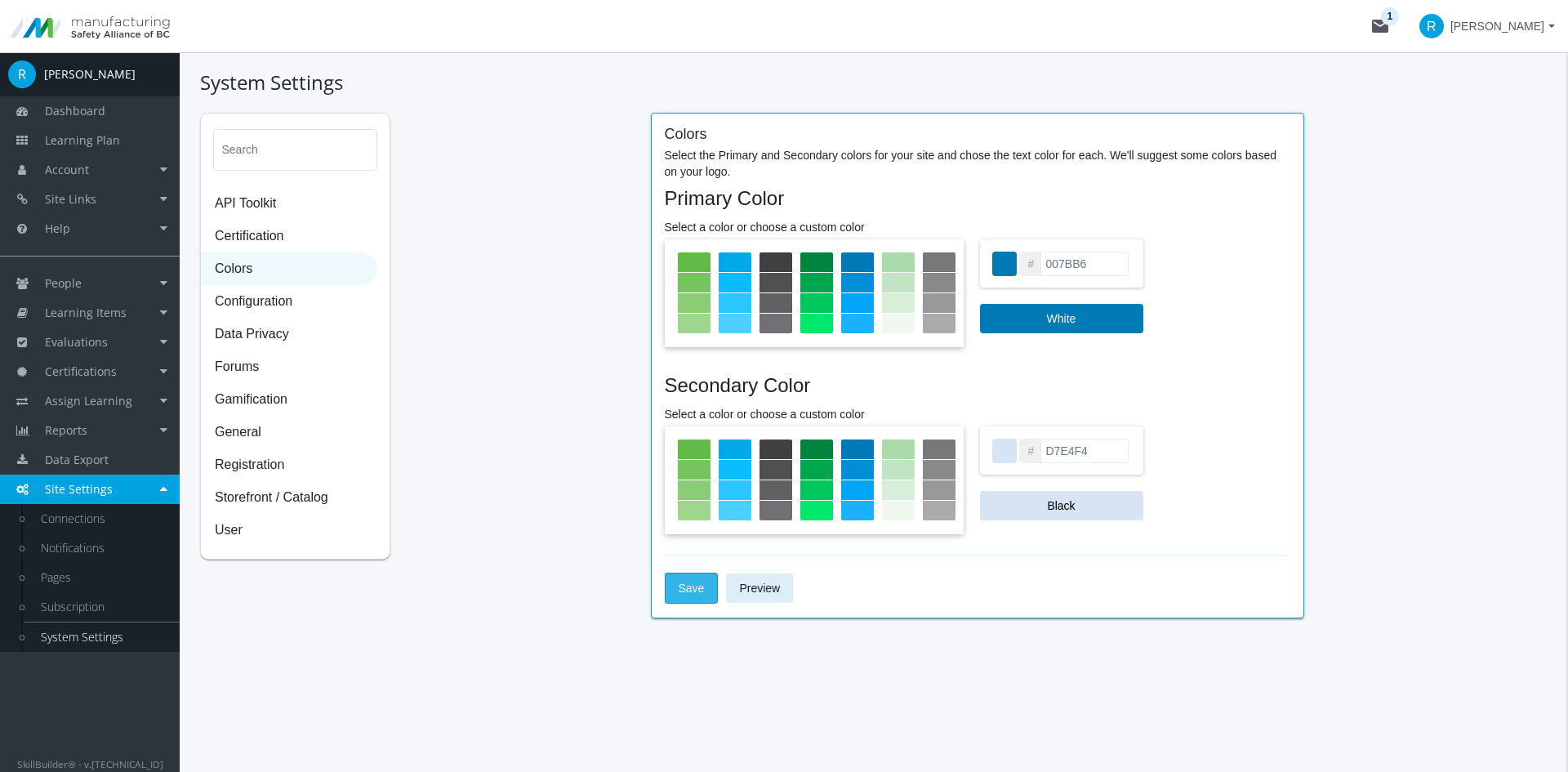
type input "D7E4F4"
click at [688, 595] on span "Save" at bounding box center [692, 587] width 26 height 29
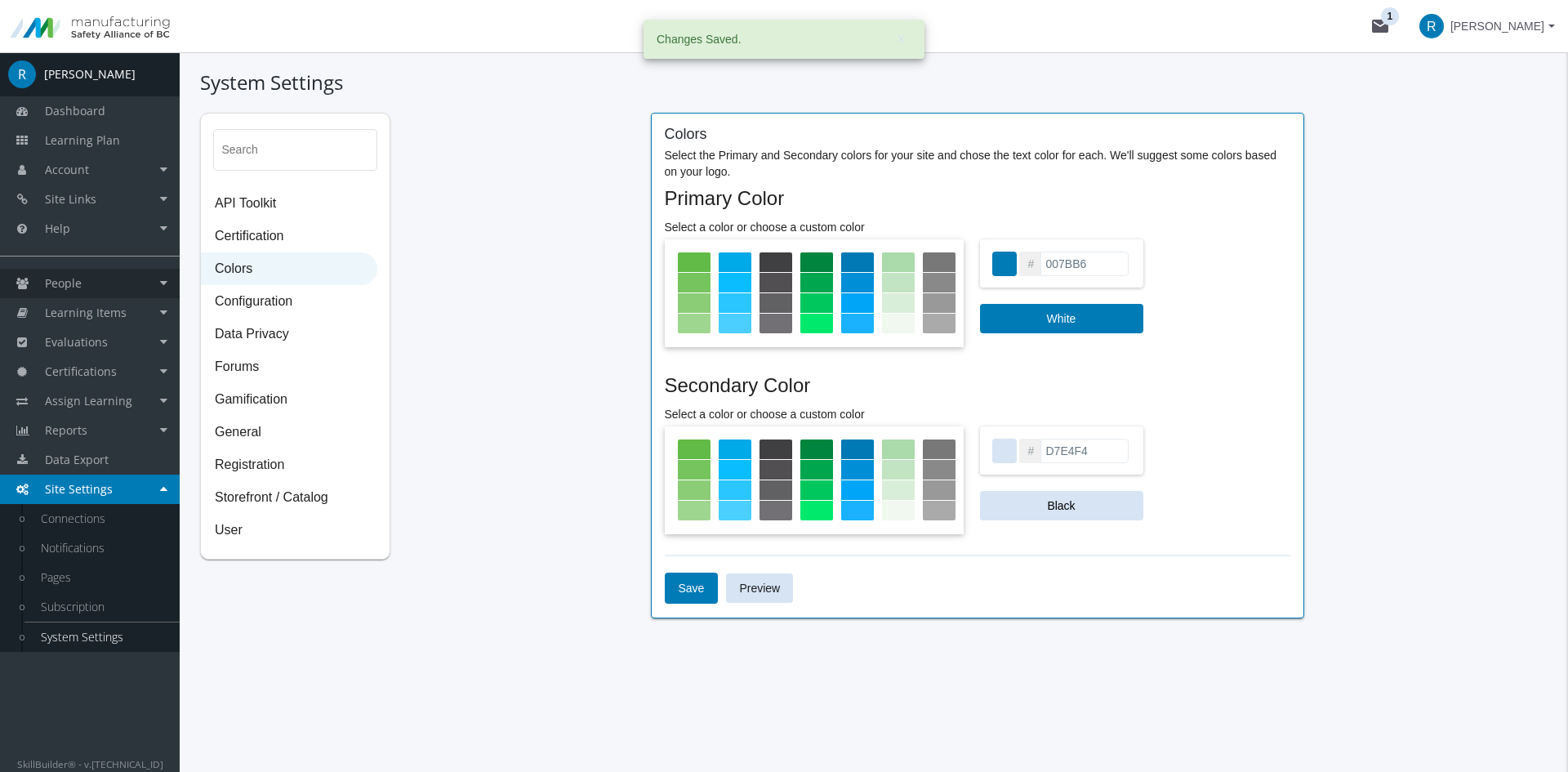
click at [88, 296] on link "People" at bounding box center [90, 283] width 179 height 29
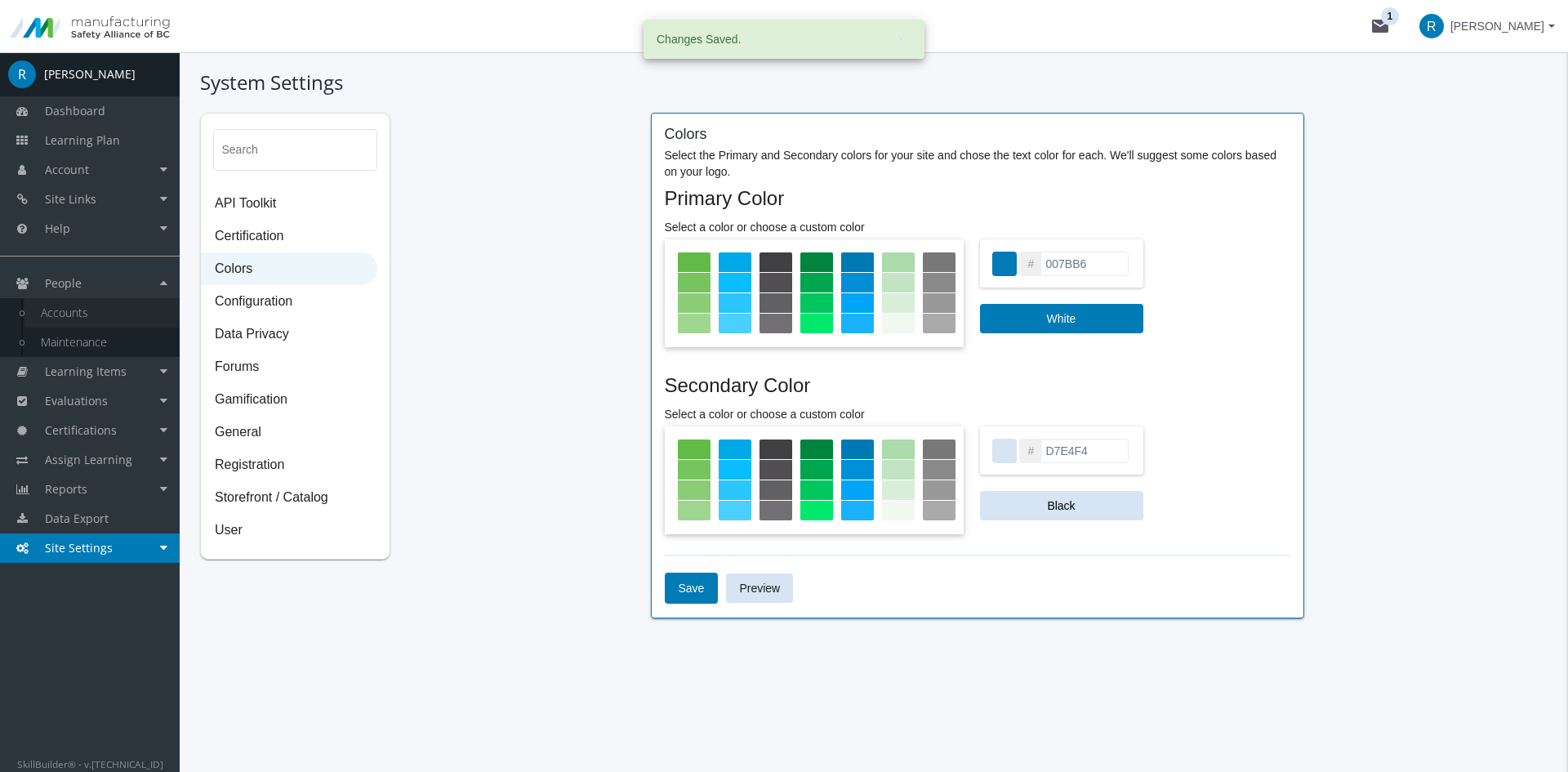
click at [84, 325] on link "Accounts" at bounding box center [101, 312] width 155 height 29
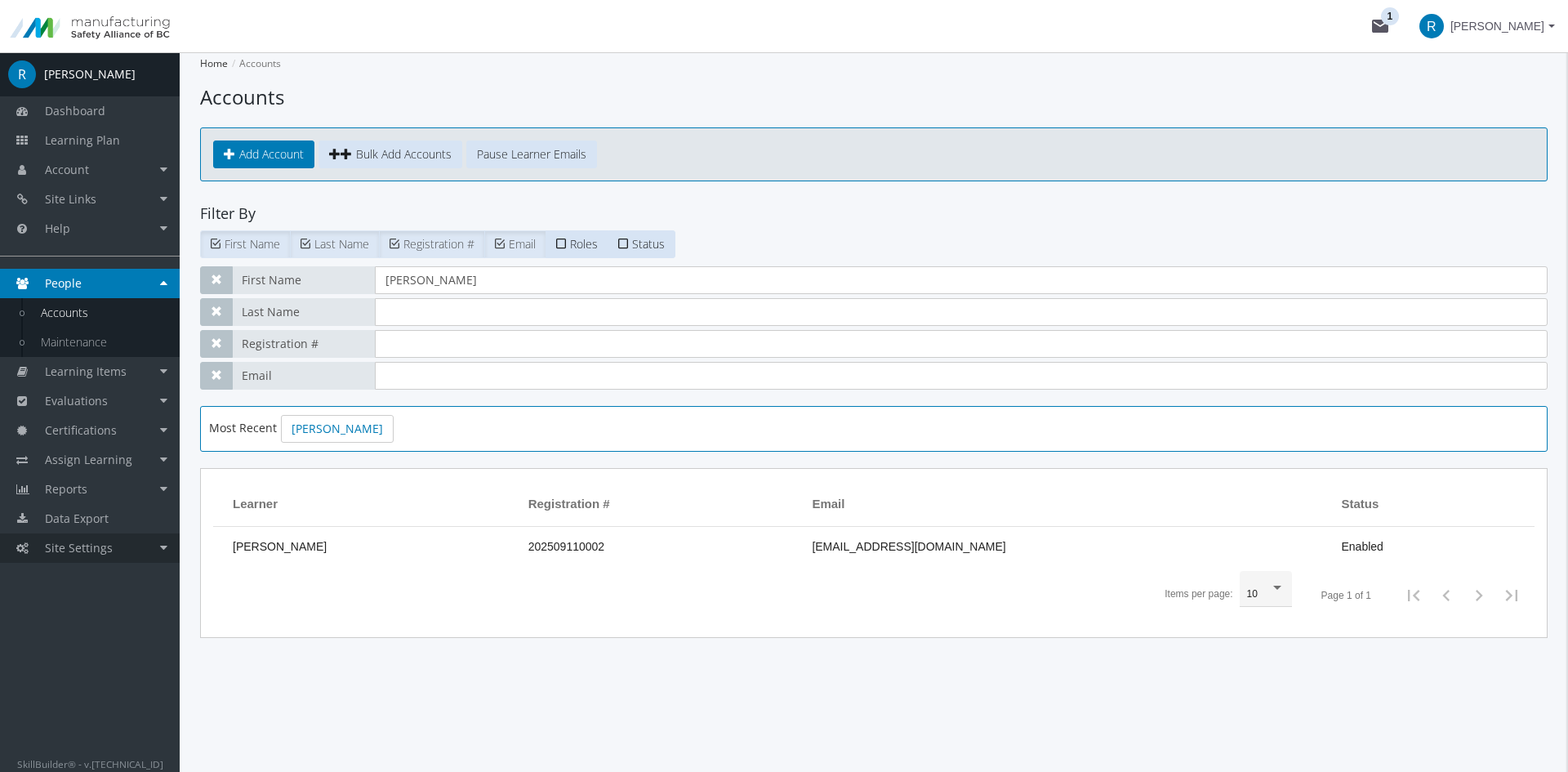
click at [85, 542] on span "Site Settings" at bounding box center [79, 547] width 68 height 15
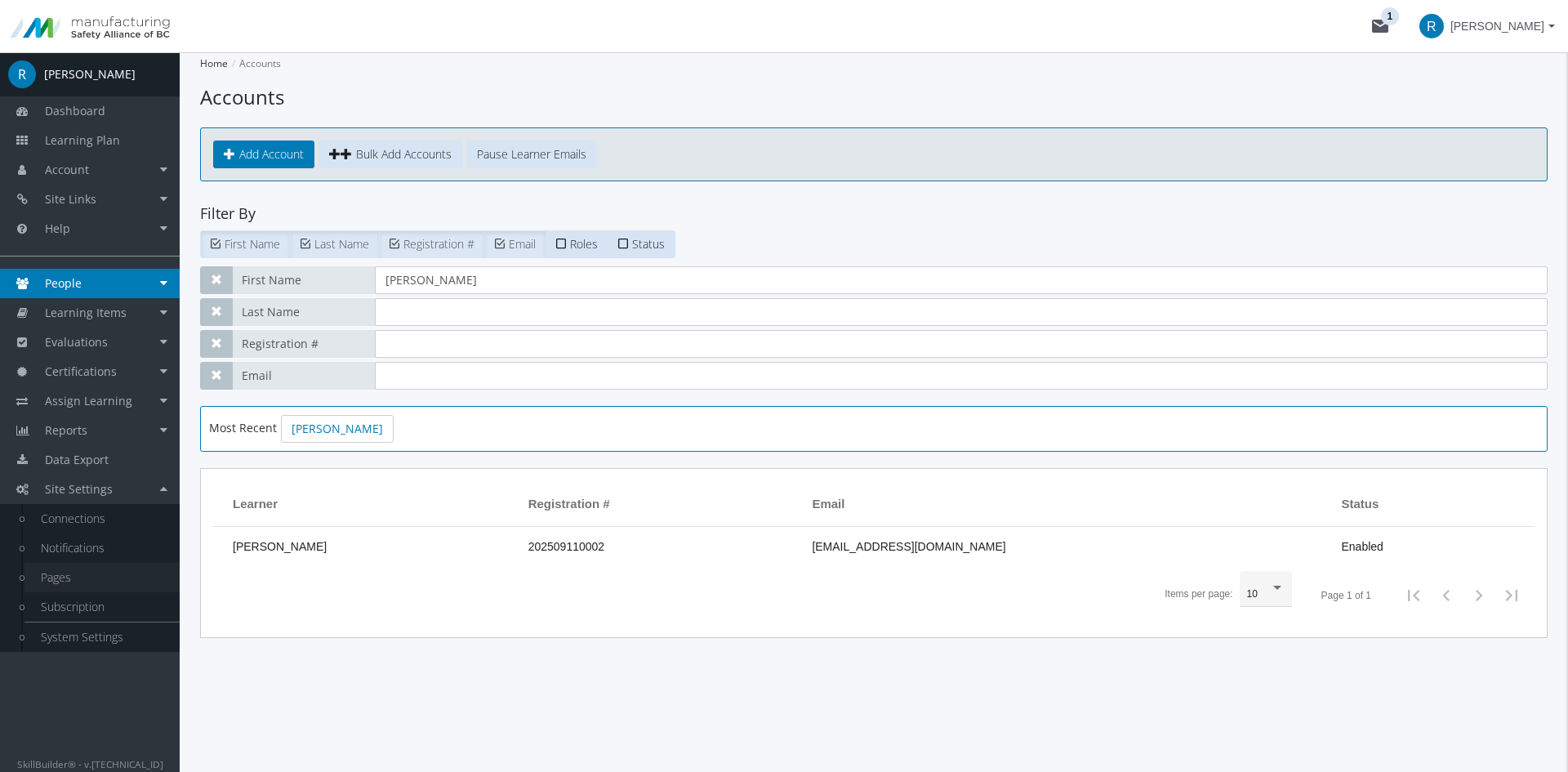
click at [82, 580] on link "Pages" at bounding box center [101, 577] width 155 height 29
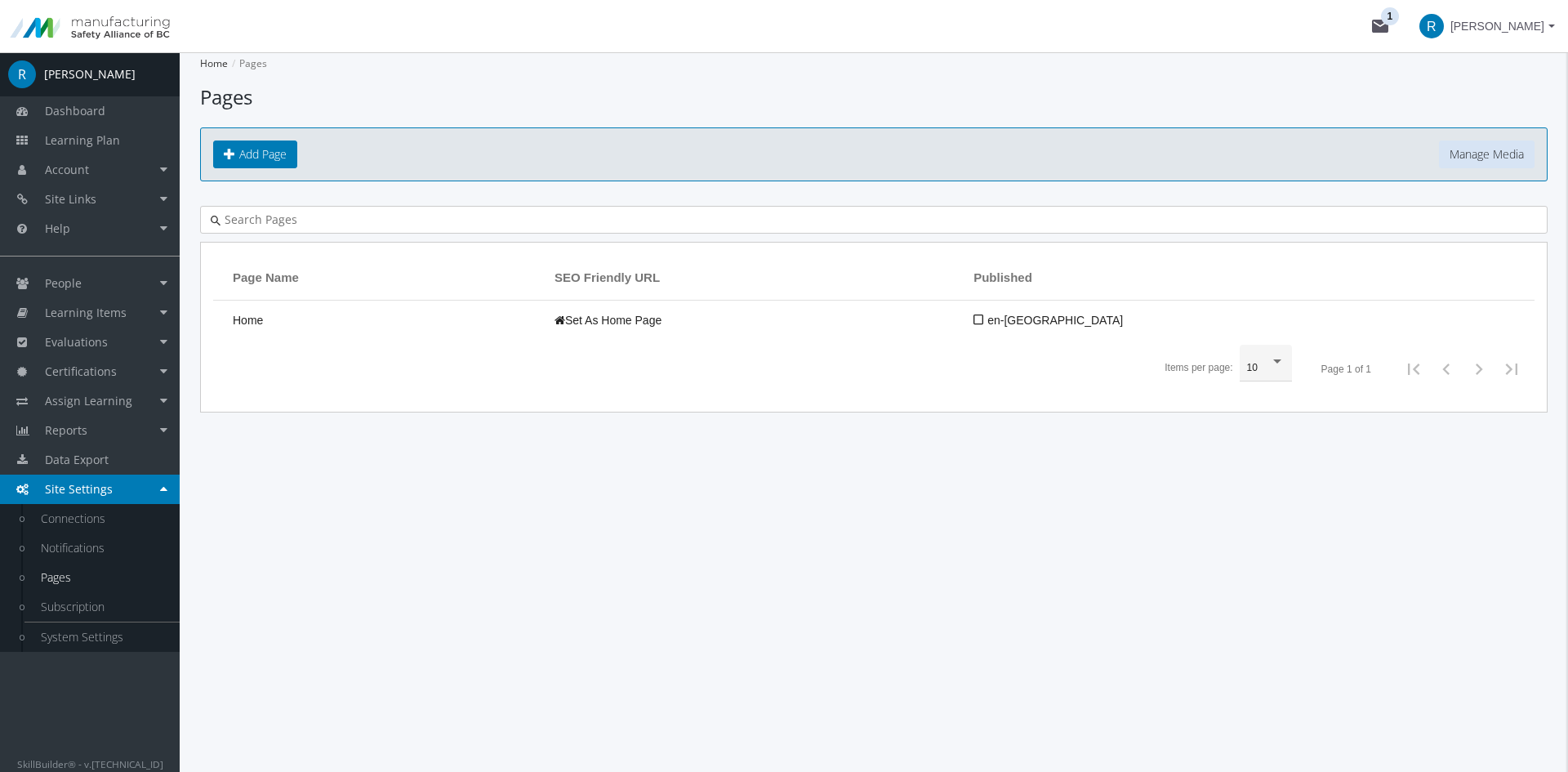
click at [446, 319] on td "Home" at bounding box center [379, 319] width 333 height 39
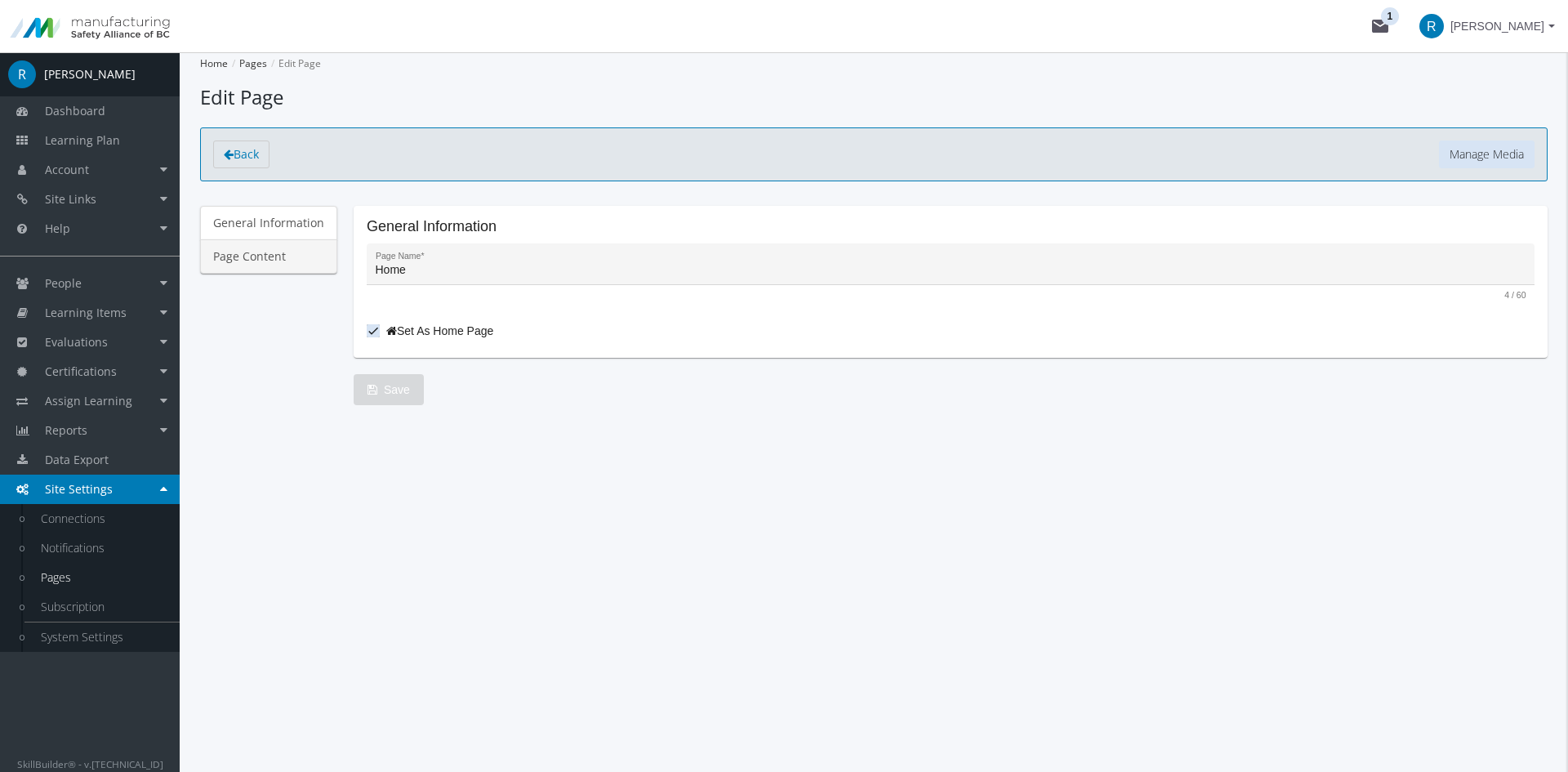
click at [266, 269] on link "Page Content" at bounding box center [269, 256] width 138 height 34
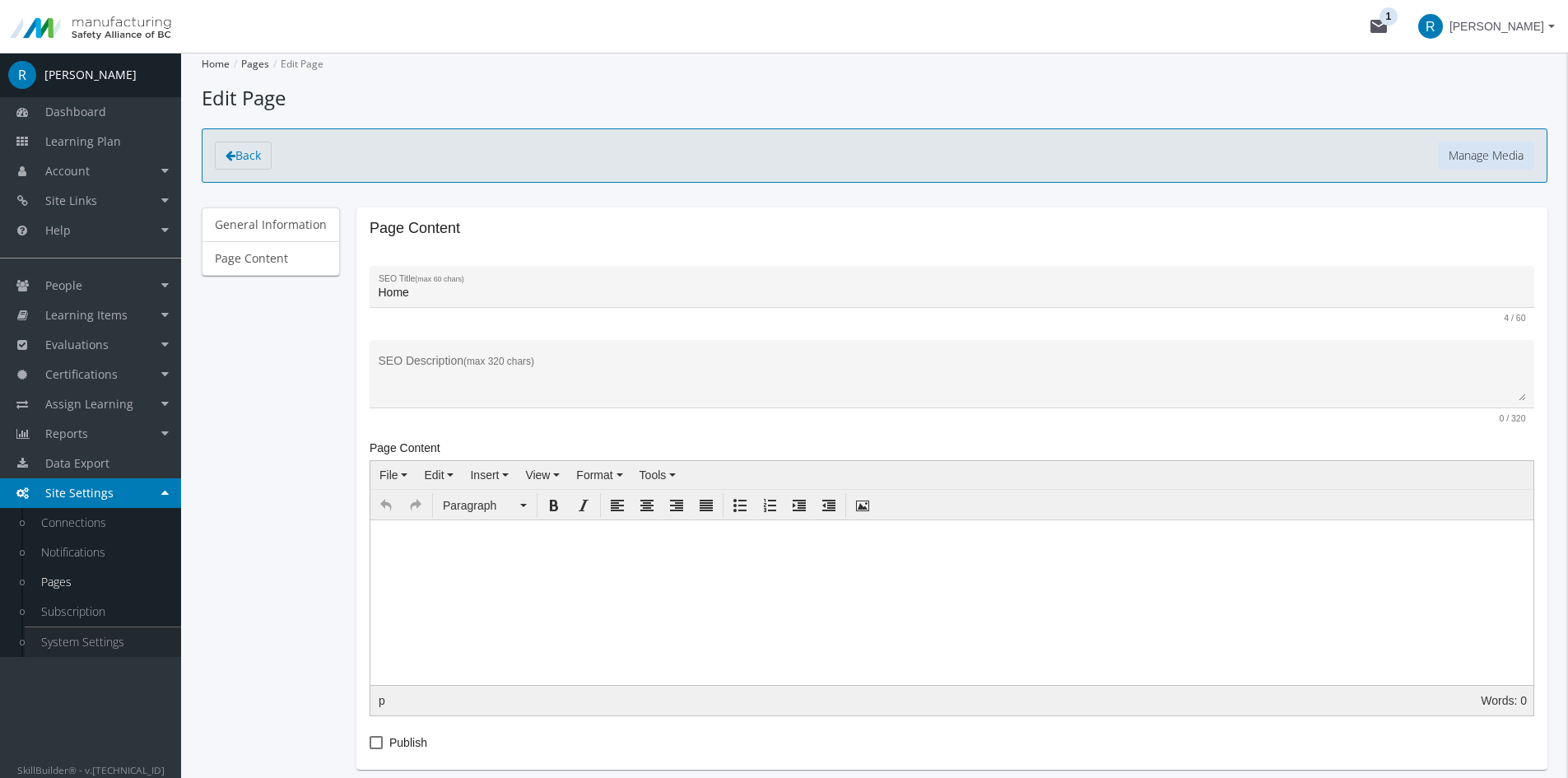
click at [96, 645] on link "System Settings" at bounding box center [102, 641] width 156 height 29
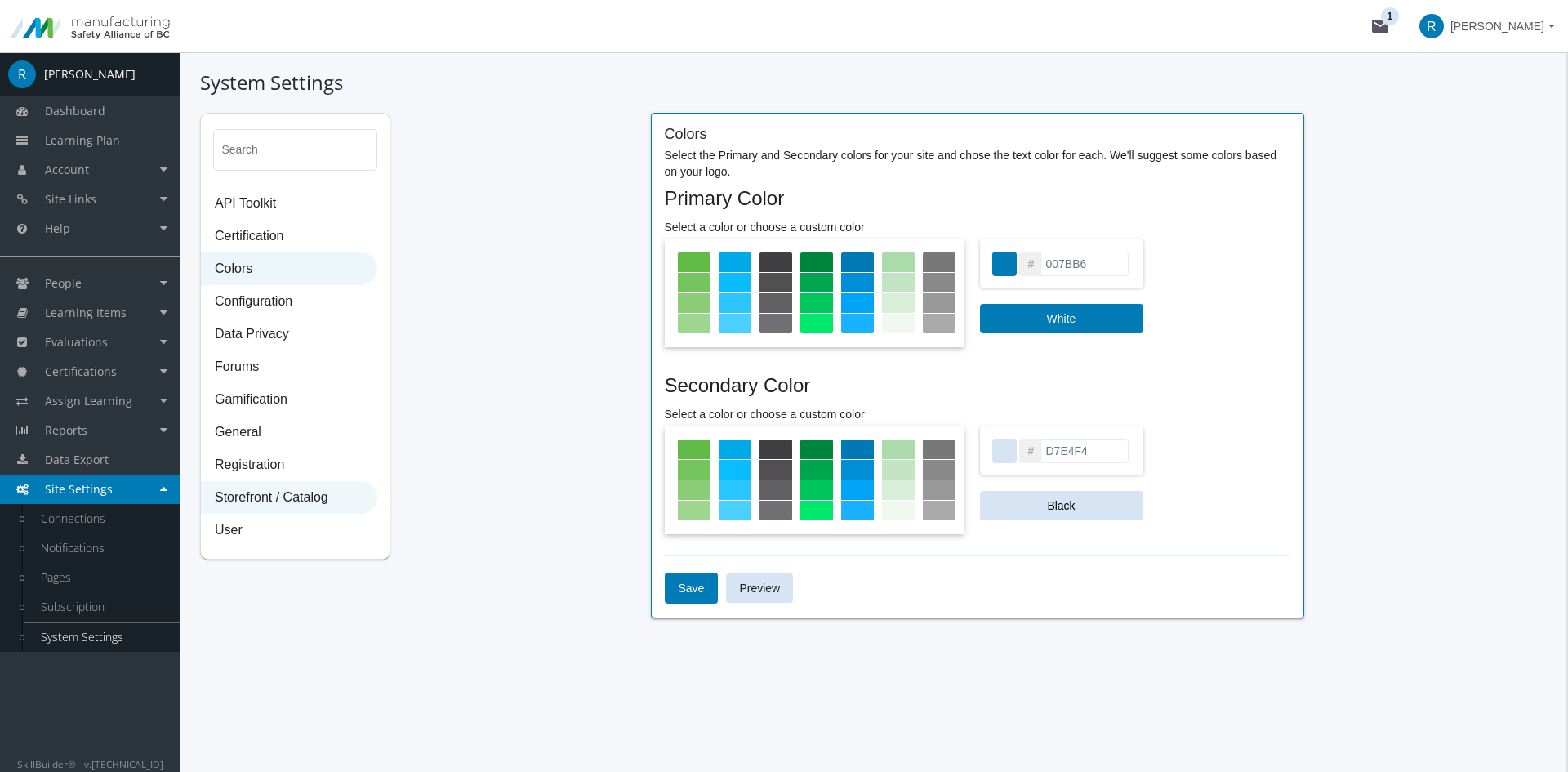
click at [289, 496] on span "Storefront / Catalog" at bounding box center [289, 498] width 175 height 33
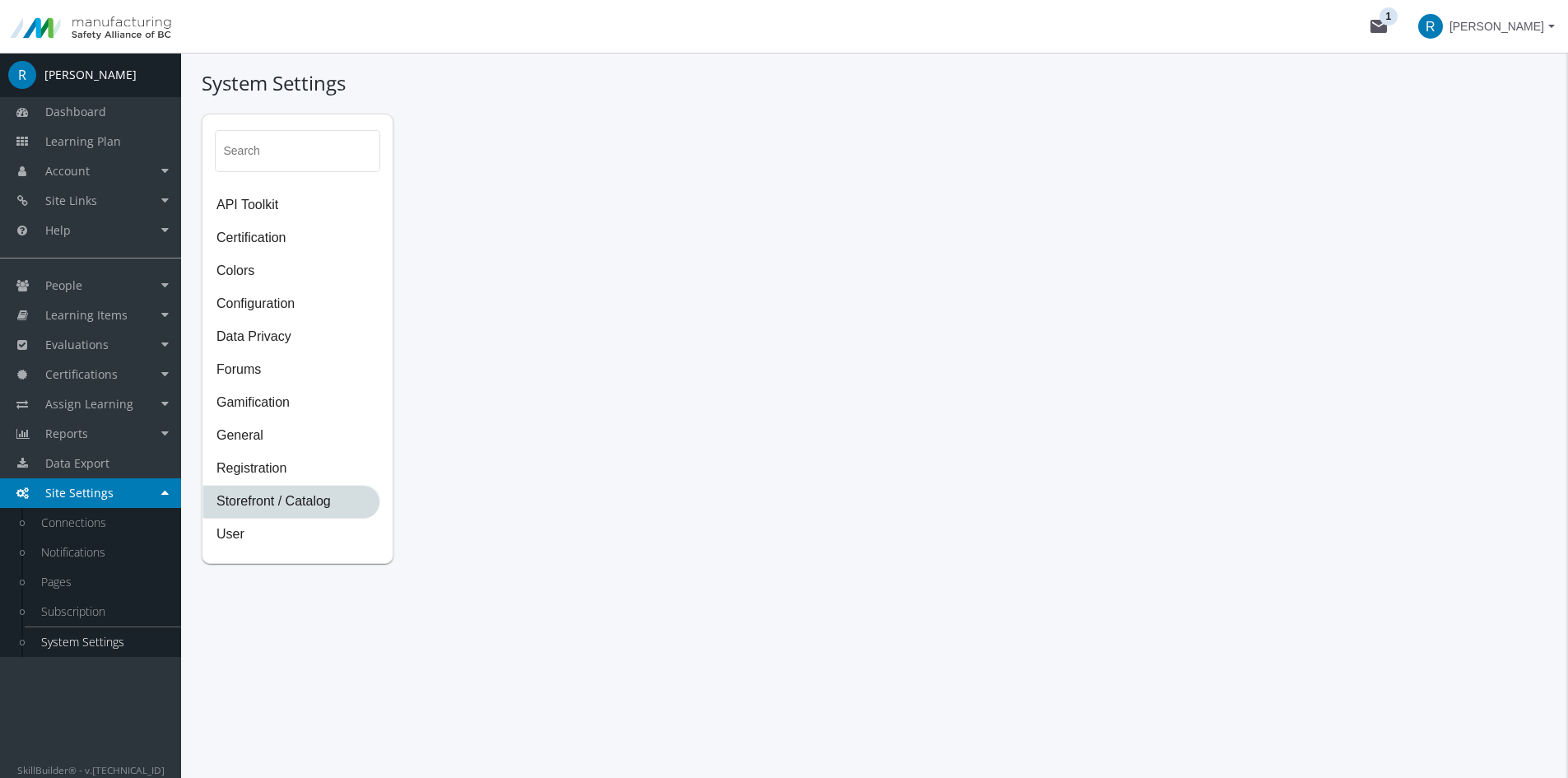
select select "2: CAD"
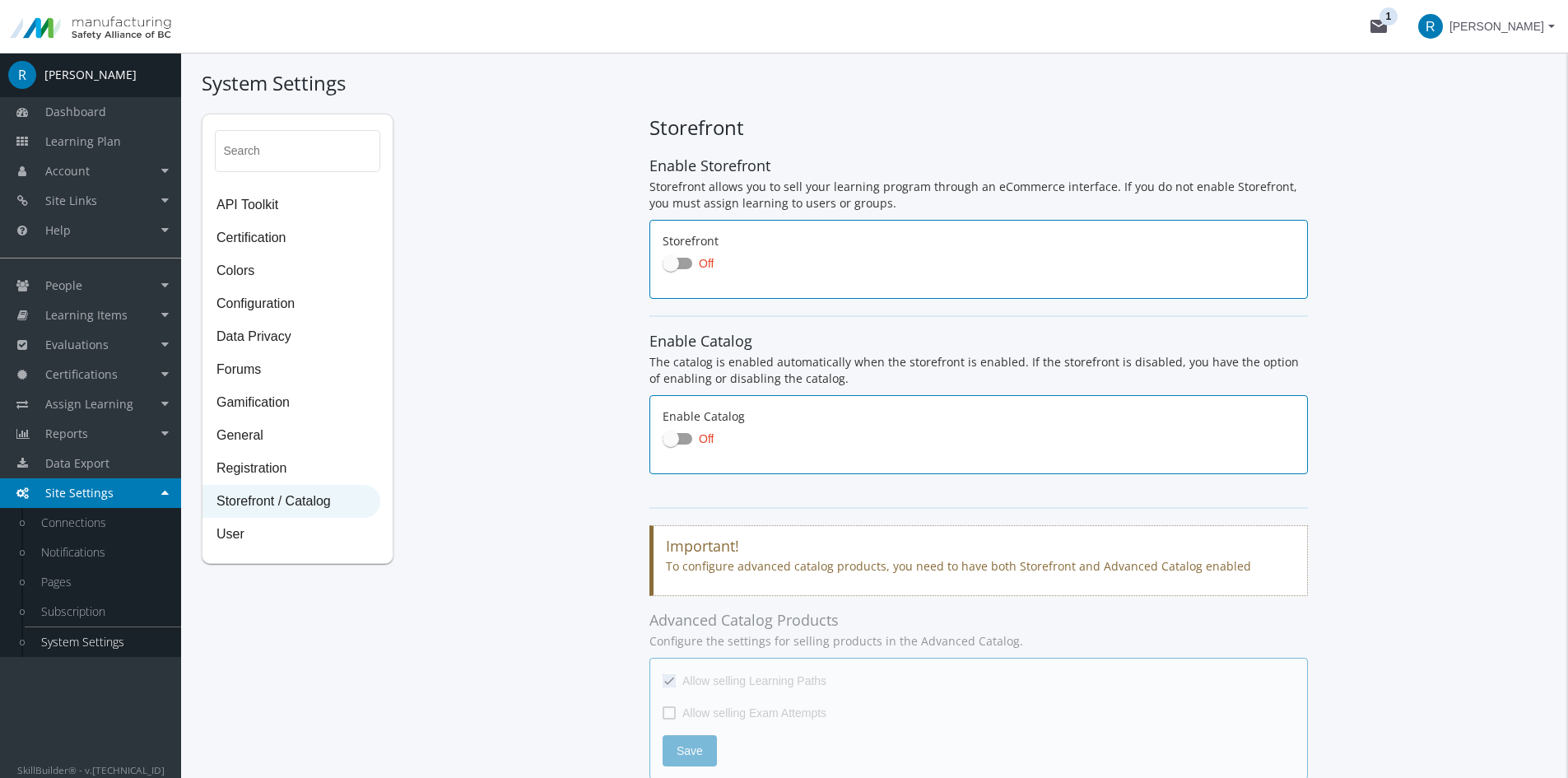
click at [677, 265] on span at bounding box center [670, 264] width 16 height 16
click at [663, 268] on input "Off" at bounding box center [662, 268] width 1 height 1
checkbox input "true"
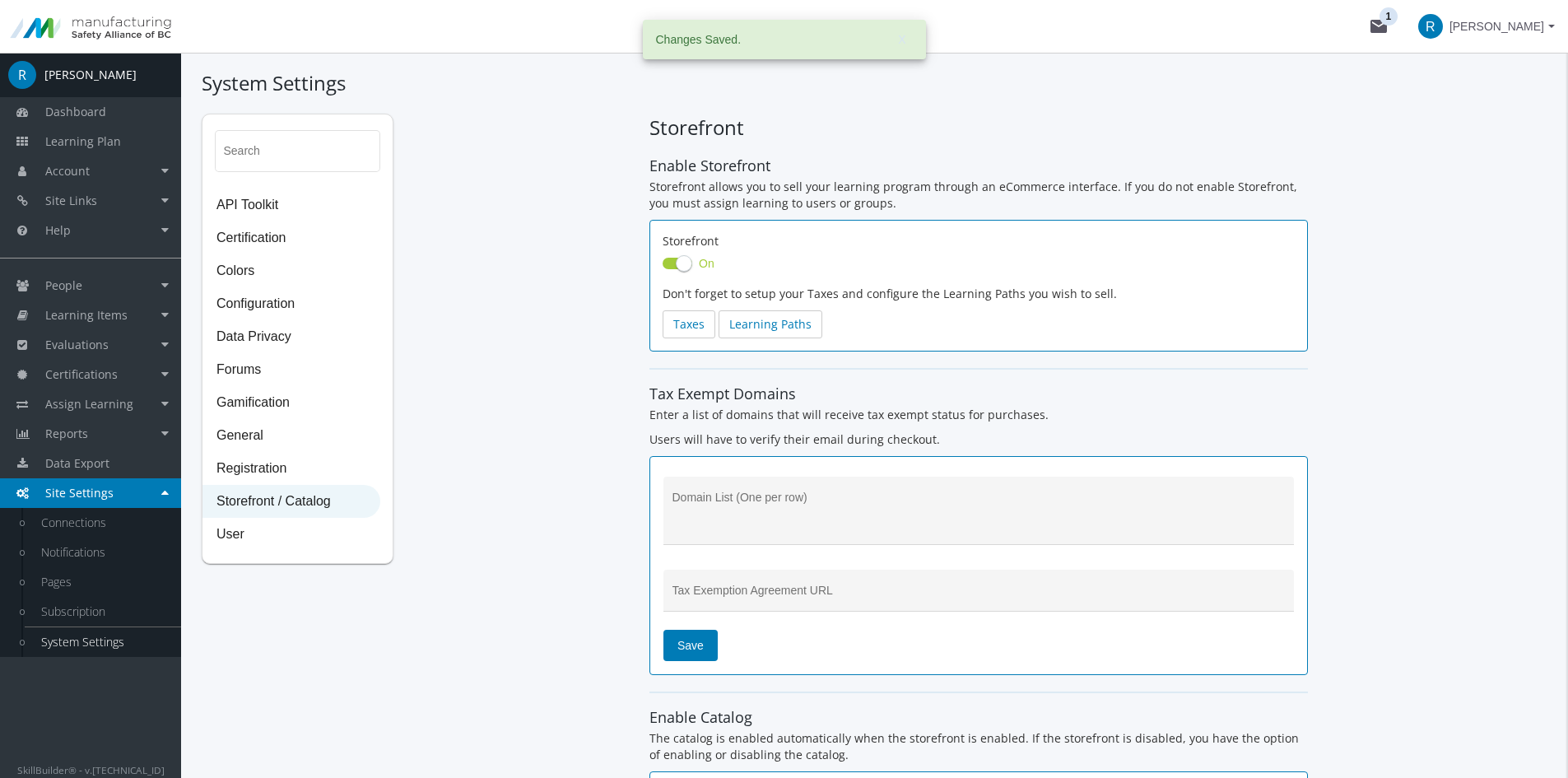
checkbox input "true"
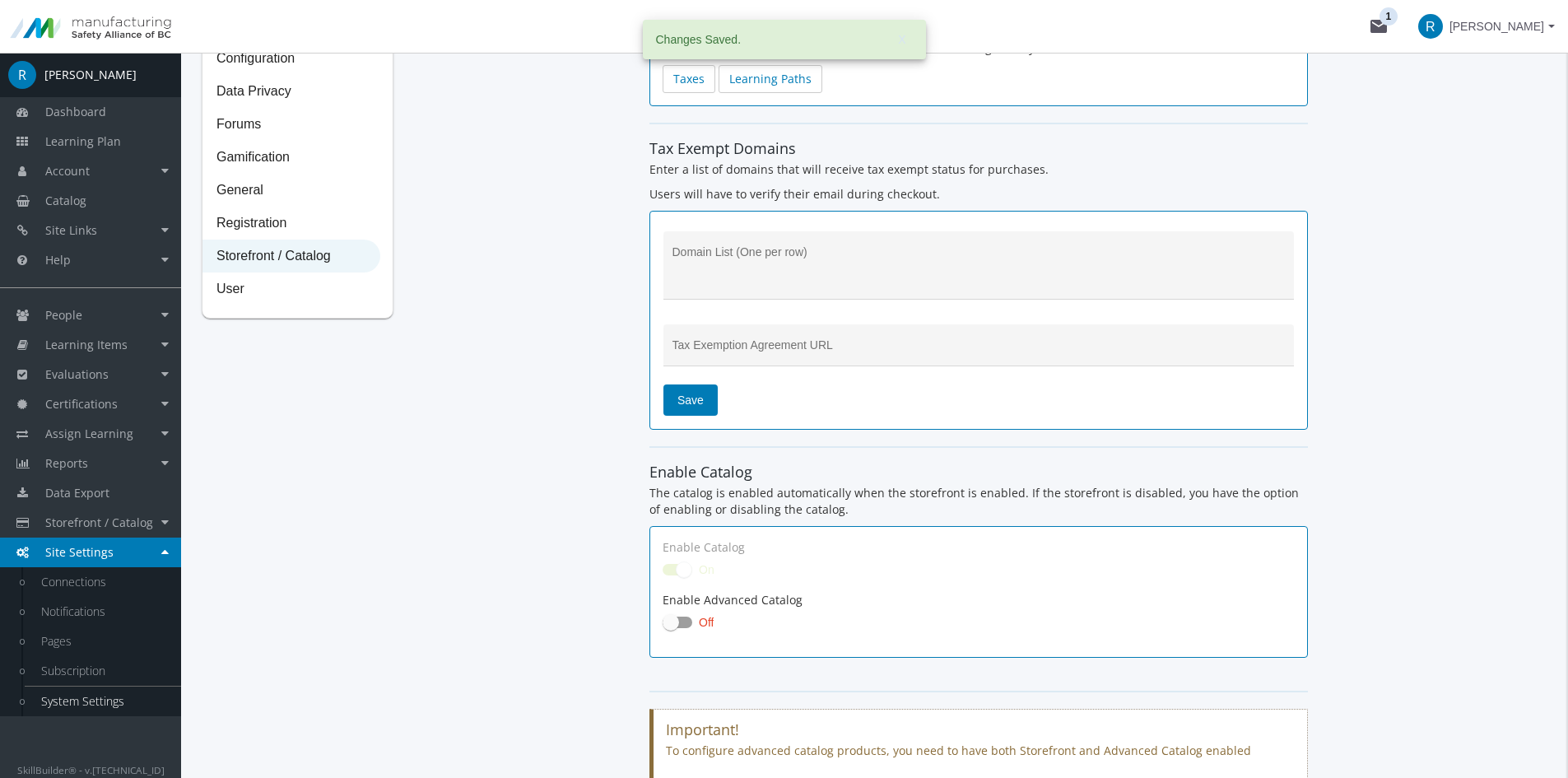
scroll to position [247, 0]
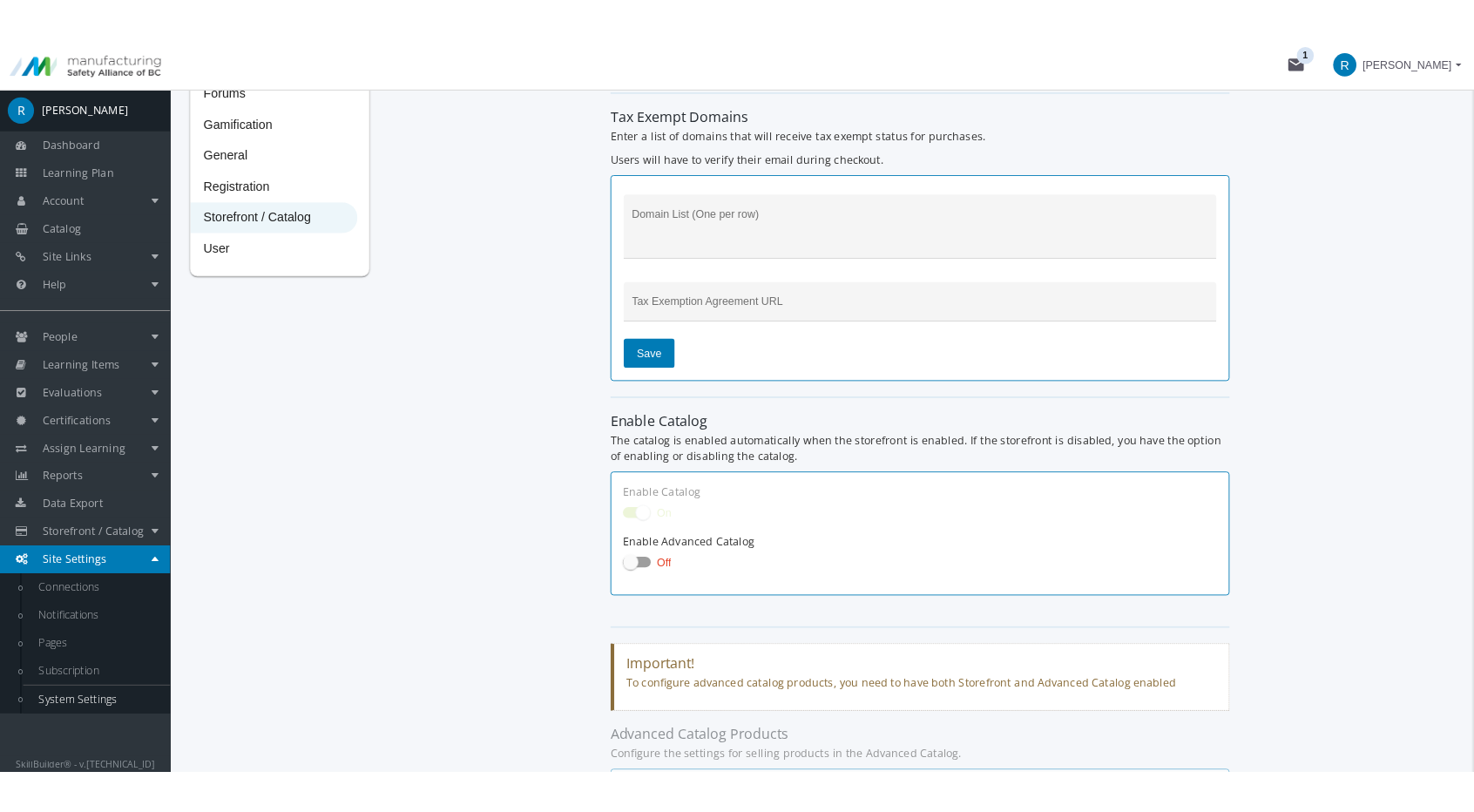
scroll to position [349, 0]
